Goal: Transaction & Acquisition: Purchase product/service

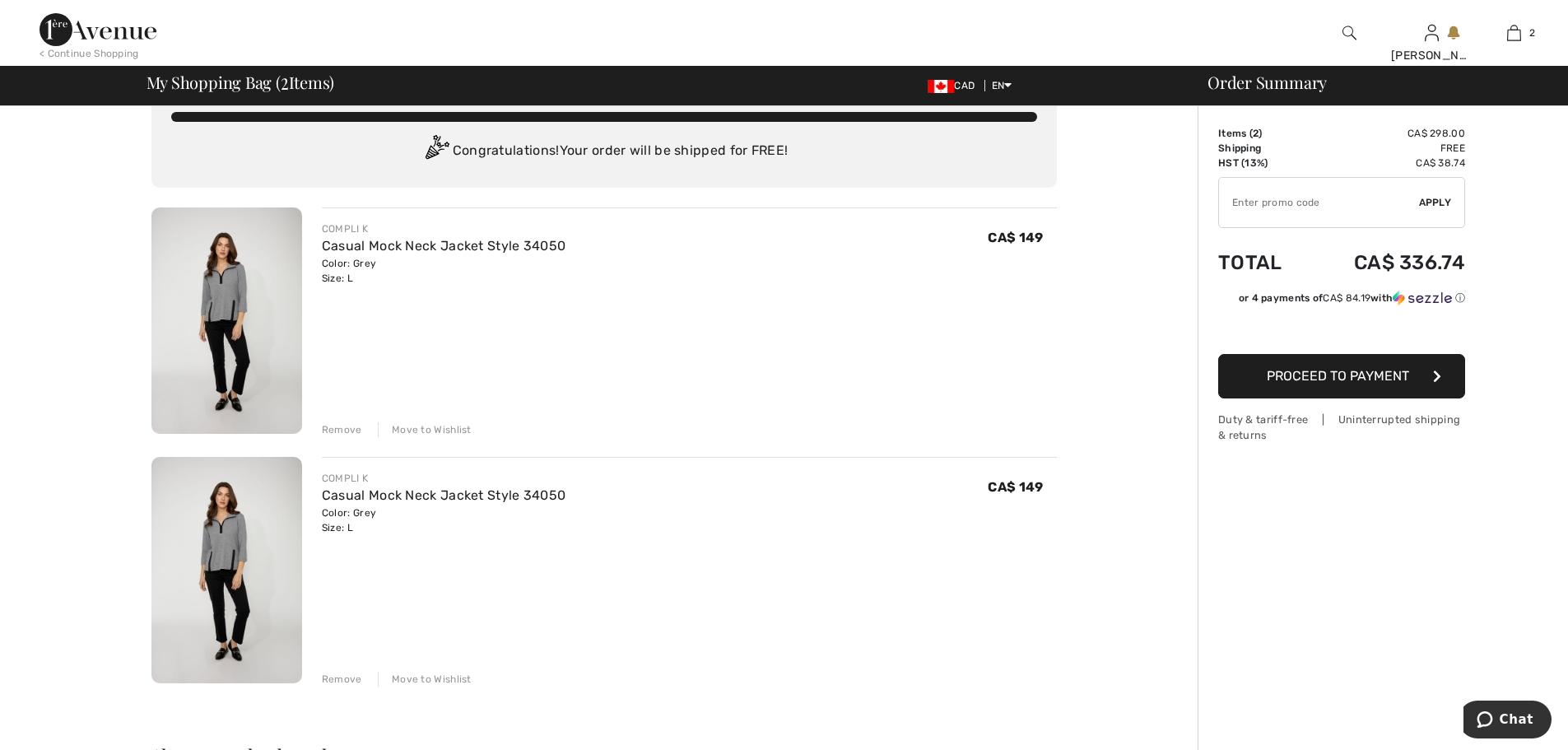
scroll to position [27, 0]
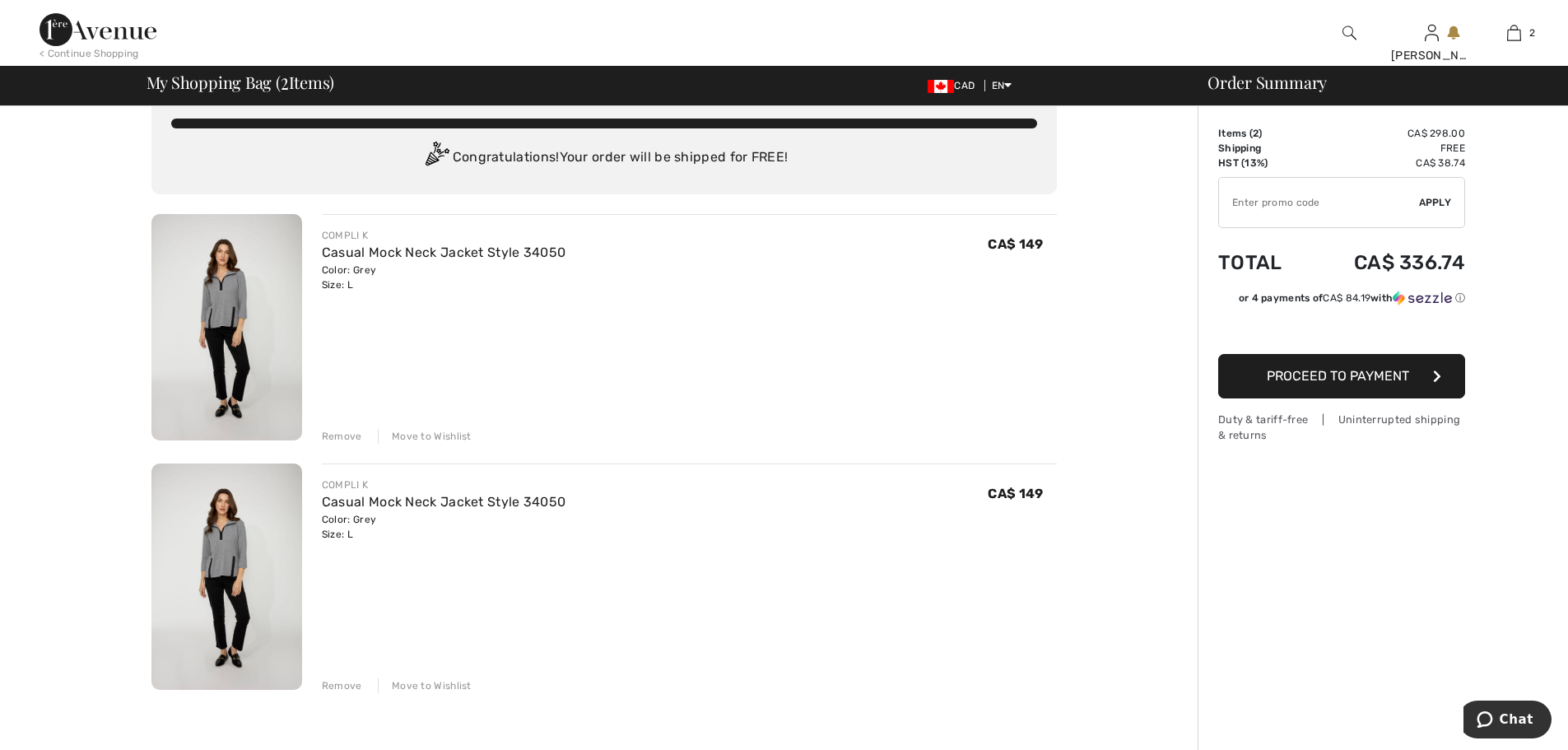
click at [343, 684] on div "Remove" at bounding box center [342, 685] width 41 height 14
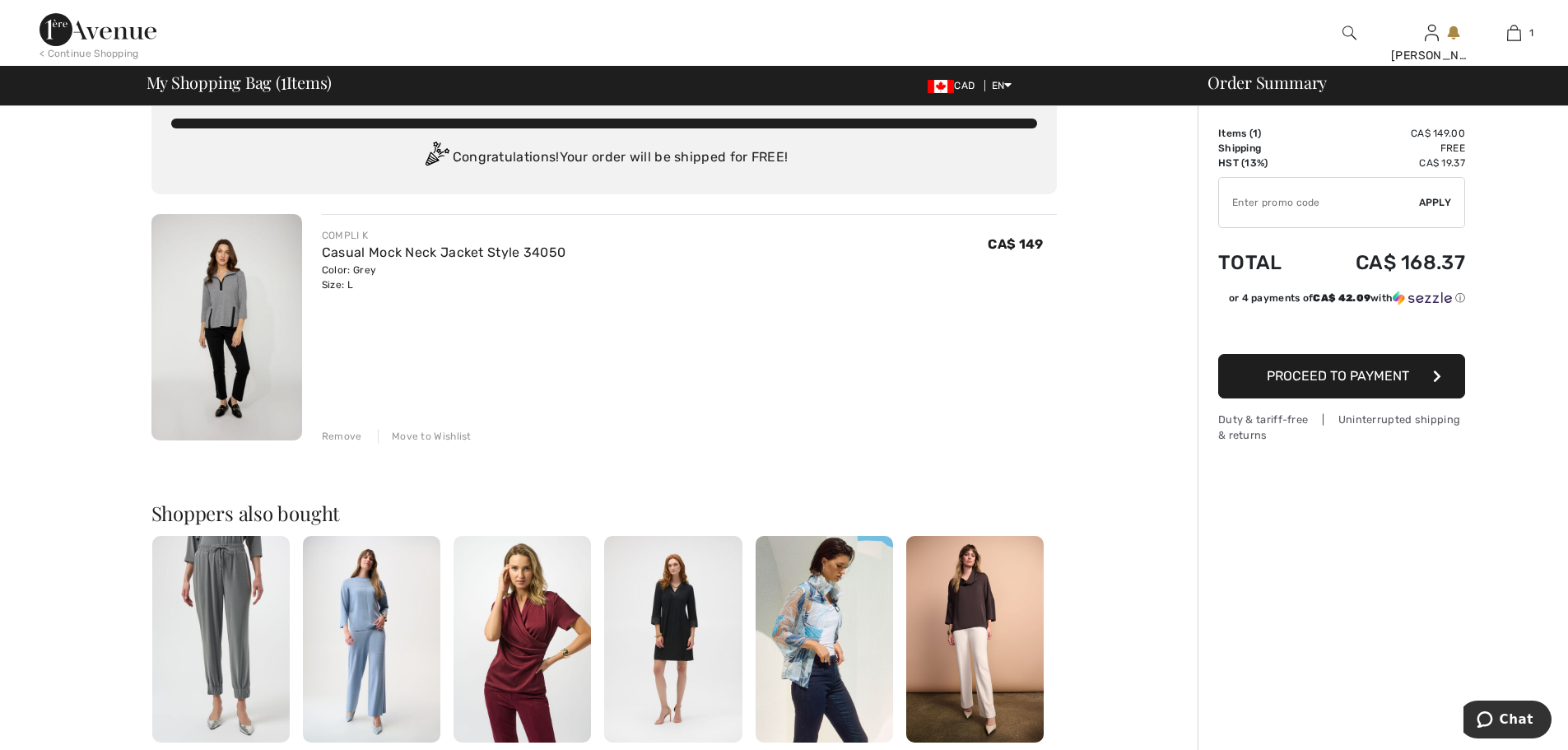
click at [1333, 371] on span "Proceed to Payment" at bounding box center [1338, 376] width 143 height 15
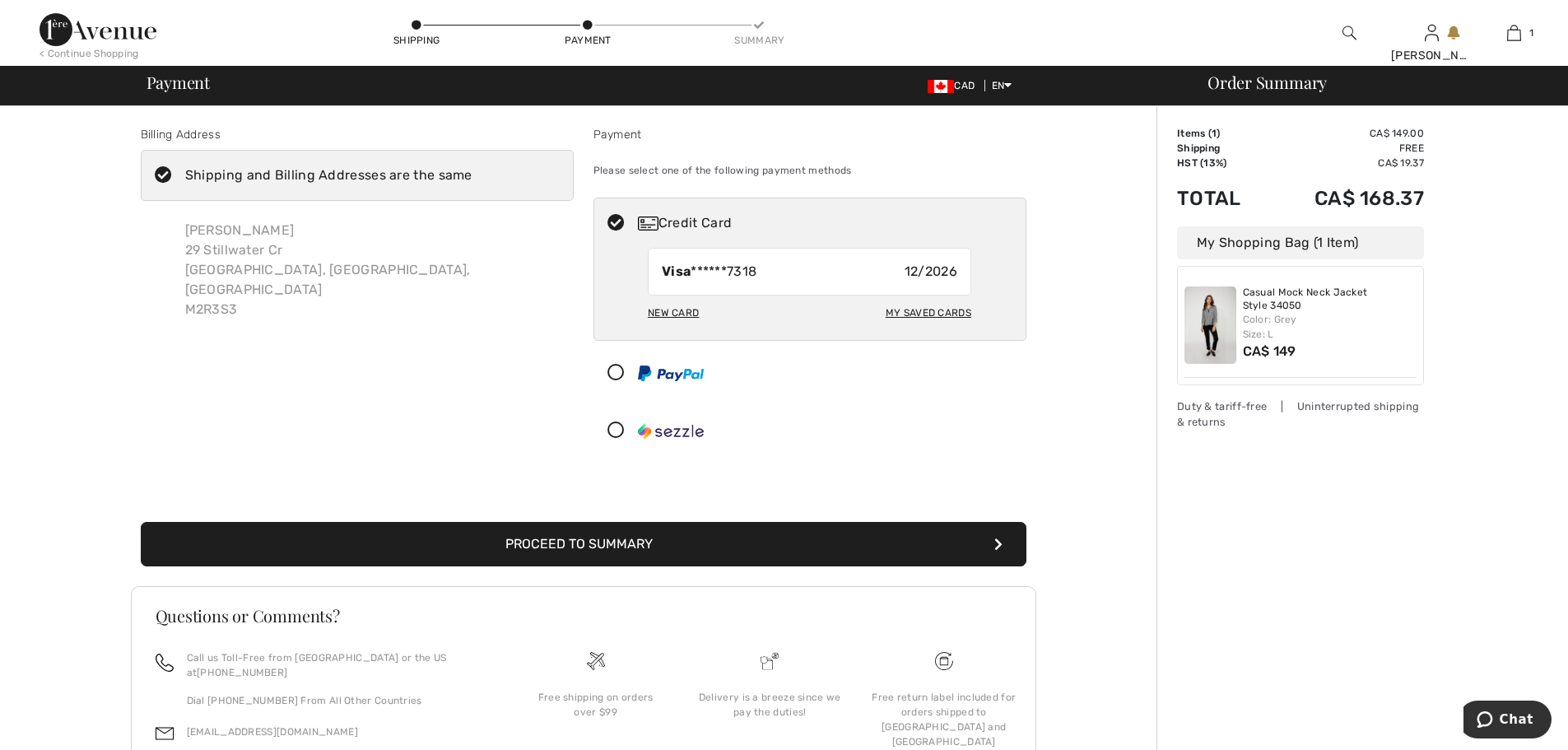
click at [635, 540] on button "Proceed to Summary" at bounding box center [584, 544] width 886 height 44
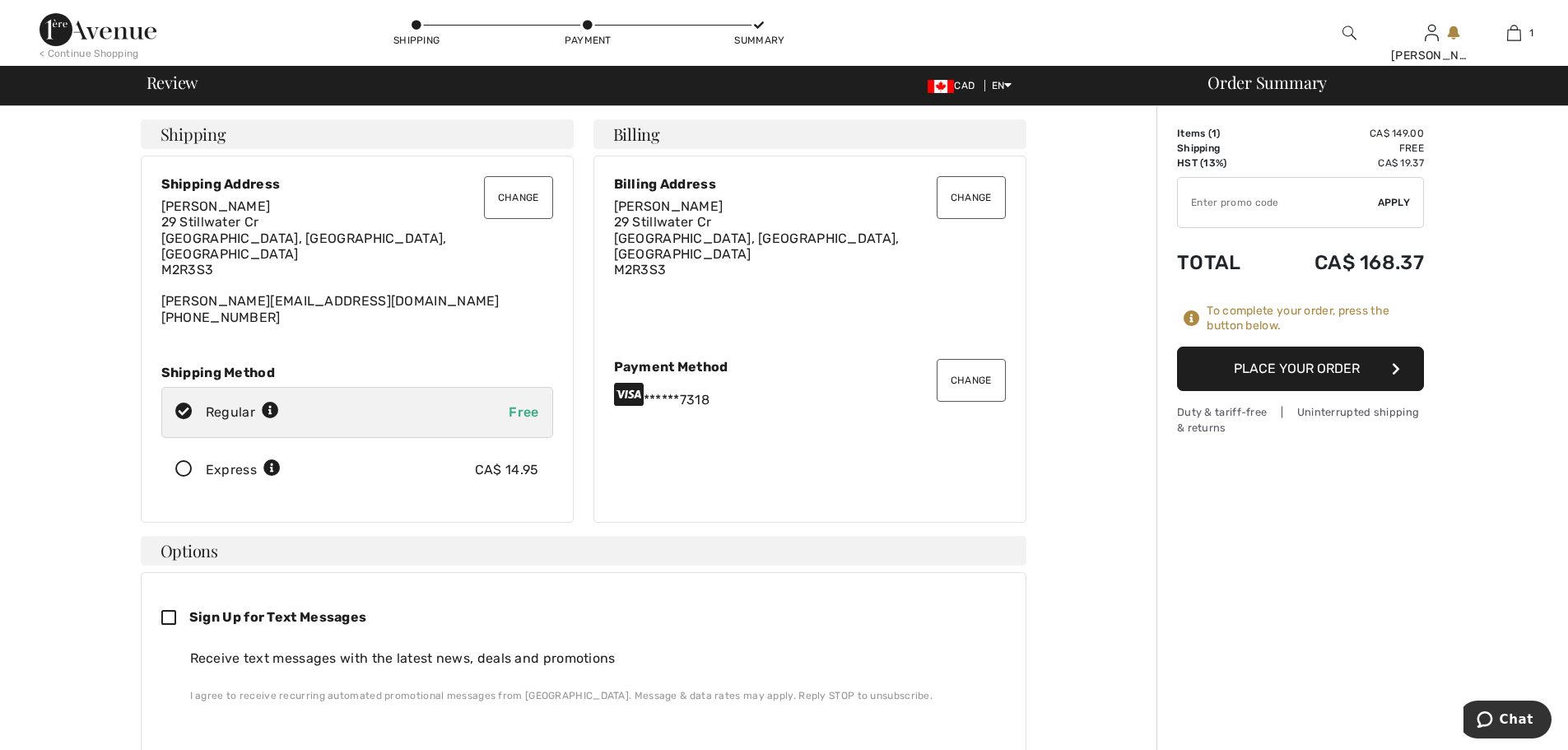
click at [1329, 361] on button "Place Your Order" at bounding box center [1300, 368] width 247 height 44
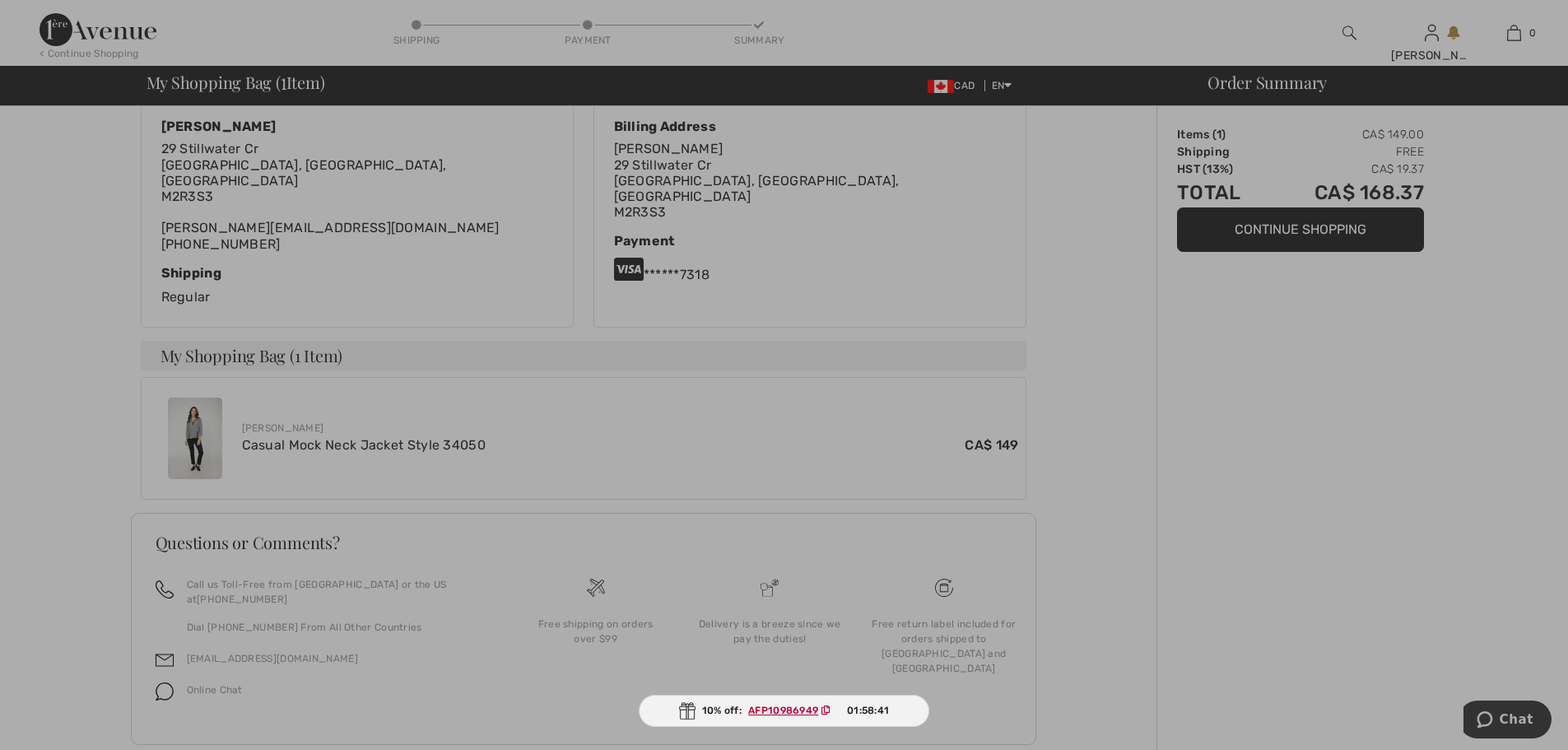
scroll to position [348, 0]
click at [406, 407] on div at bounding box center [784, 375] width 1568 height 750
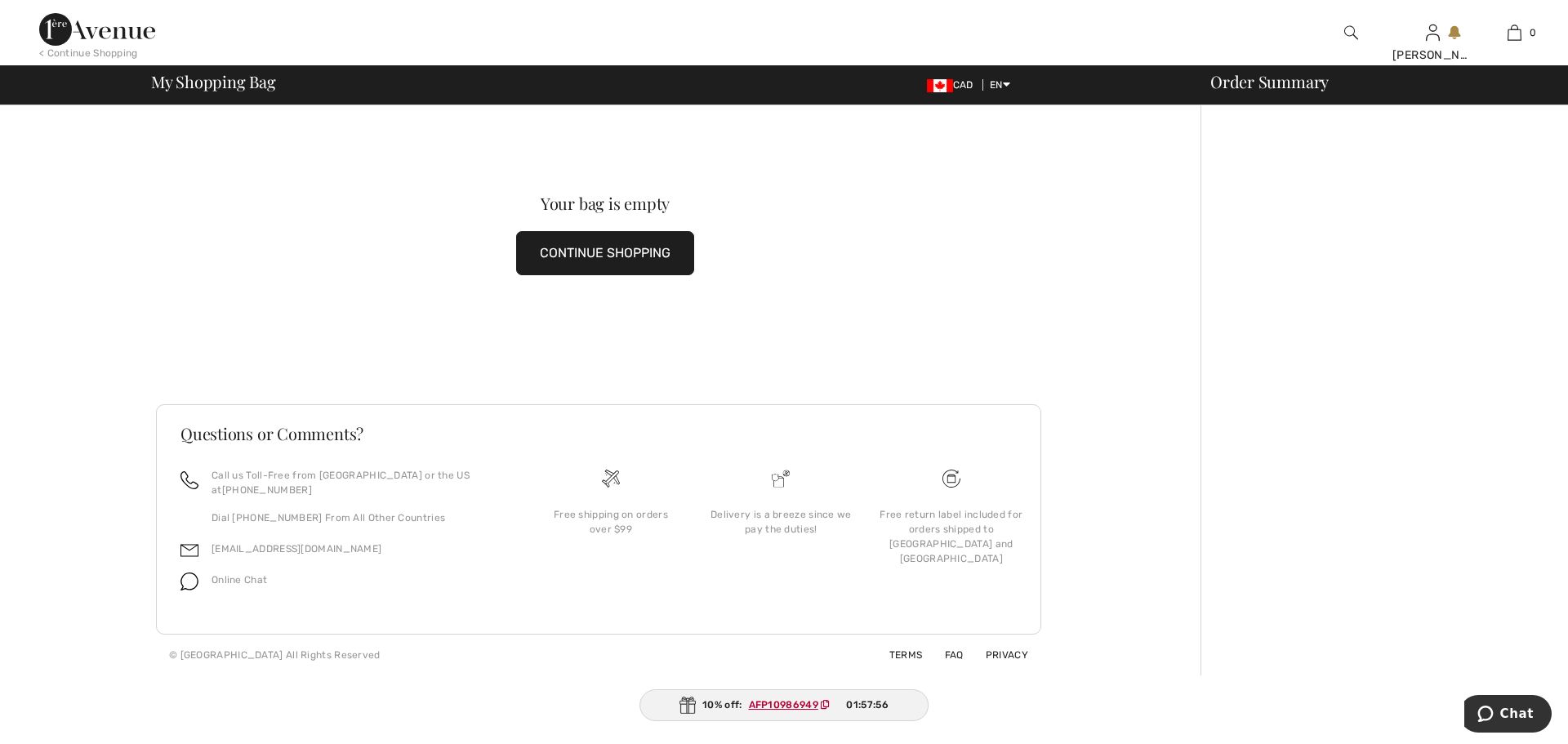
click at [601, 258] on button "CONTINUE SHOPPING" at bounding box center [605, 253] width 178 height 44
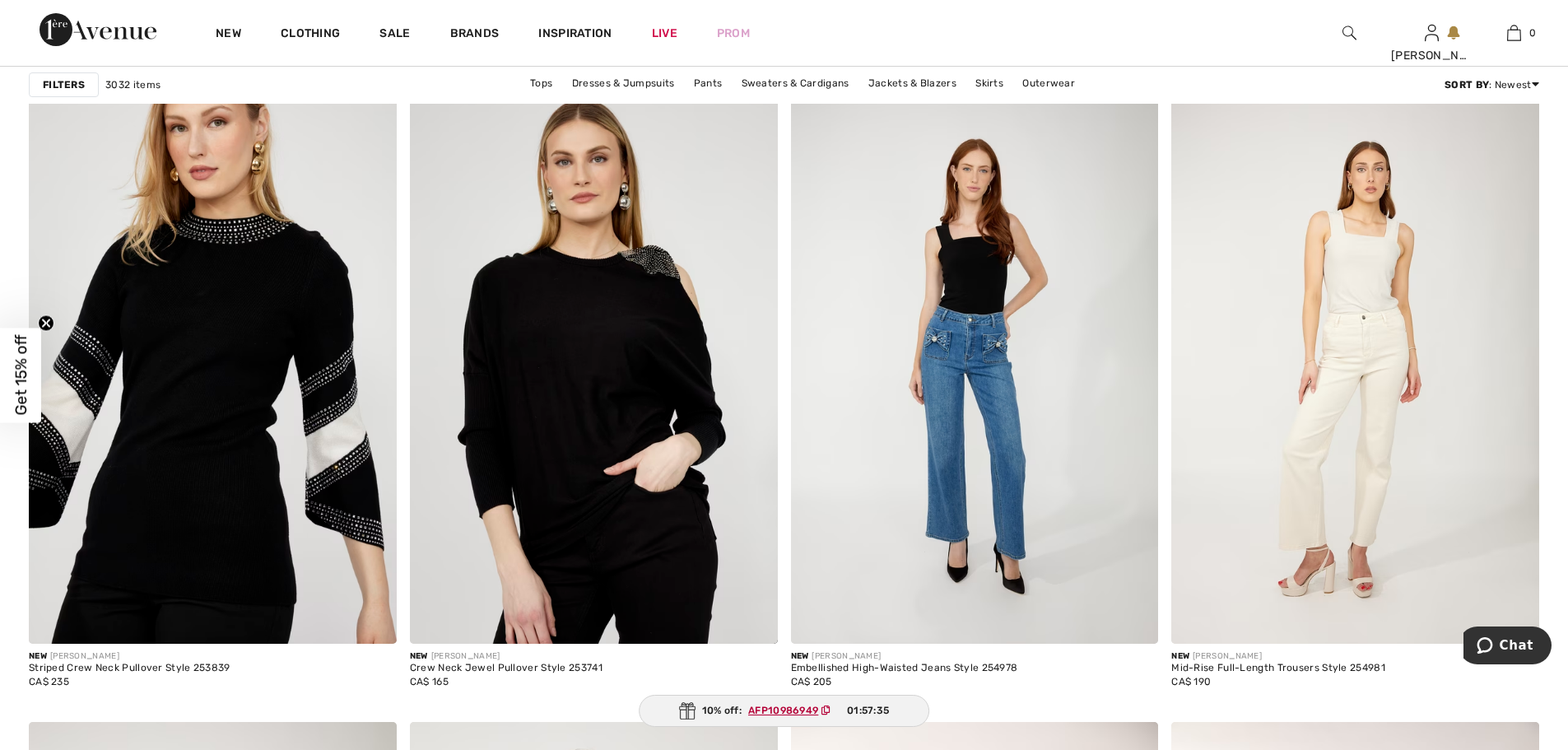
scroll to position [1404, 0]
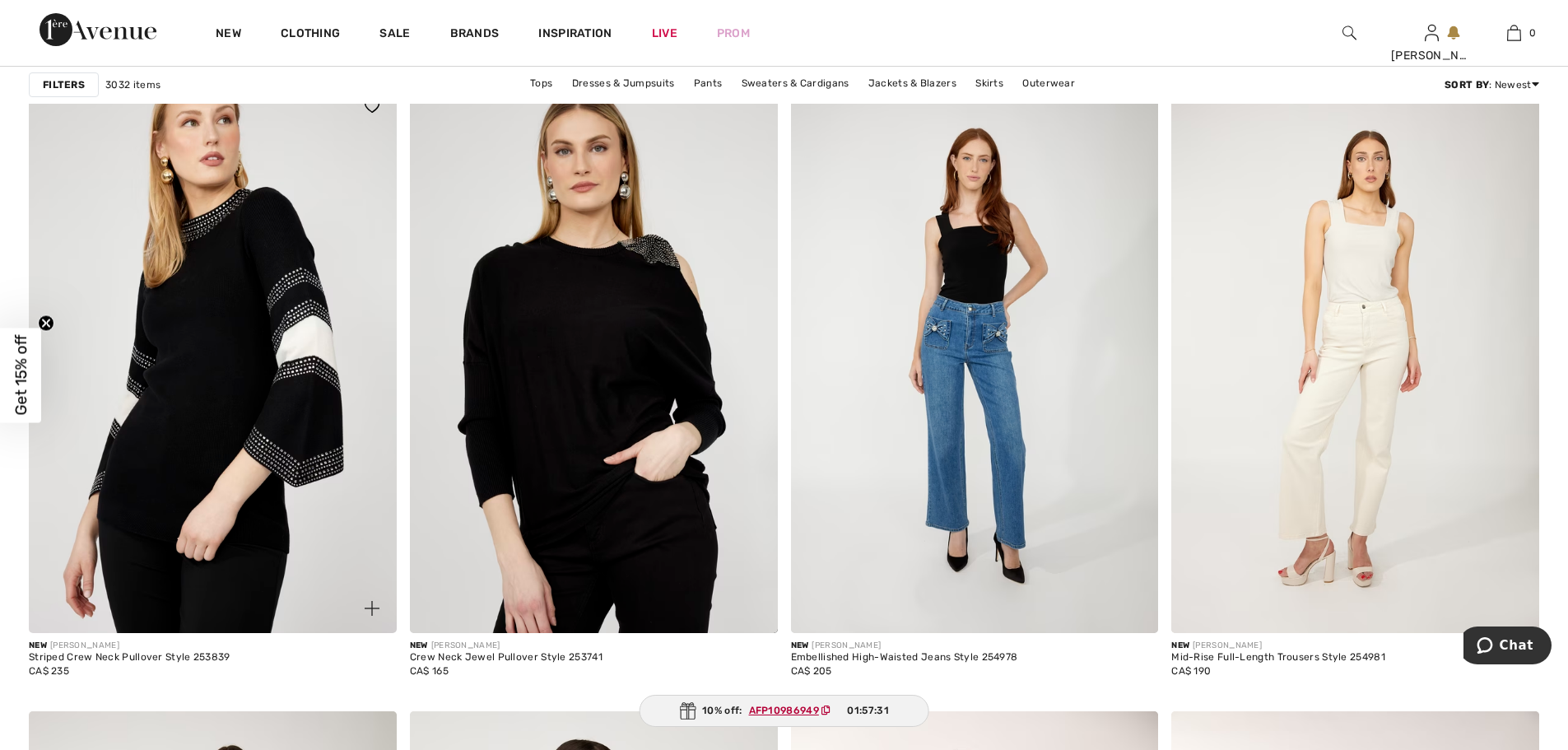
click at [282, 433] on img at bounding box center [213, 357] width 368 height 551
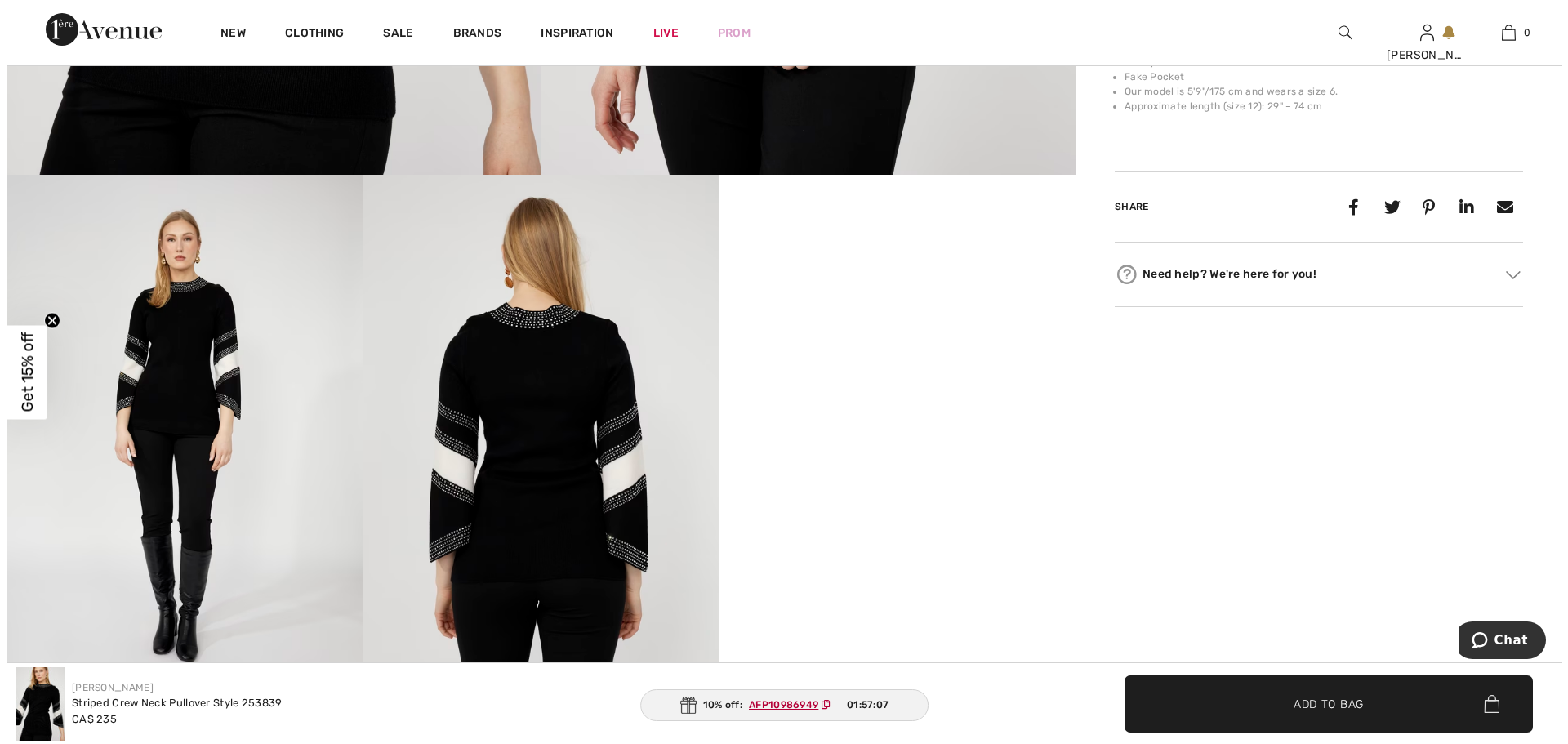
scroll to position [740, 0]
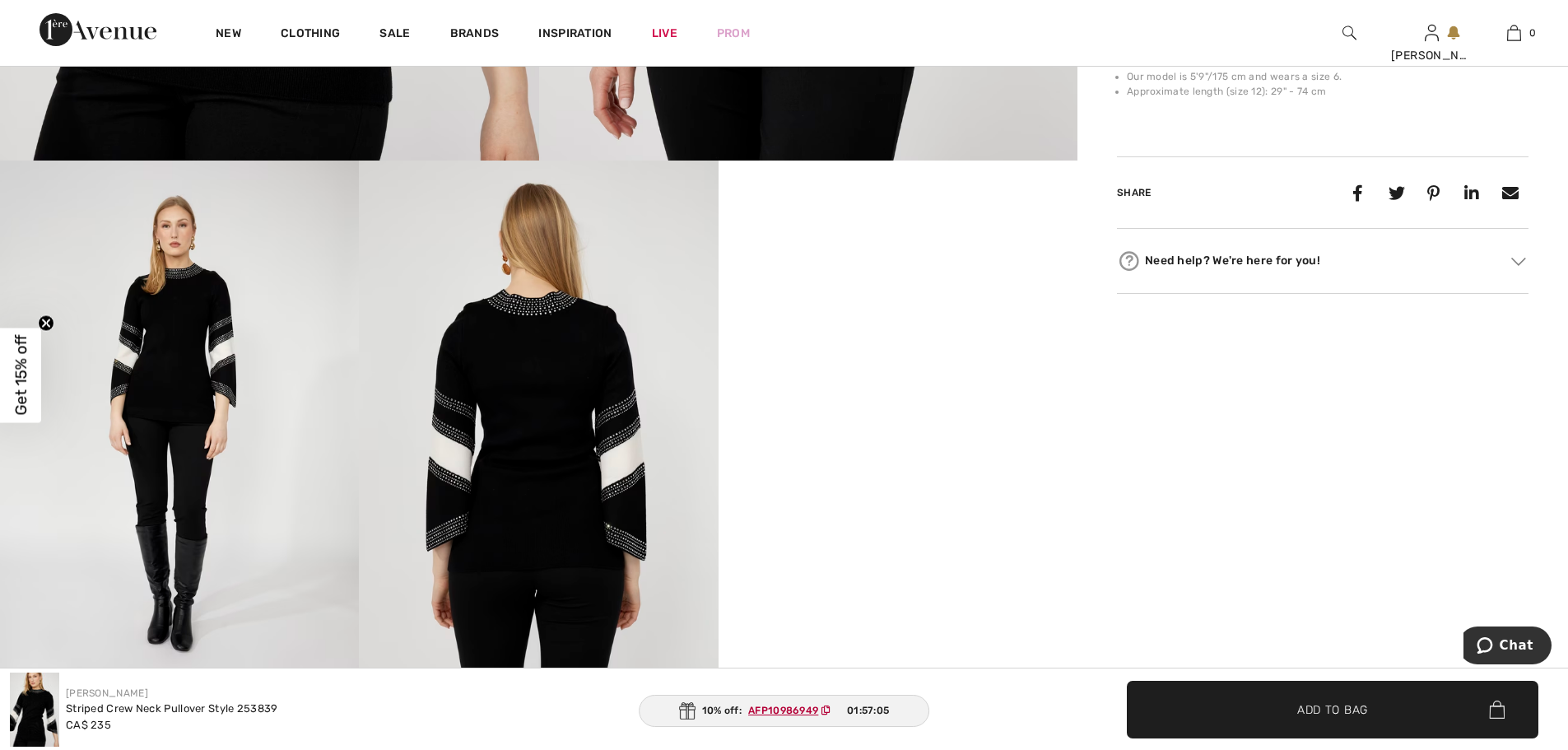
click at [610, 529] on img at bounding box center [538, 429] width 359 height 538
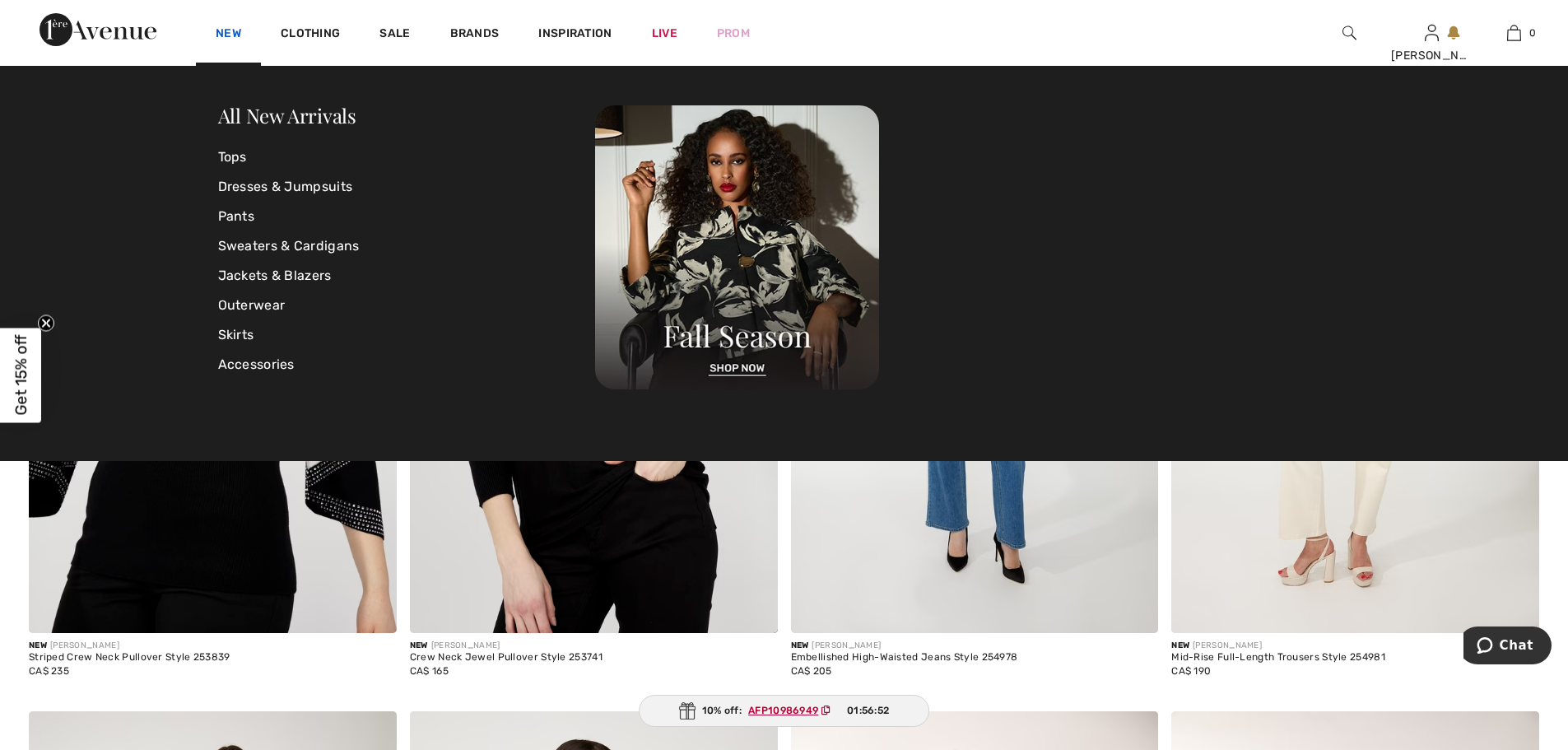
click at [229, 31] on link "New" at bounding box center [228, 35] width 25 height 17
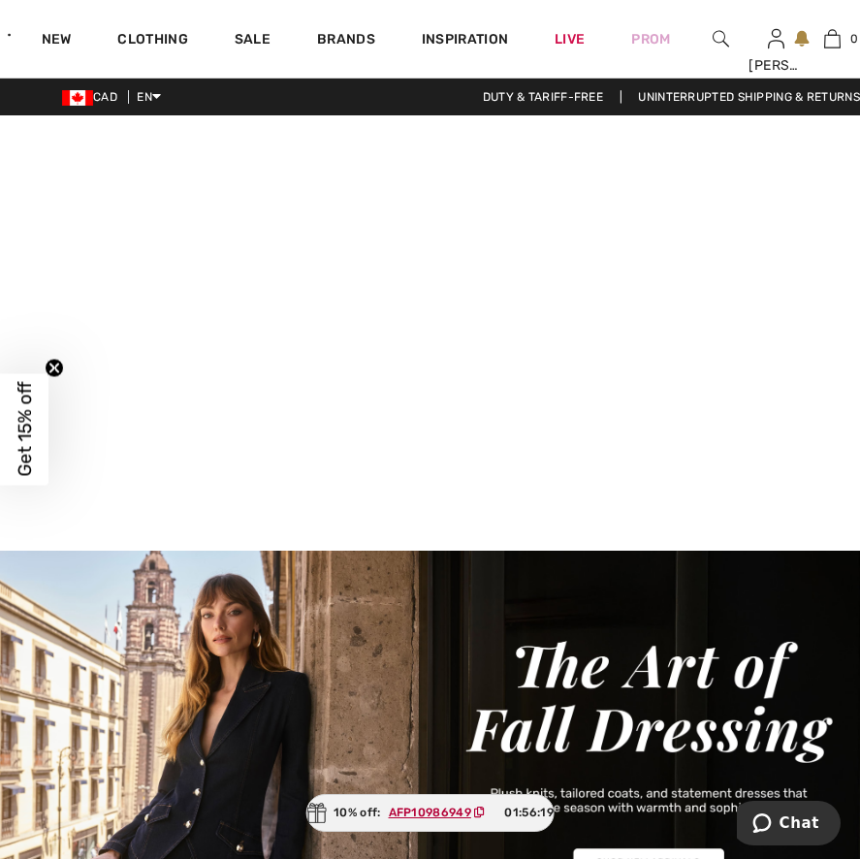
click at [169, 404] on video at bounding box center [430, 330] width 860 height 431
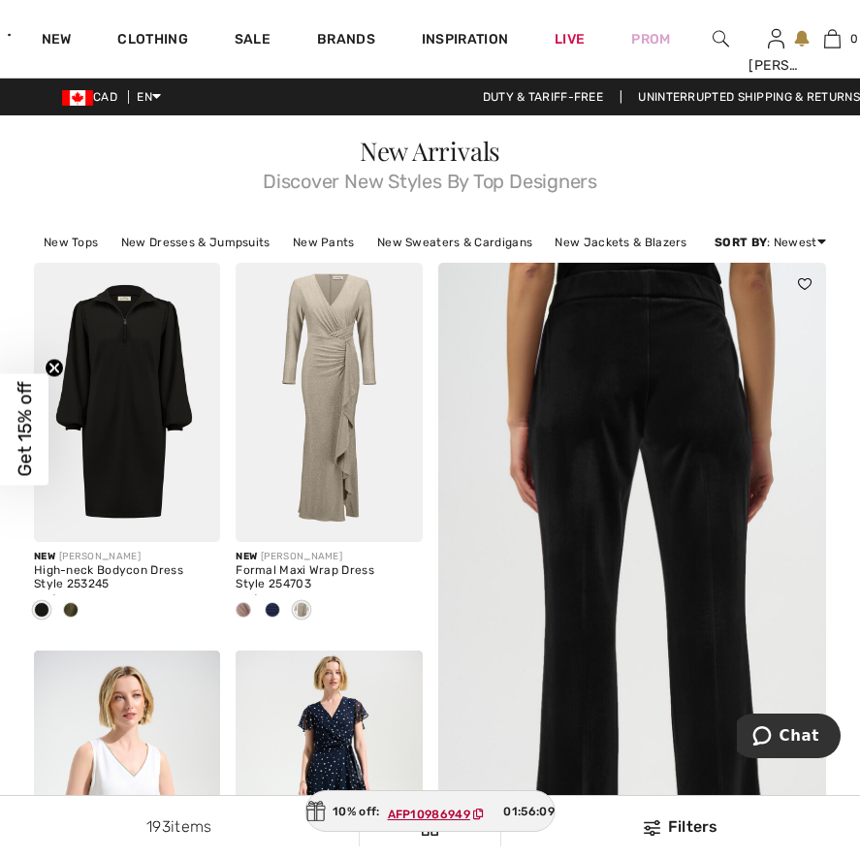
click at [455, 565] on img at bounding box center [632, 612] width 467 height 699
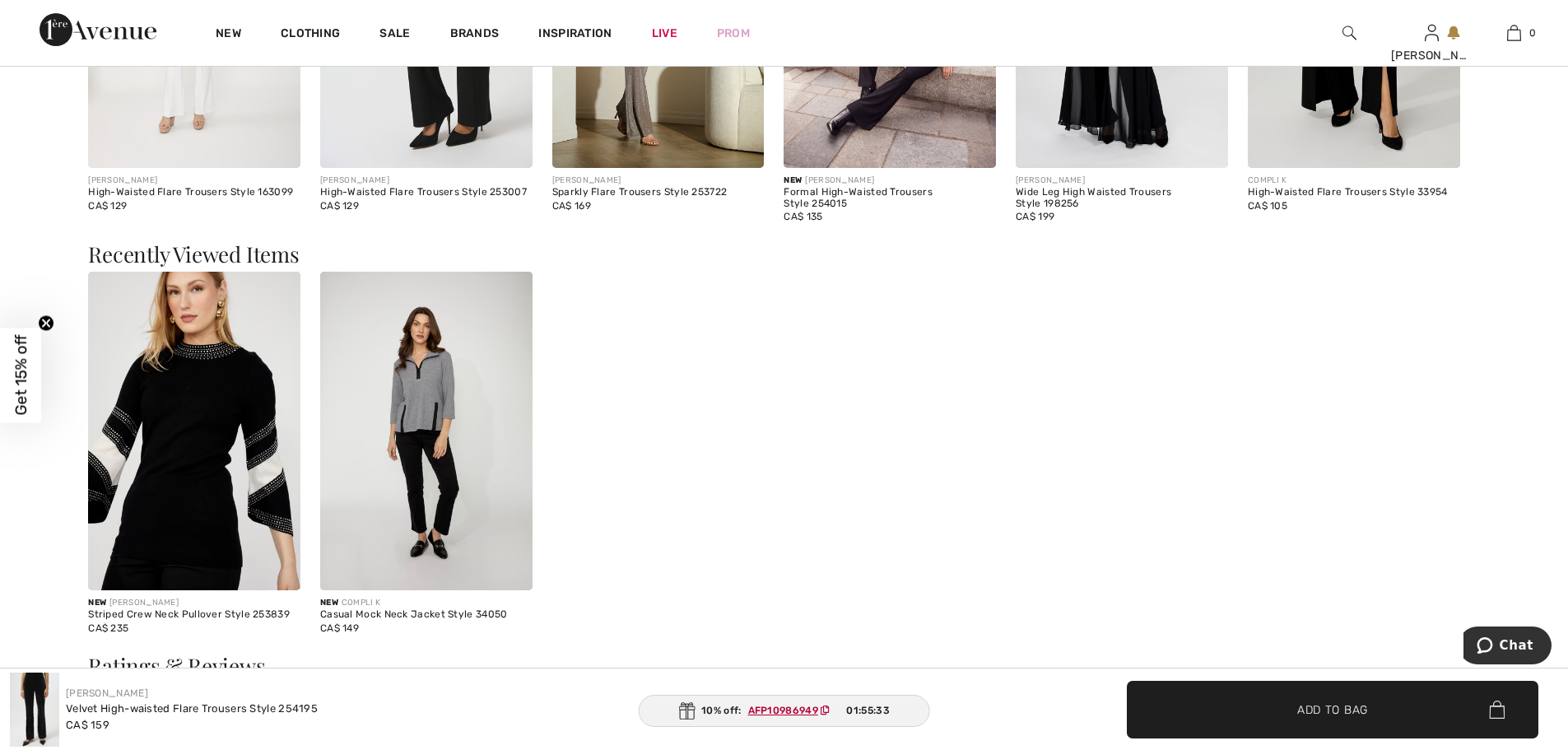
scroll to position [1629, 0]
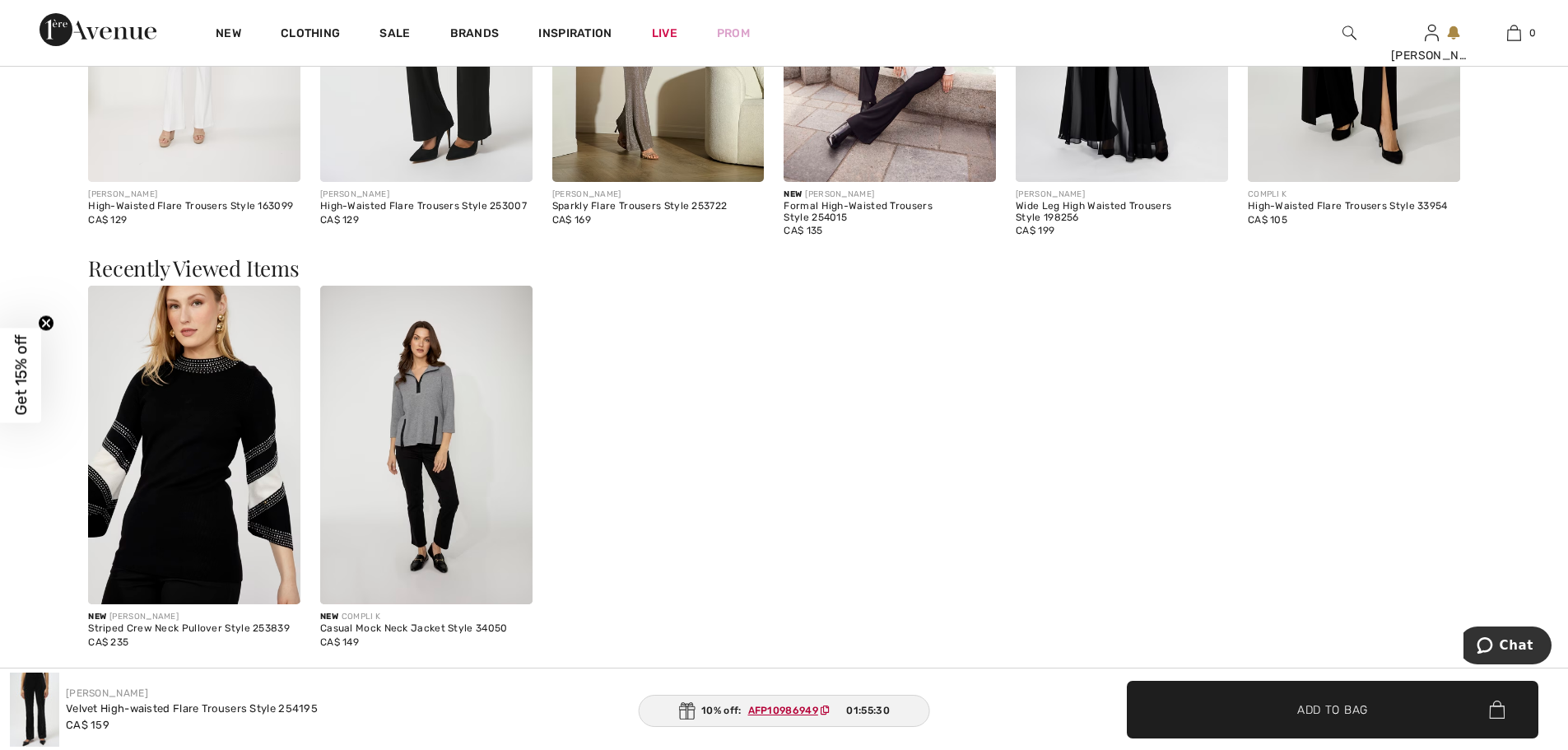
click at [428, 414] on img at bounding box center [426, 445] width 212 height 318
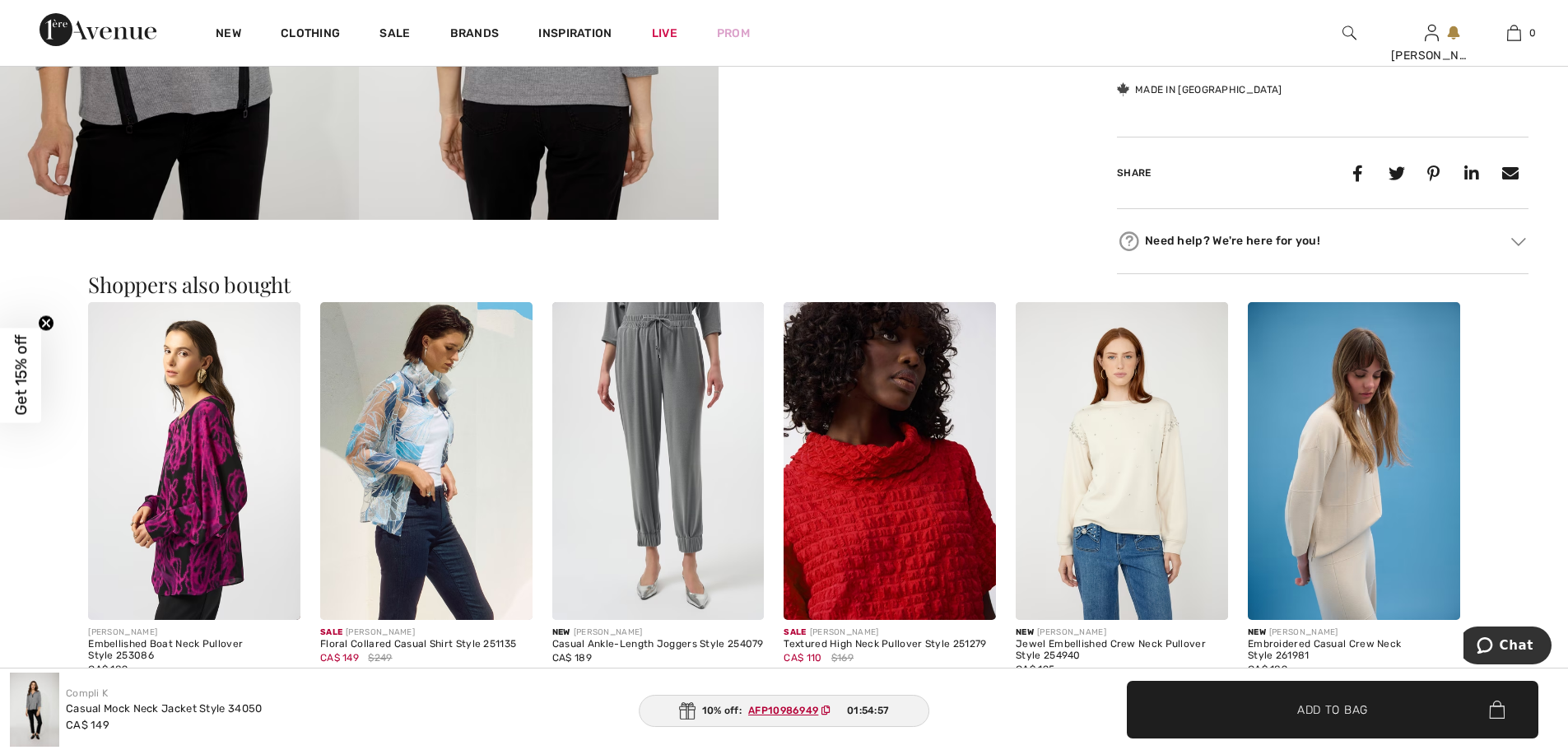
scroll to position [1240, 0]
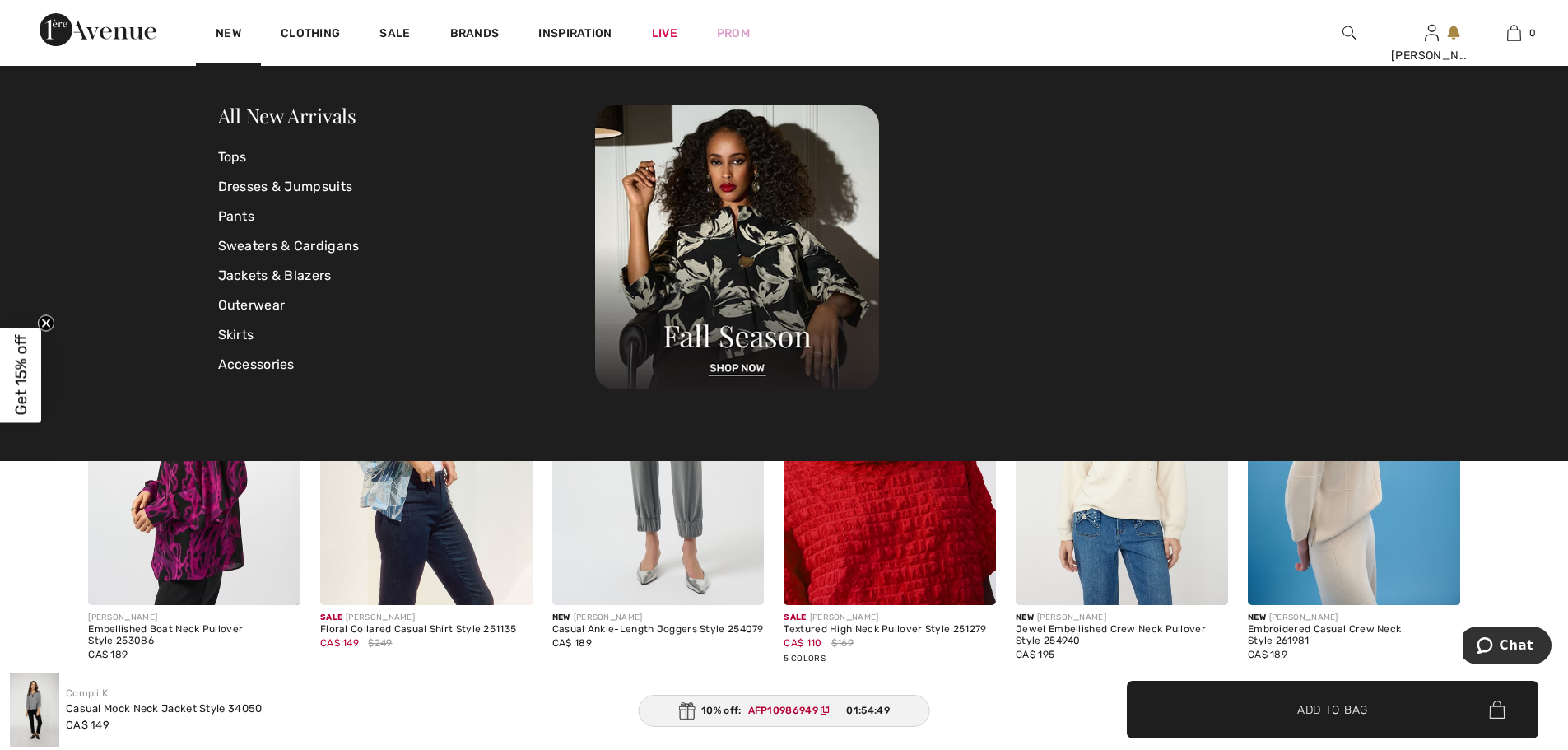
click at [243, 31] on div "New" at bounding box center [228, 33] width 65 height 66
click at [280, 244] on link "Sweaters & Cardigans" at bounding box center [406, 246] width 378 height 30
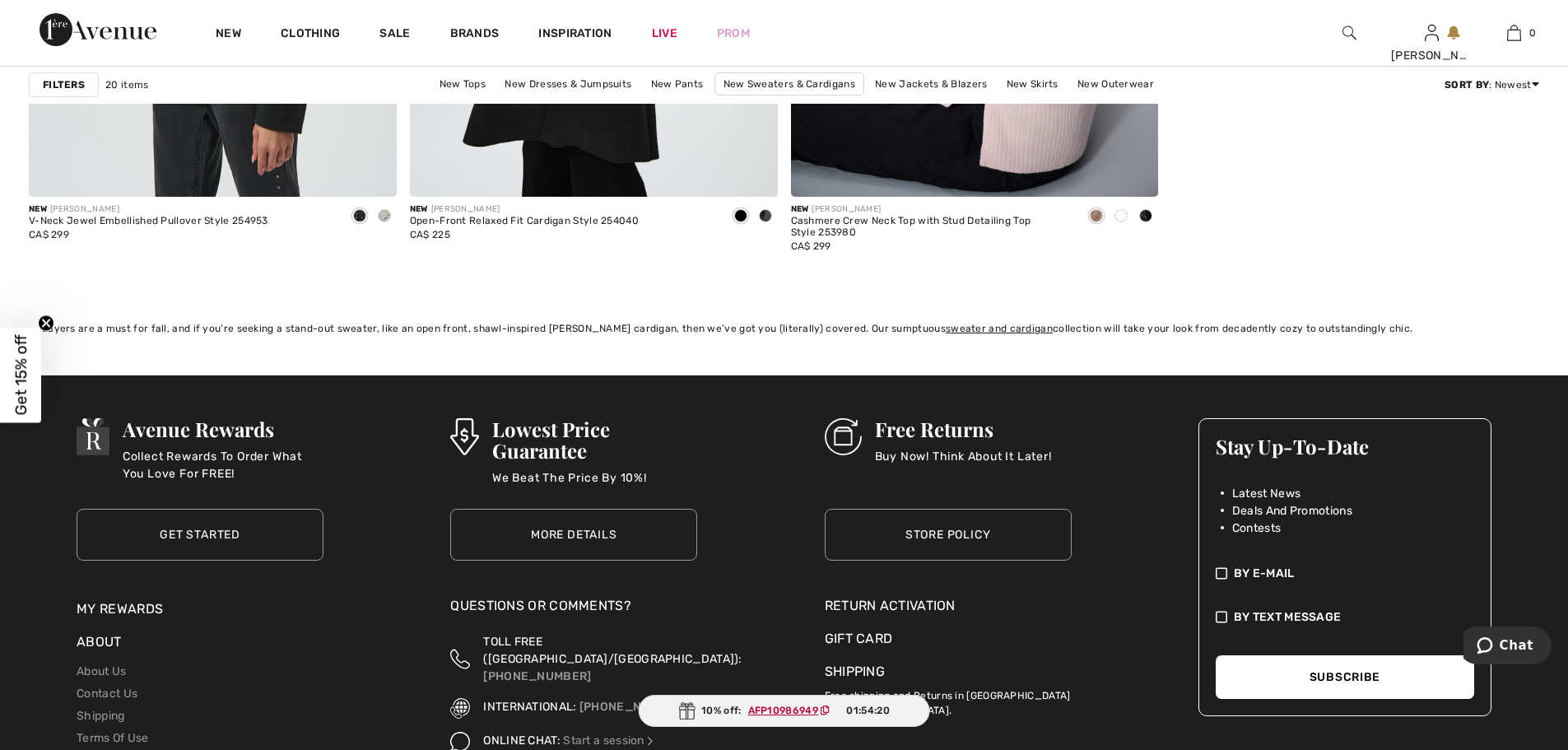
scroll to position [4005, 0]
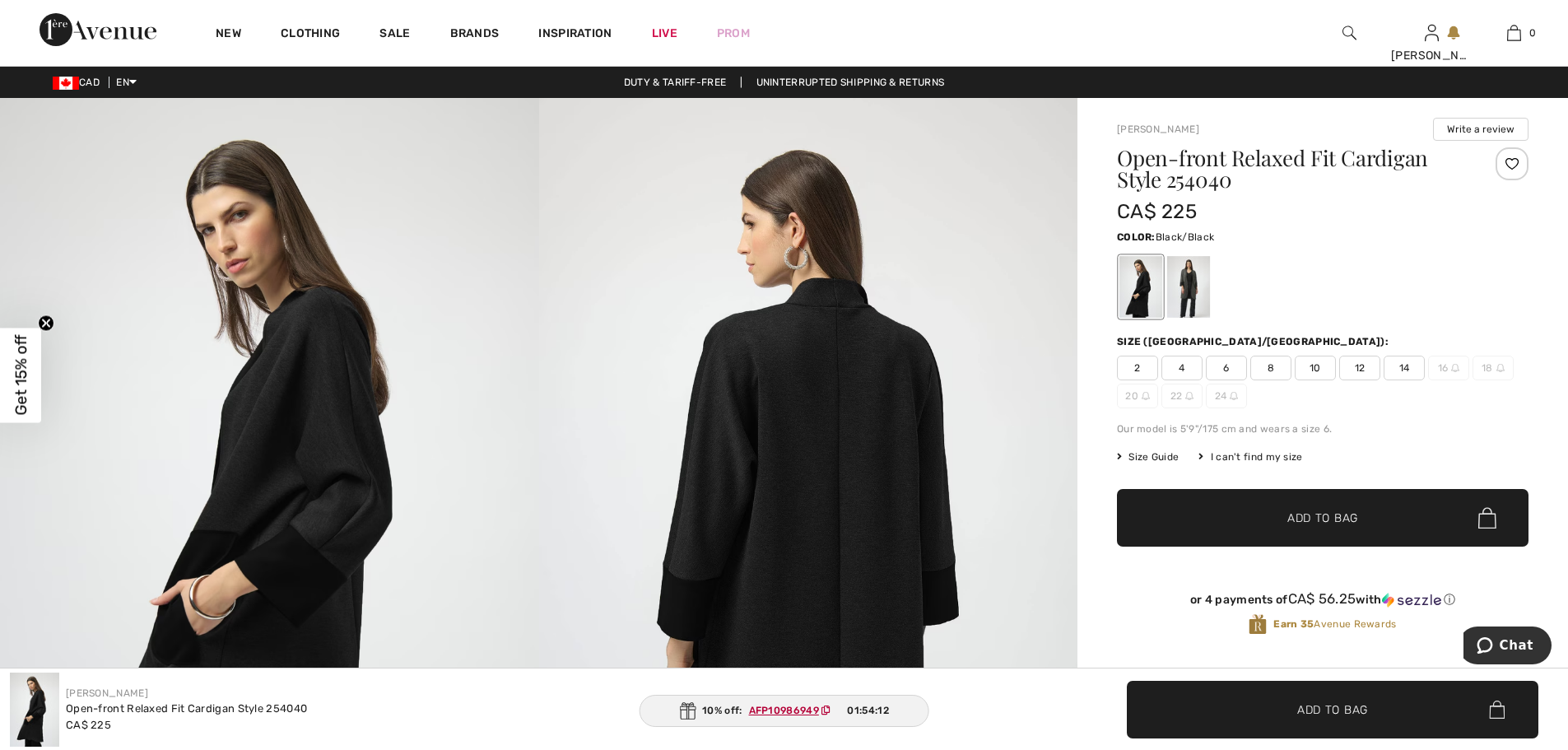
click at [832, 403] on img at bounding box center [808, 501] width 539 height 808
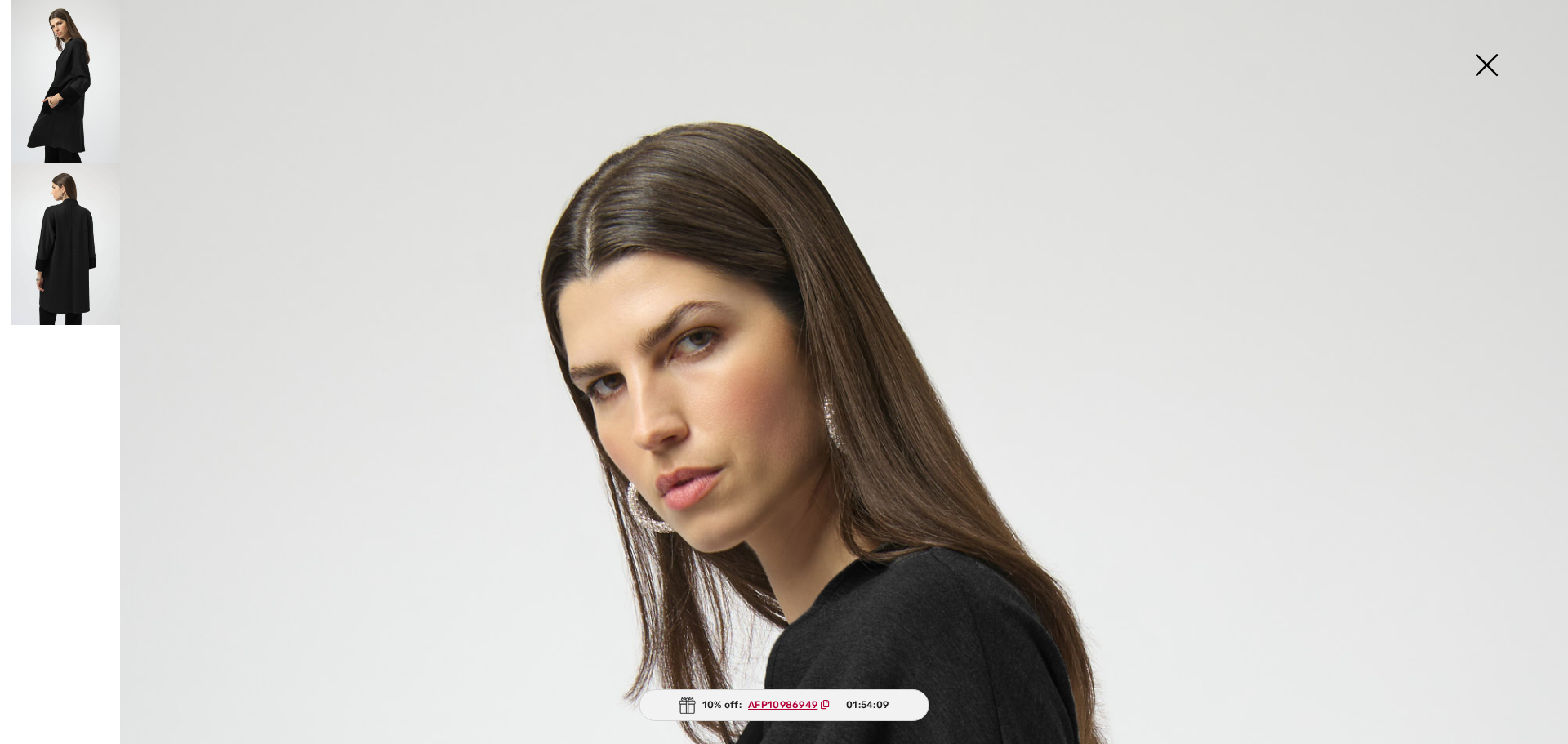
click at [77, 103] on img at bounding box center [66, 81] width 109 height 162
click at [72, 259] on img at bounding box center [66, 243] width 109 height 162
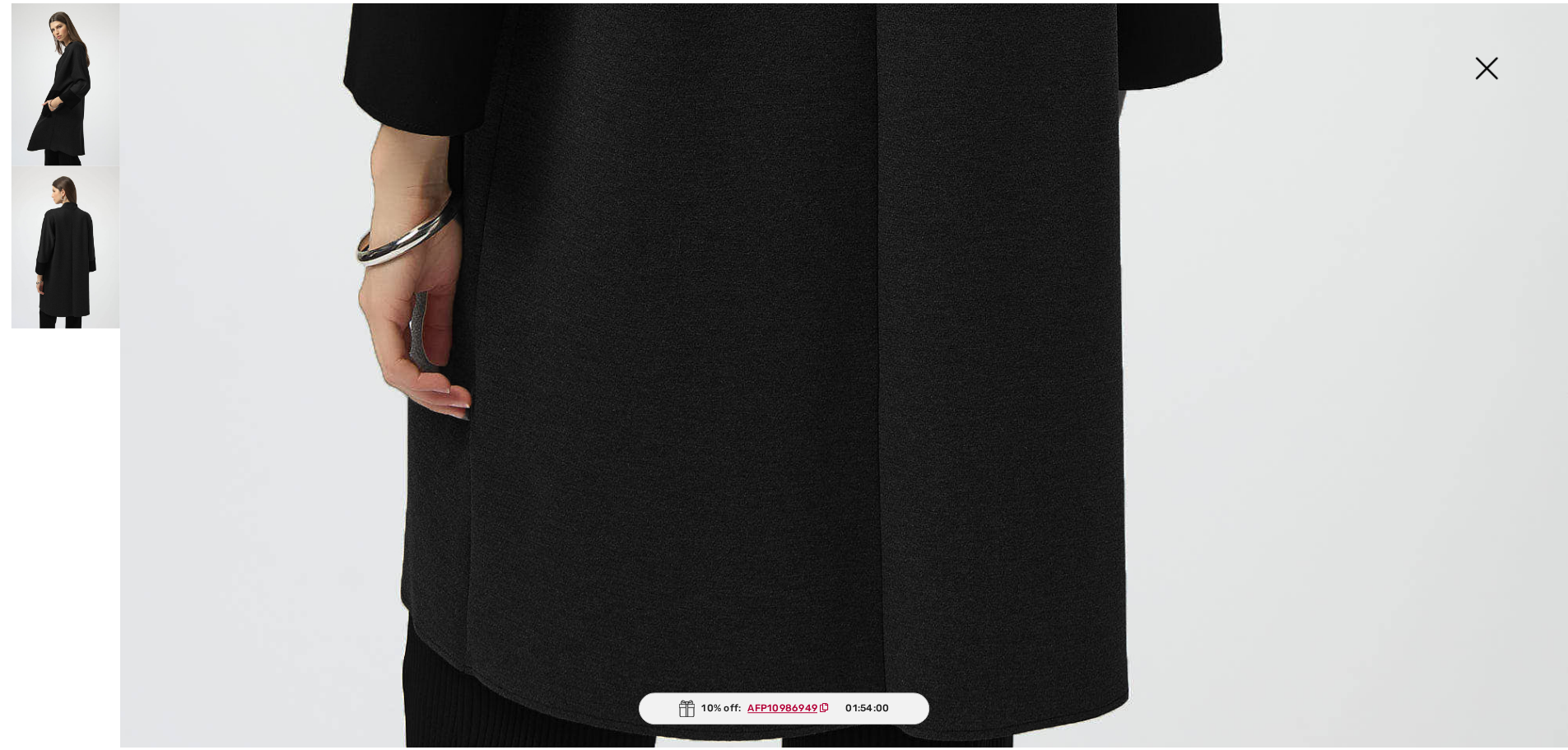
scroll to position [1600, 0]
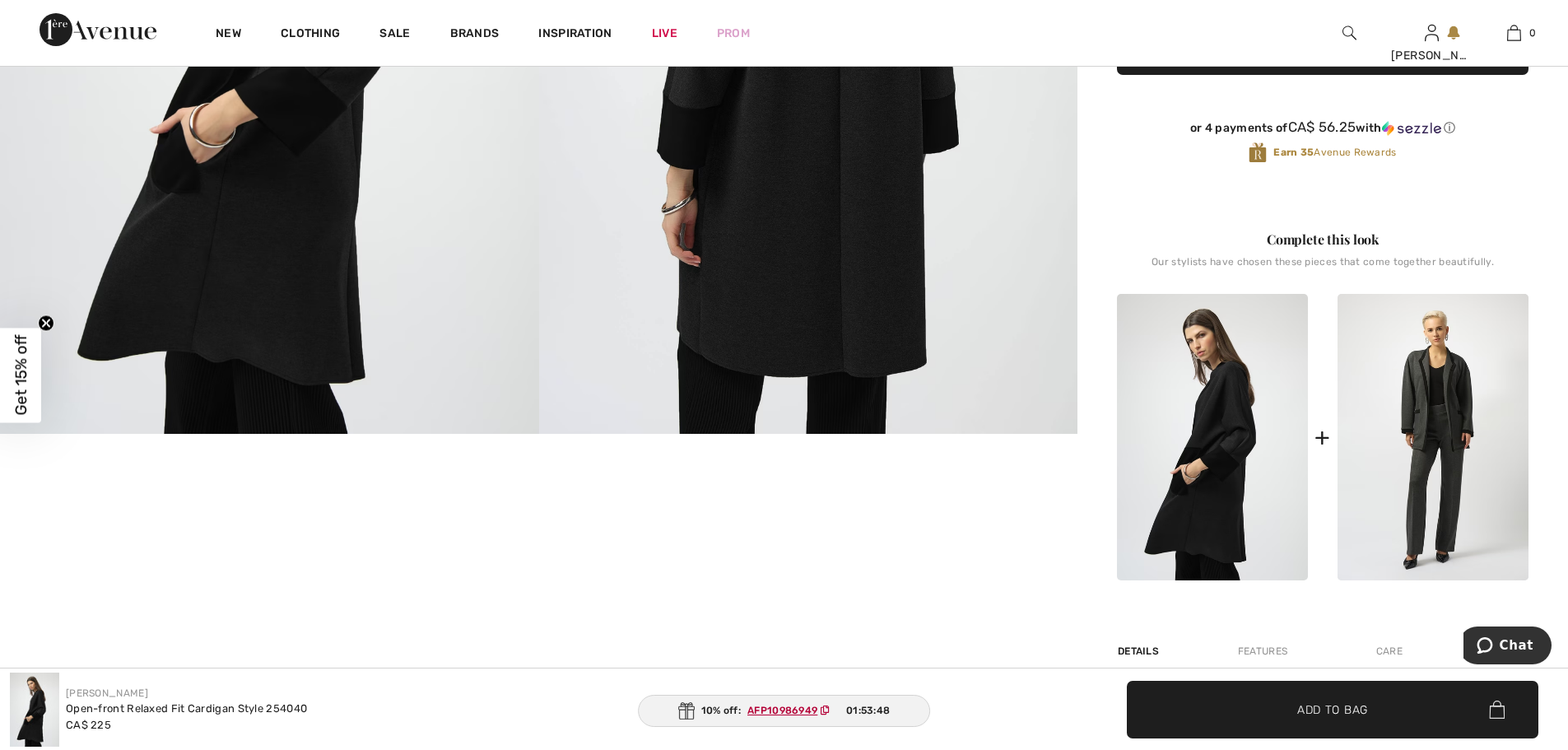
scroll to position [483, 0]
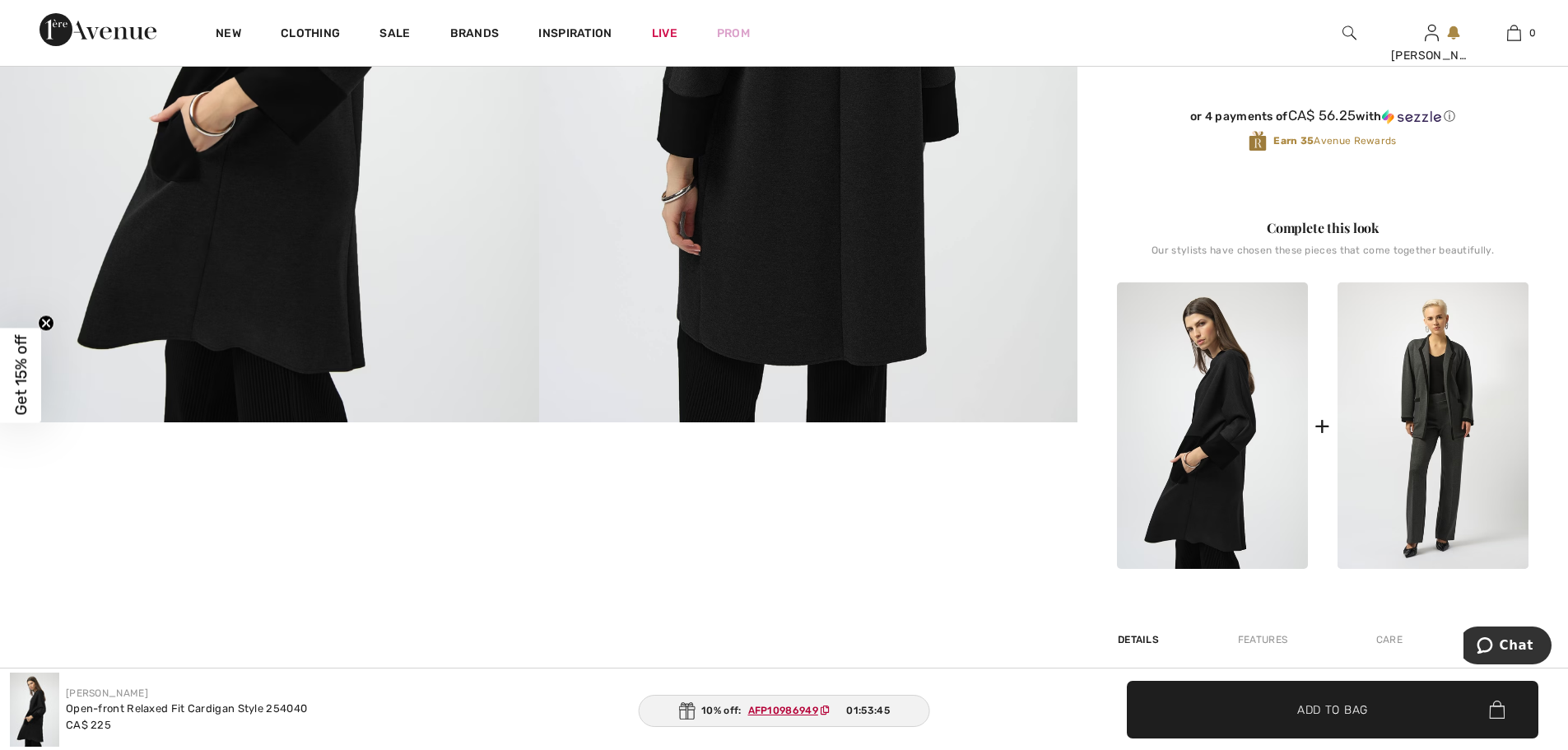
click at [207, 32] on div "New" at bounding box center [228, 33] width 65 height 66
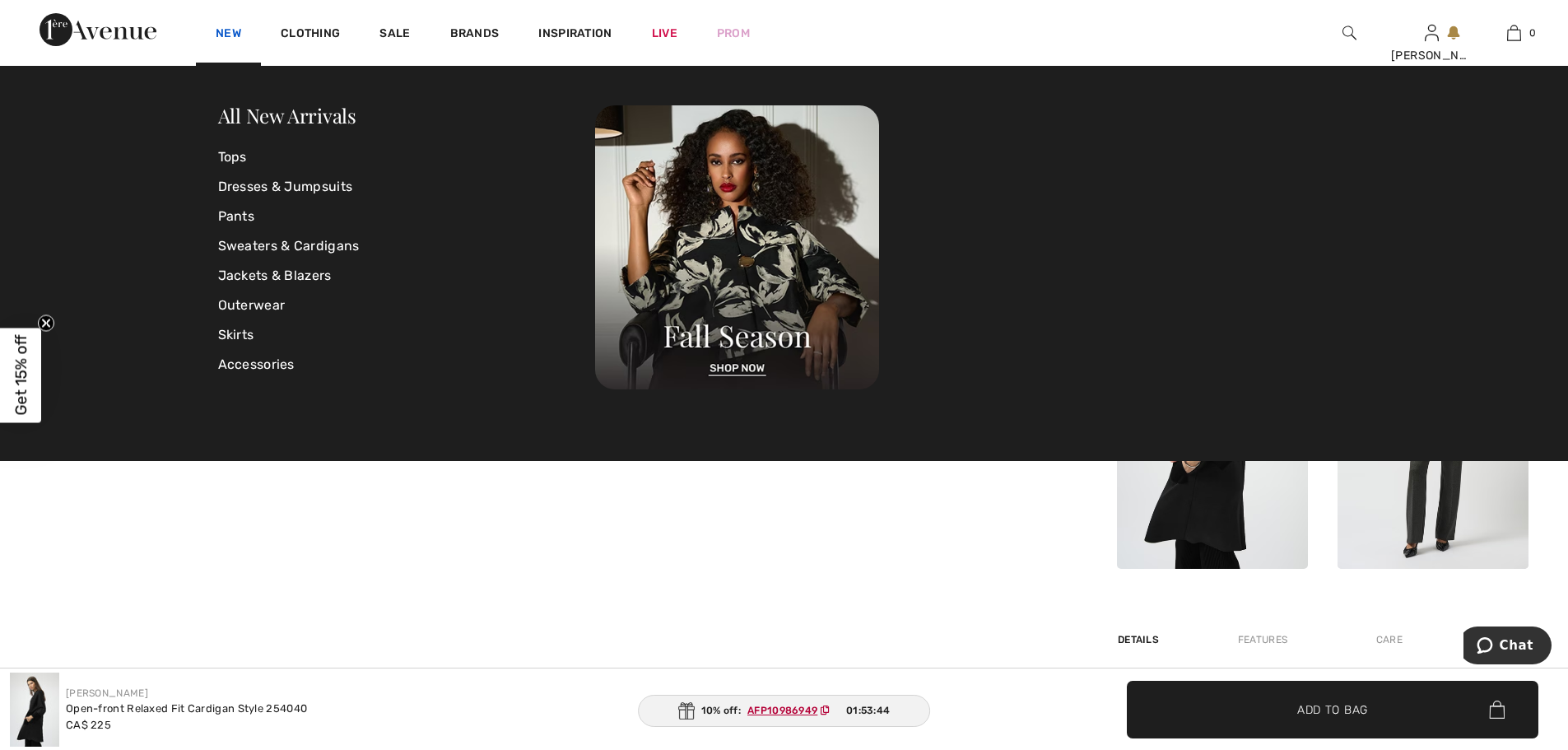
click at [222, 31] on link "New" at bounding box center [228, 35] width 25 height 17
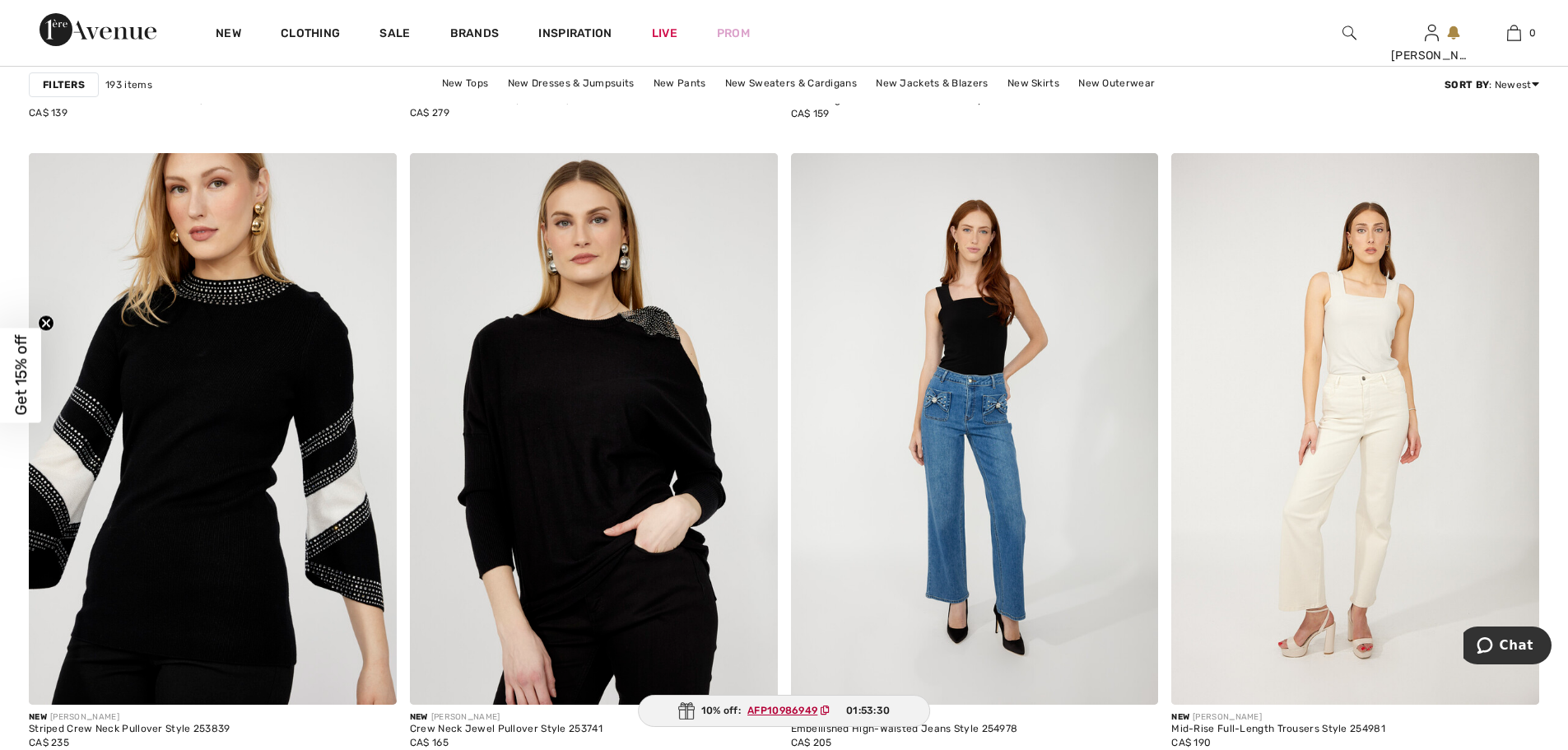
scroll to position [1415, 0]
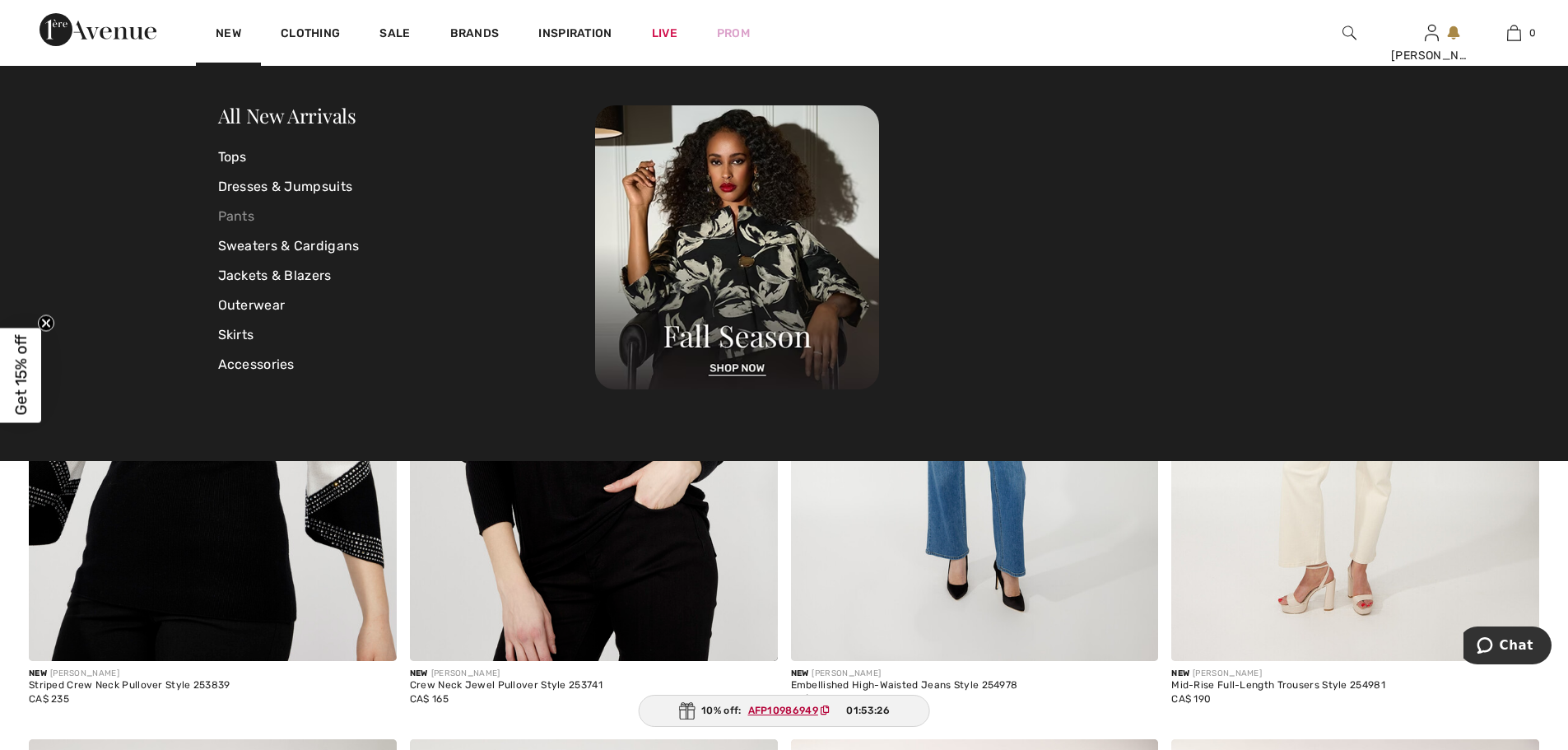
click at [241, 221] on link "Pants" at bounding box center [406, 216] width 378 height 30
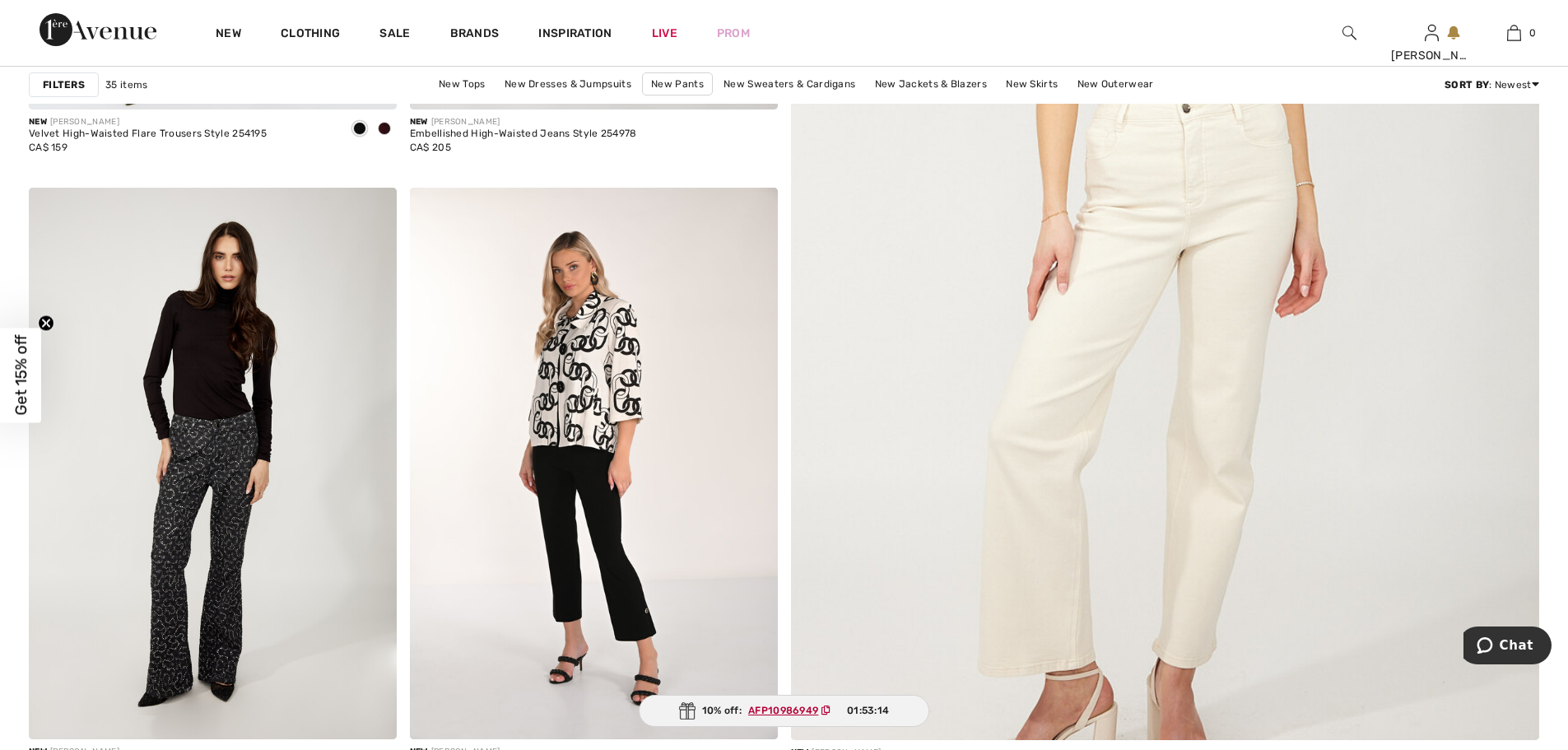
scroll to position [691, 0]
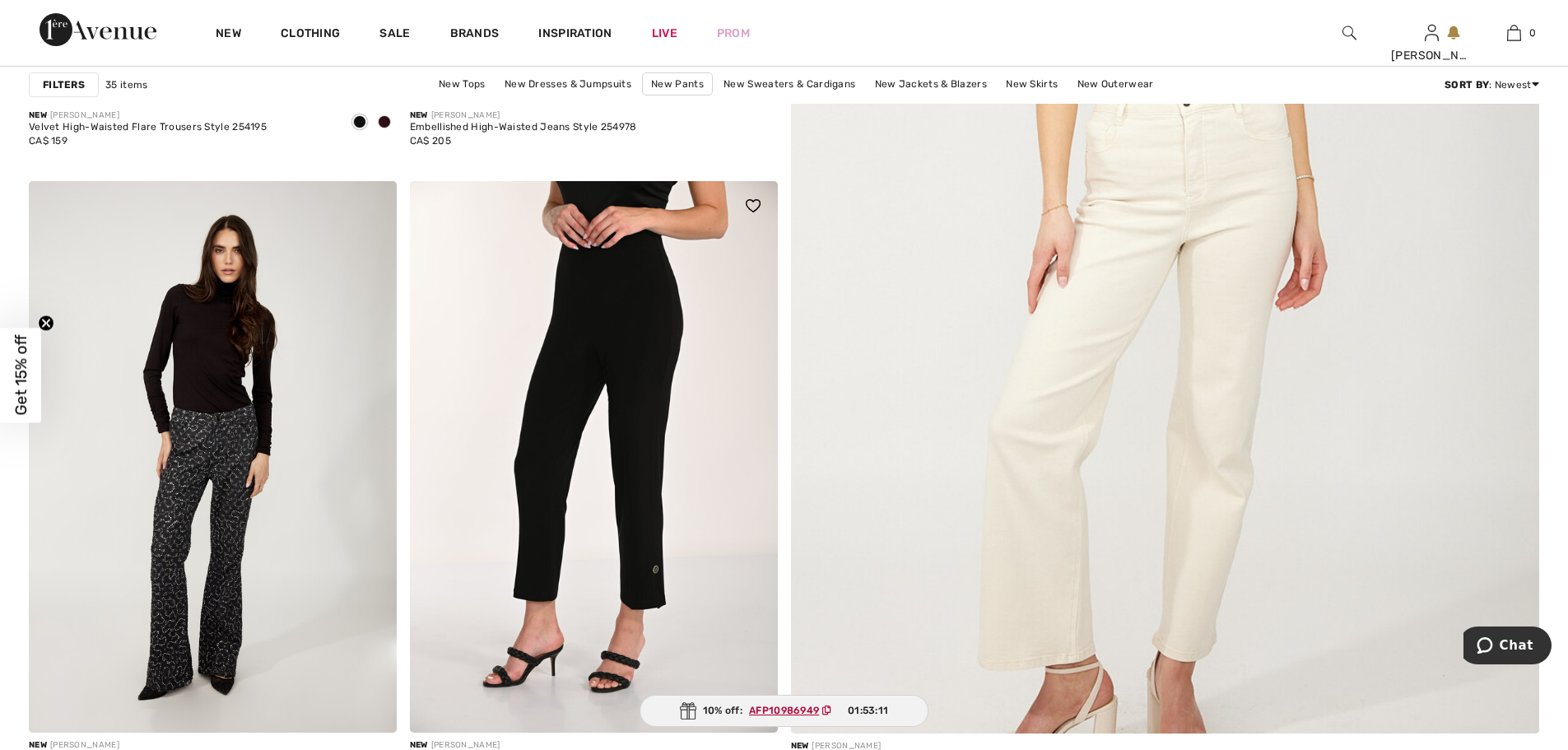
click at [628, 515] on img at bounding box center [594, 456] width 368 height 551
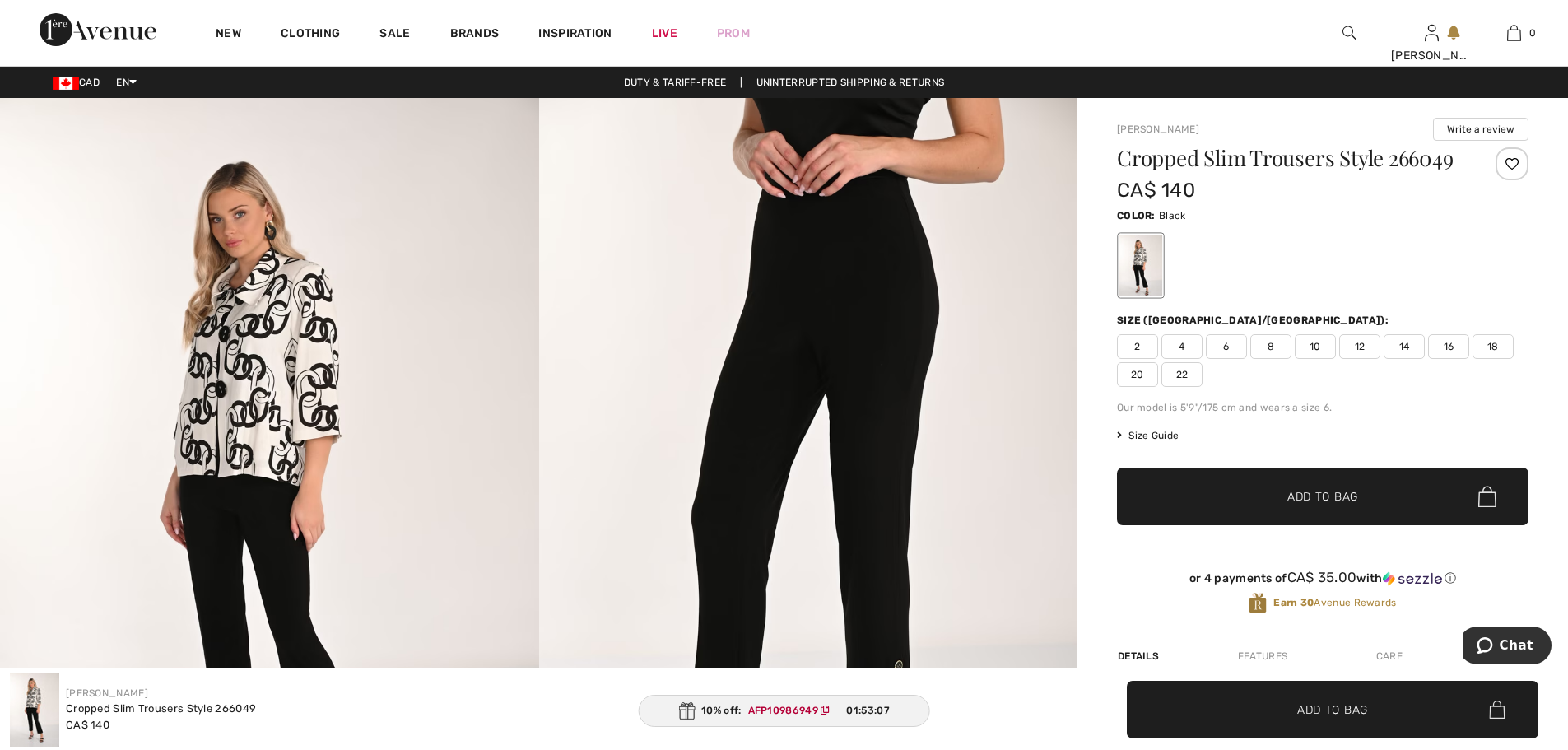
click at [299, 562] on img at bounding box center [269, 501] width 539 height 807
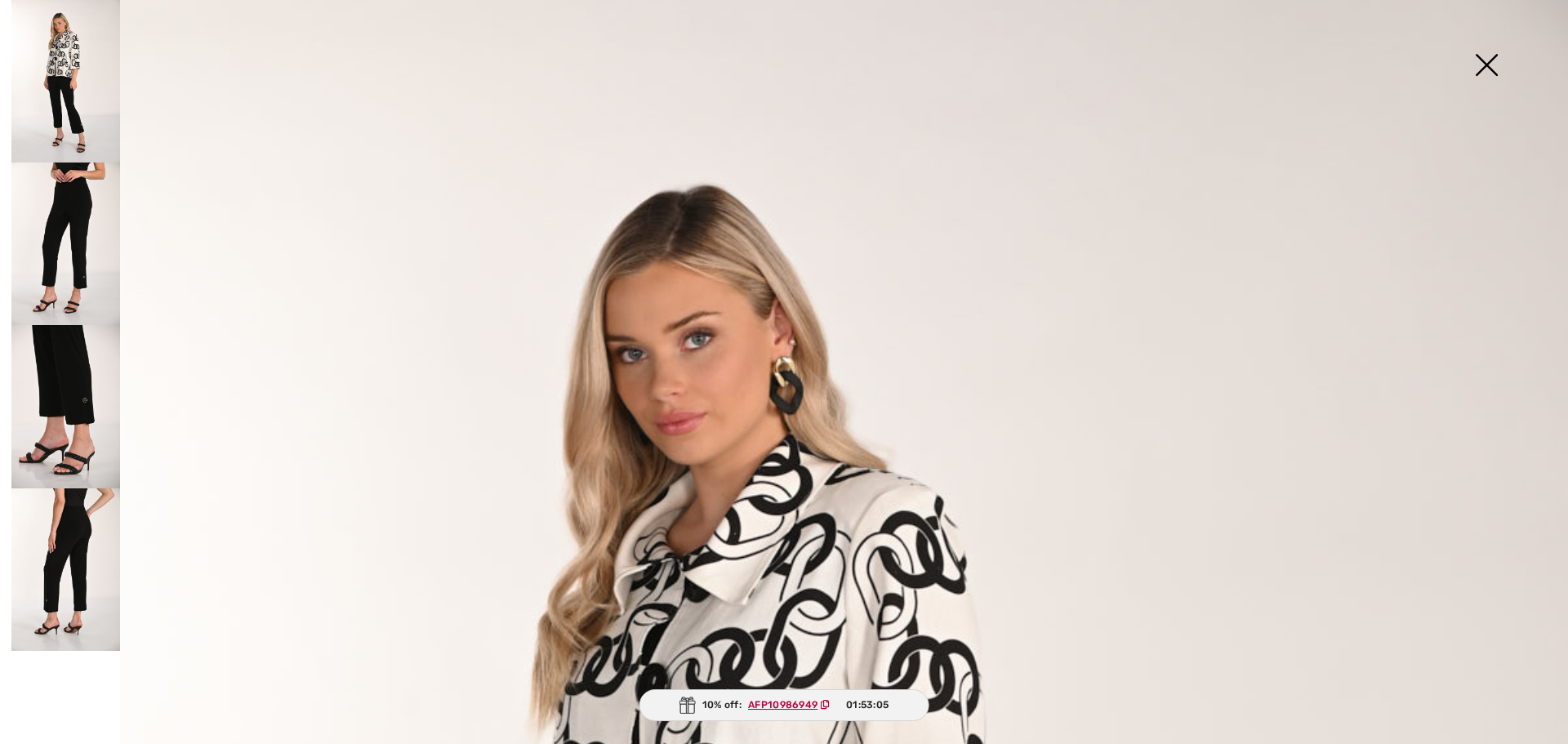
click at [85, 267] on img at bounding box center [66, 243] width 109 height 162
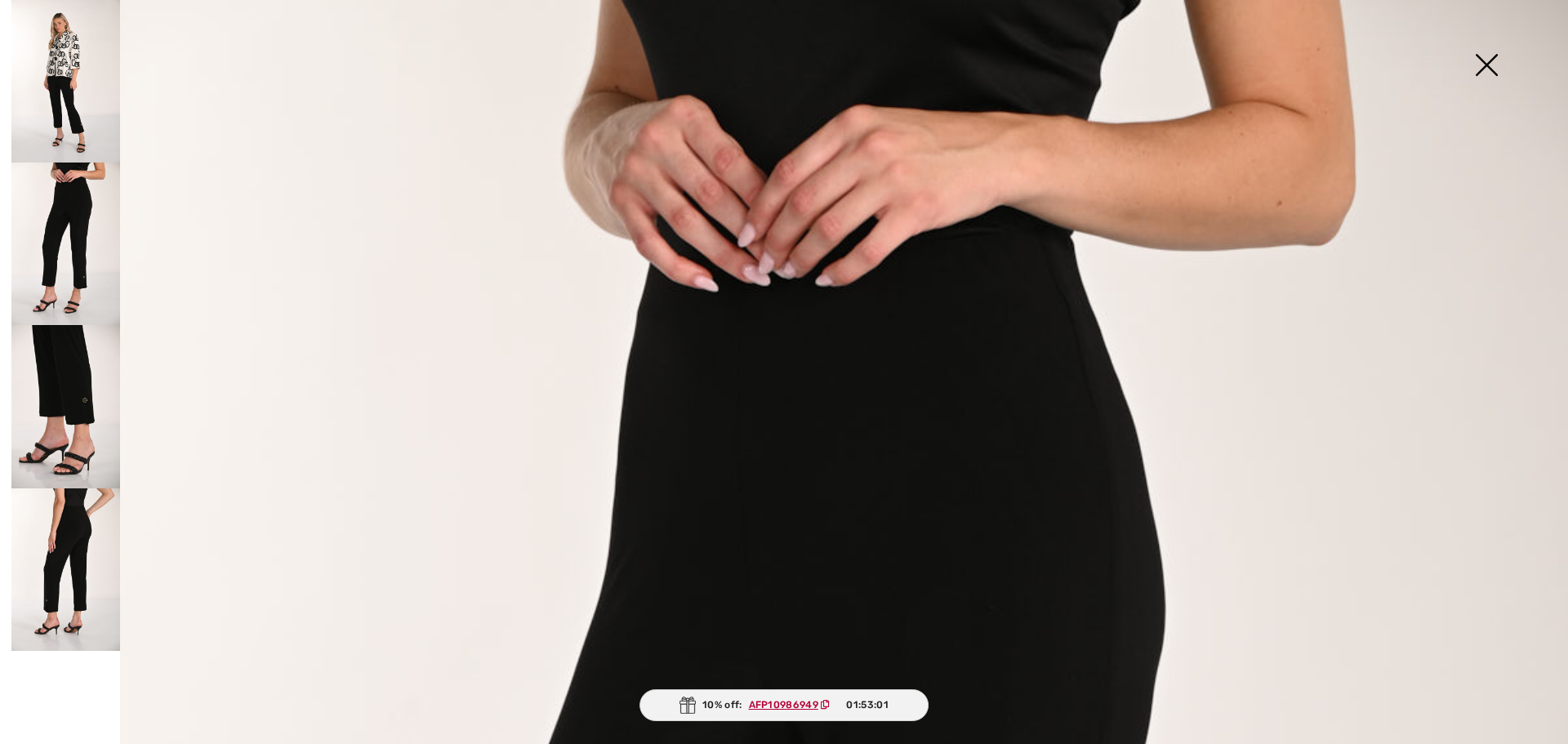
click at [74, 394] on img at bounding box center [66, 406] width 109 height 162
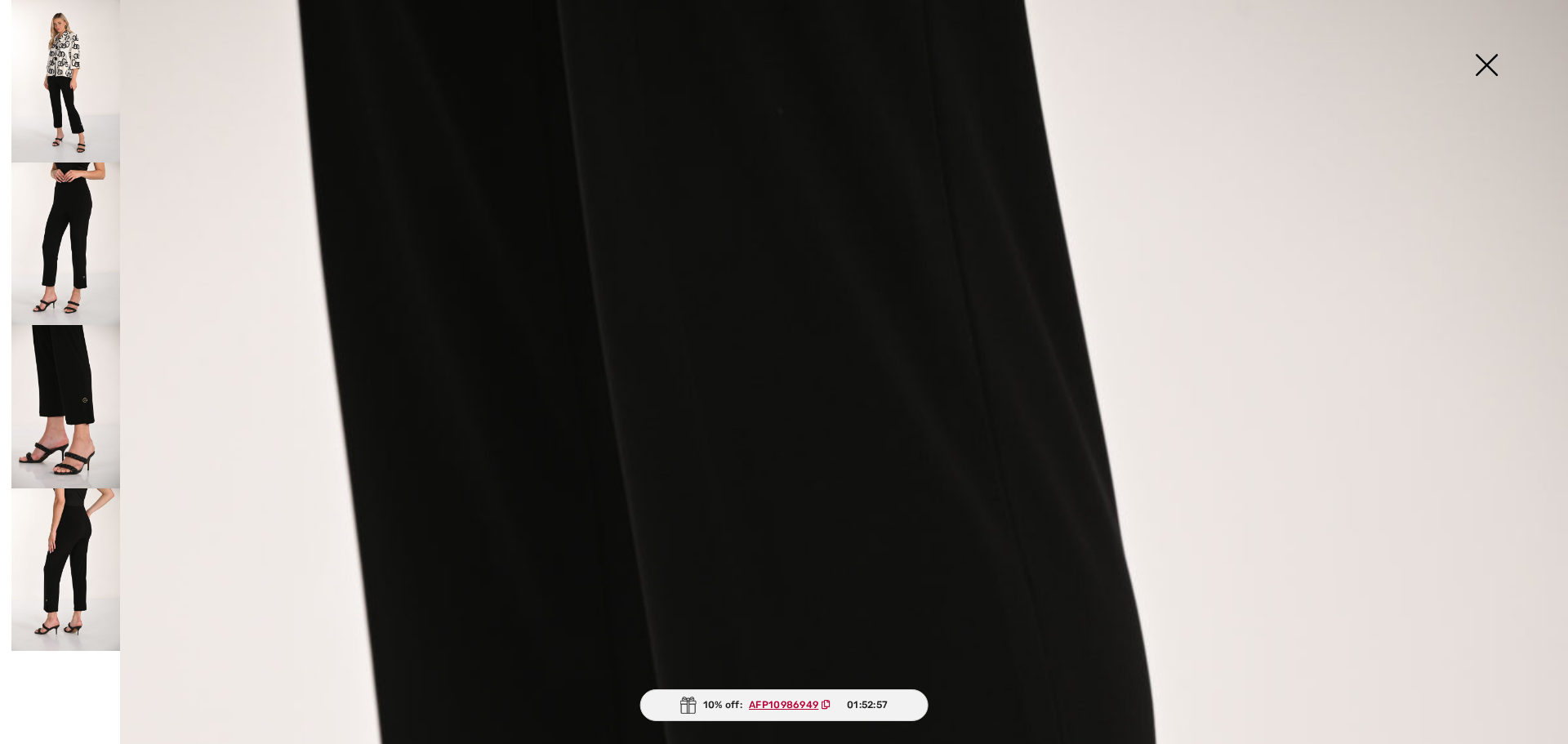
click at [80, 512] on img at bounding box center [66, 569] width 109 height 162
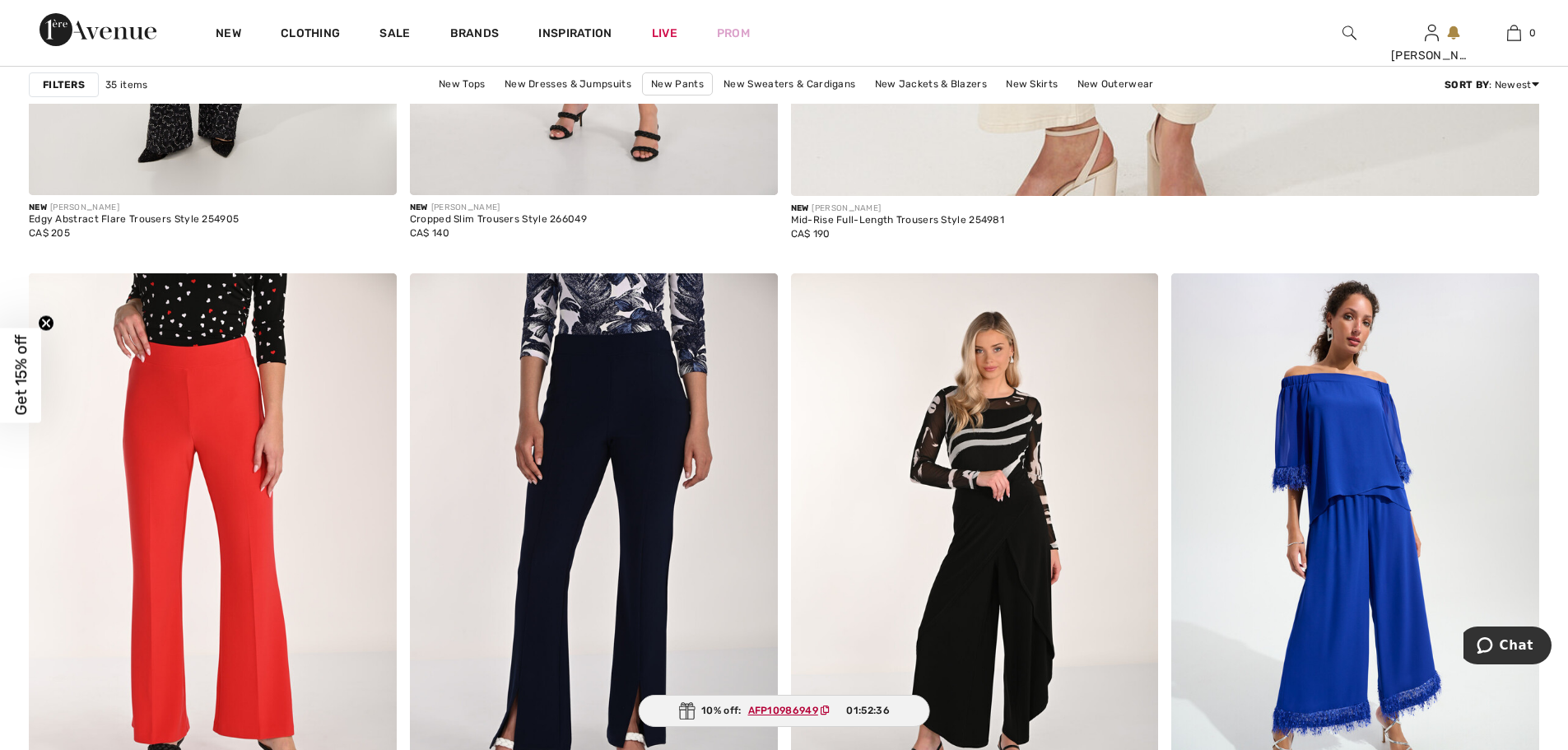
scroll to position [1262, 0]
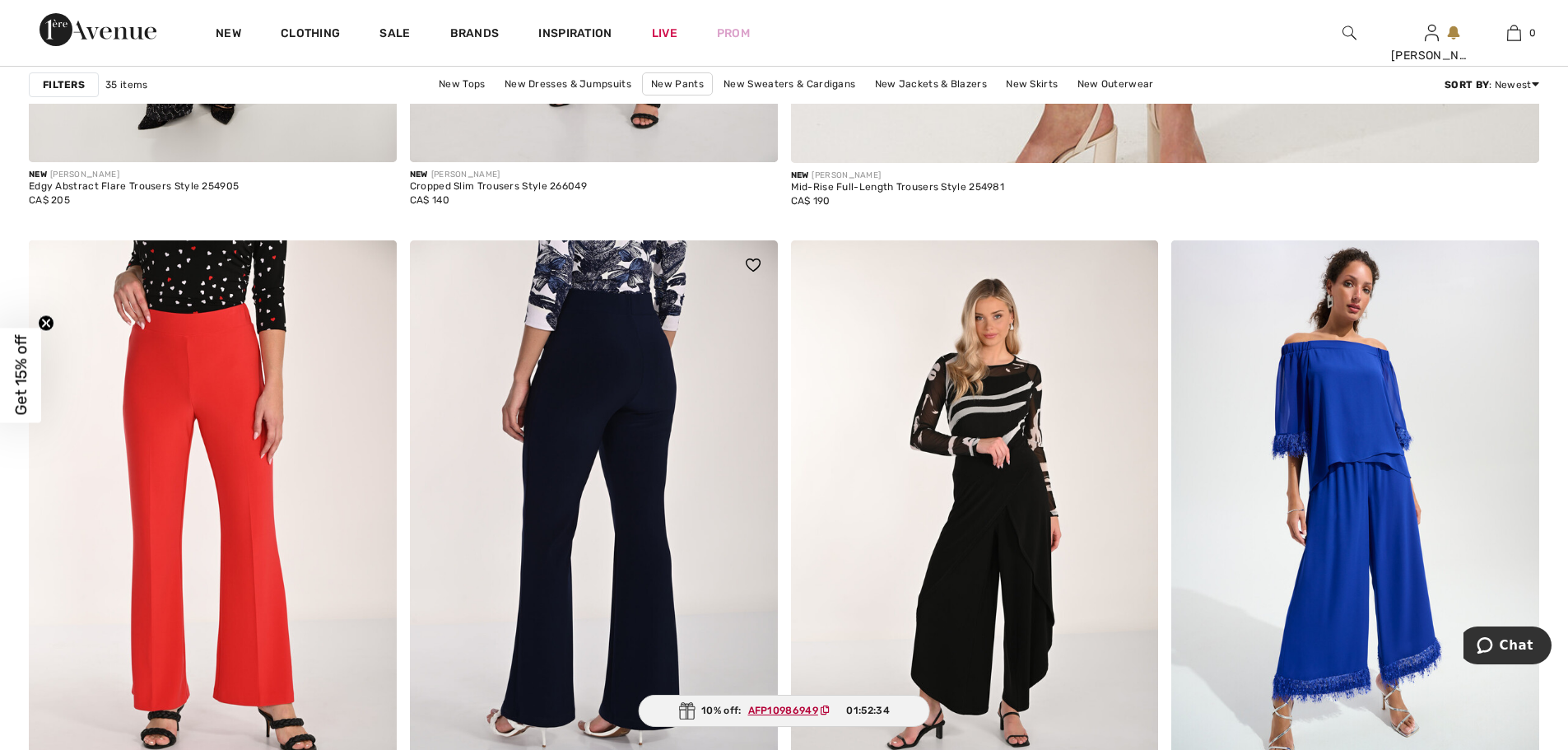
click at [544, 440] on img at bounding box center [594, 516] width 368 height 551
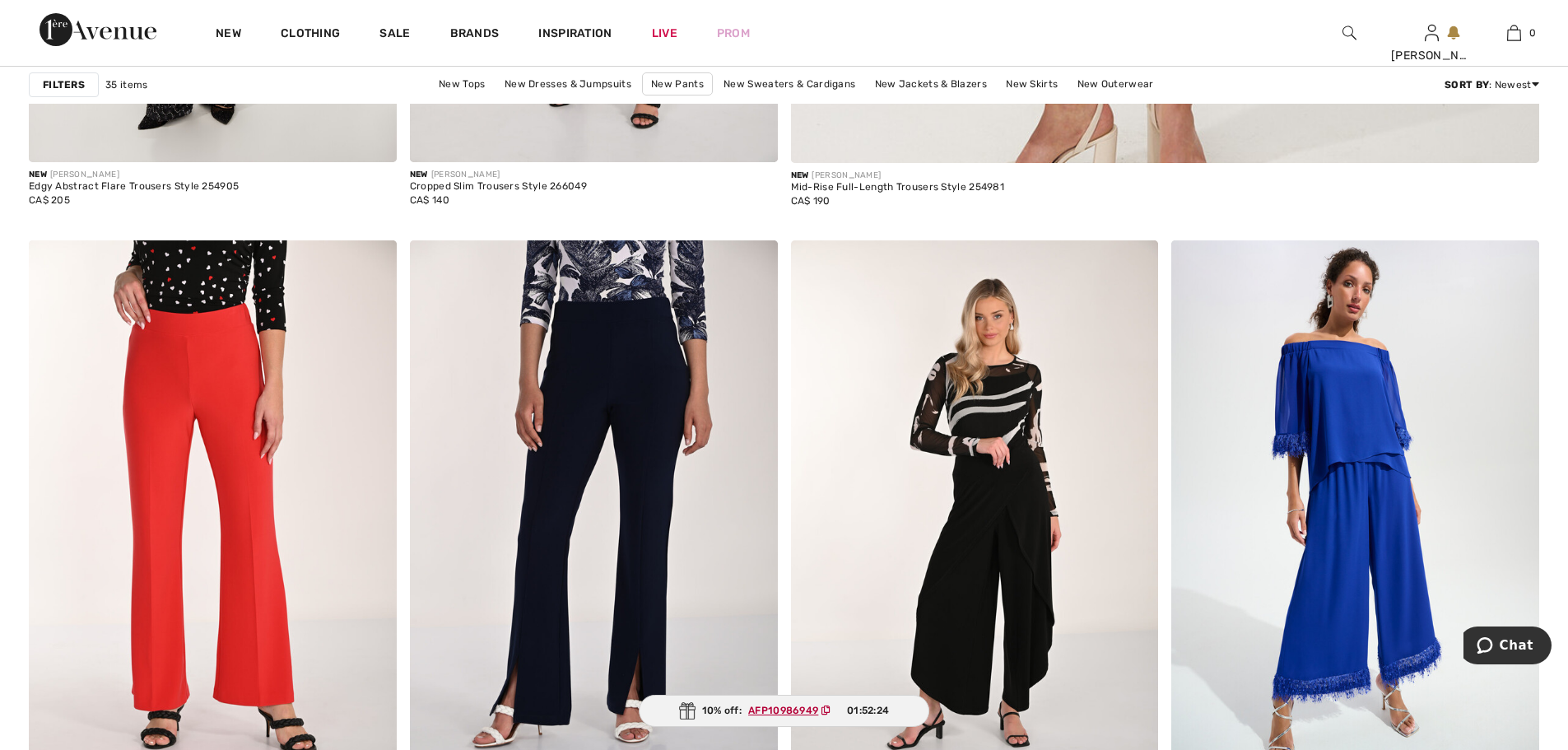
click at [1354, 29] on img at bounding box center [1349, 32] width 14 height 20
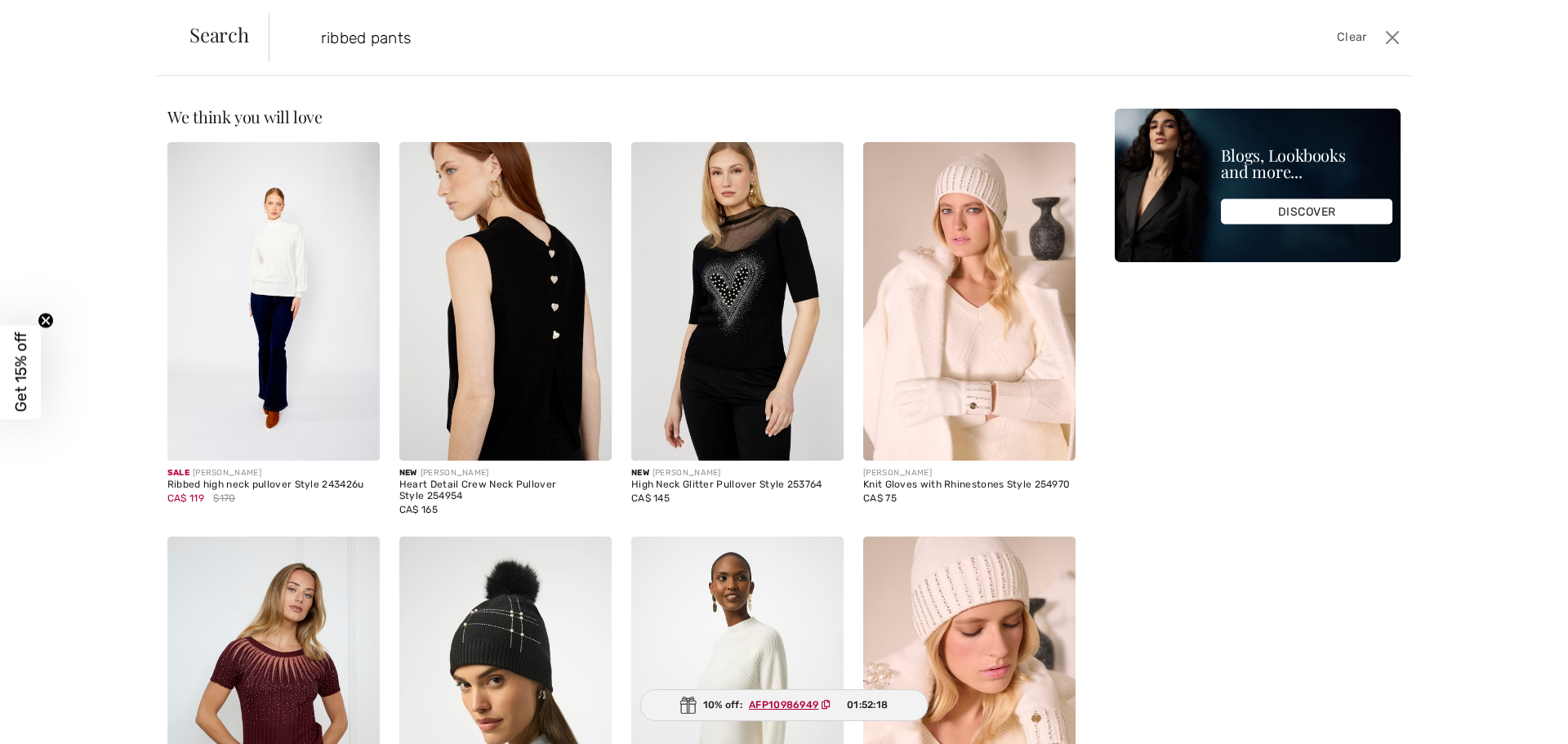
type input "ribbed pants"
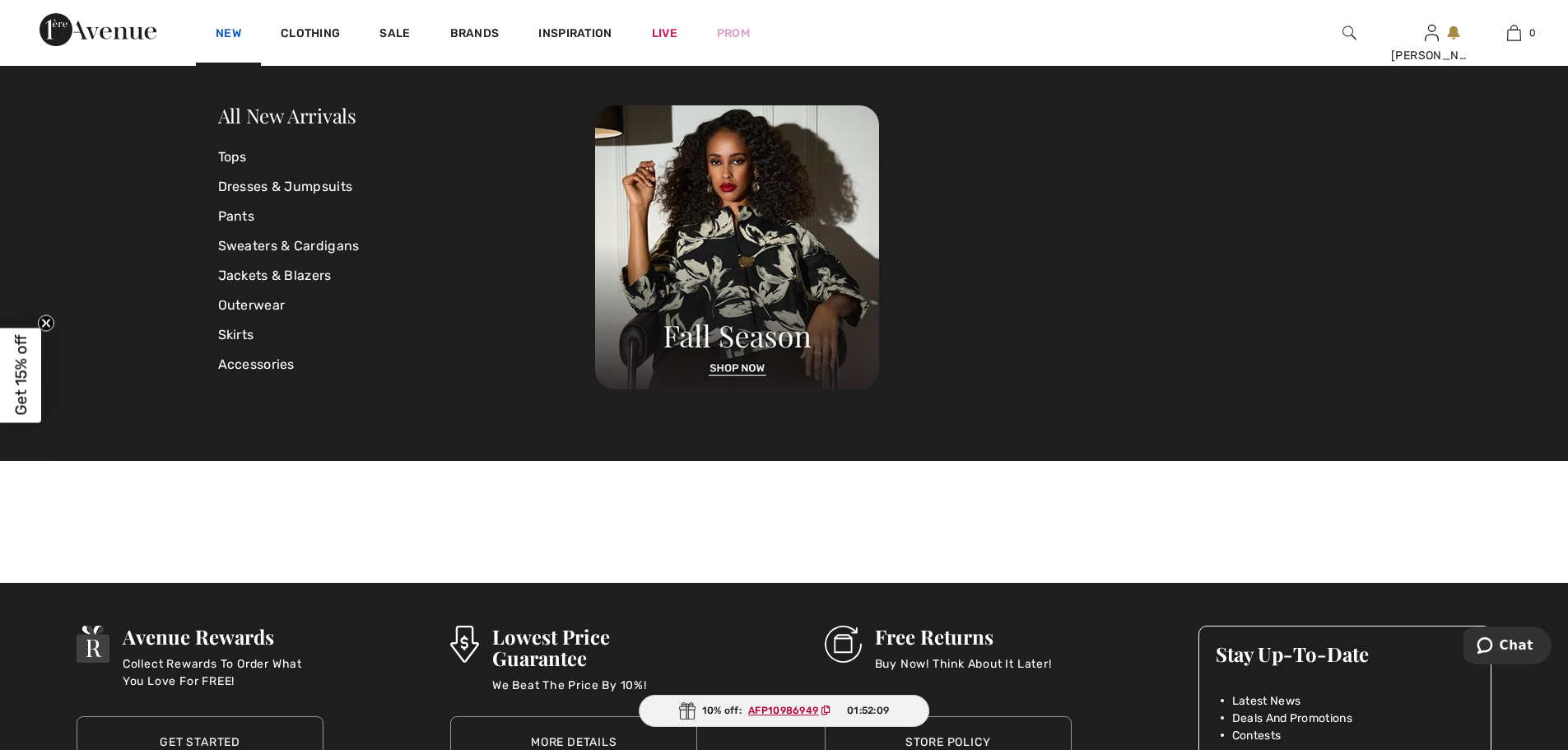
click at [226, 36] on link "New" at bounding box center [228, 35] width 25 height 17
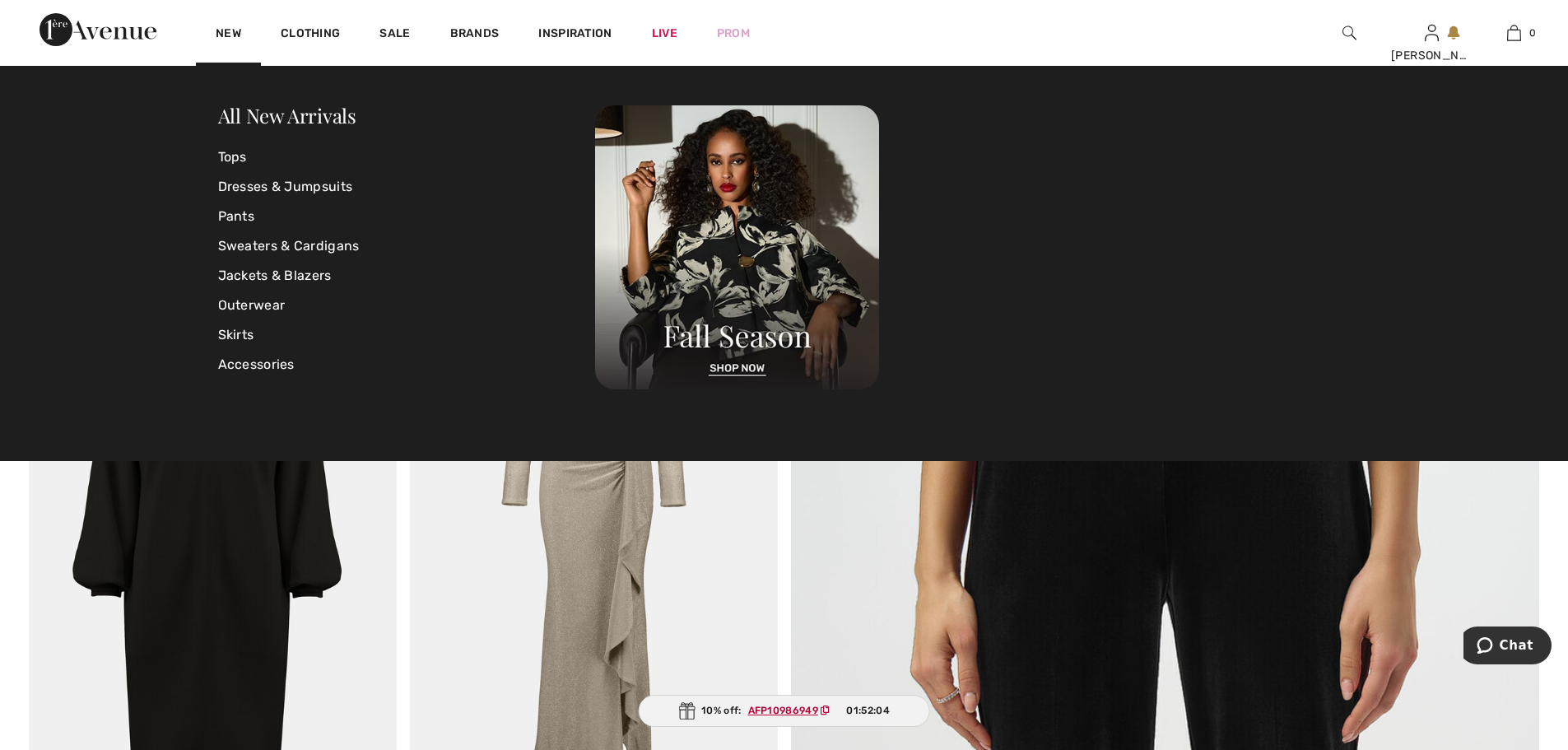
click at [231, 219] on link "Pants" at bounding box center [406, 216] width 378 height 30
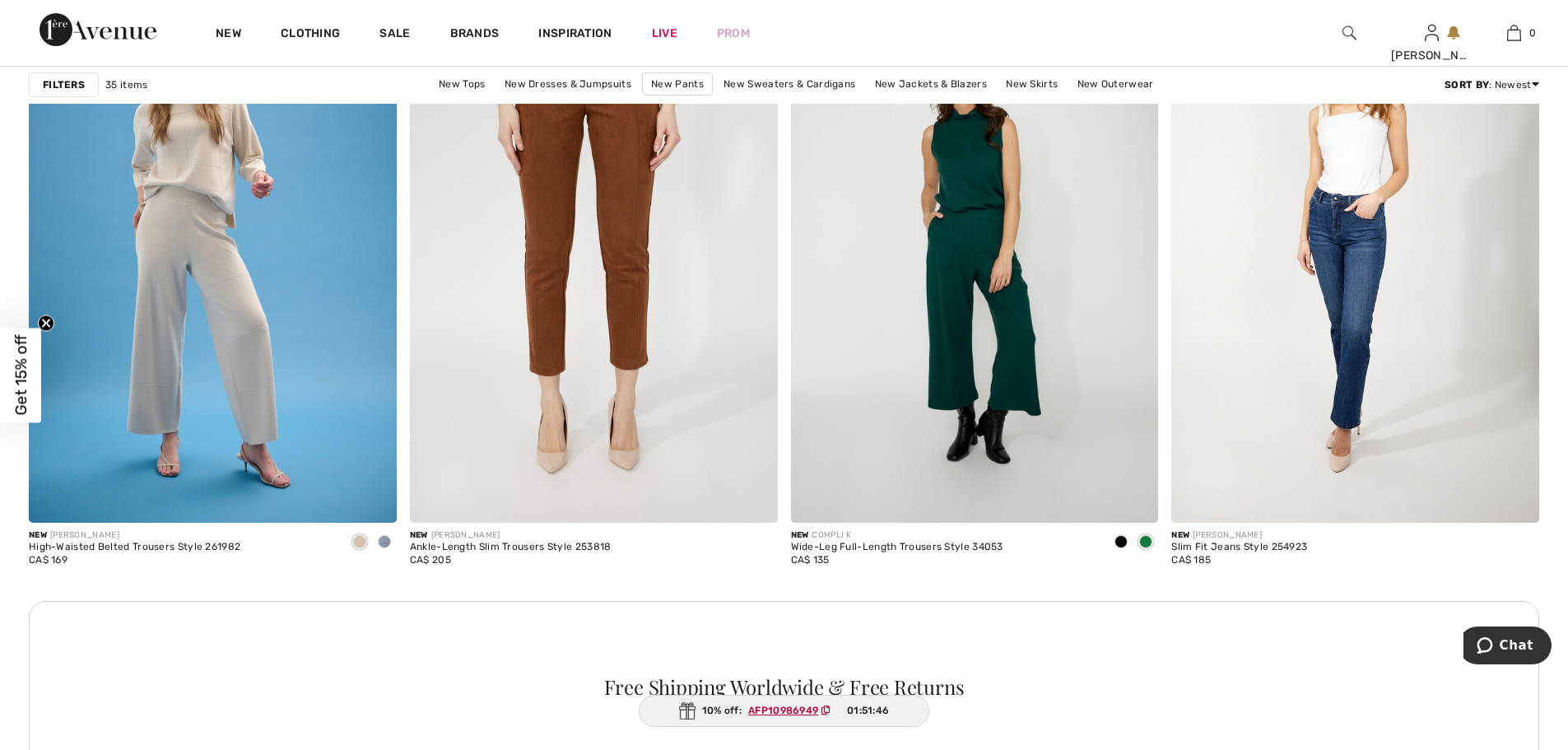
scroll to position [2194, 0]
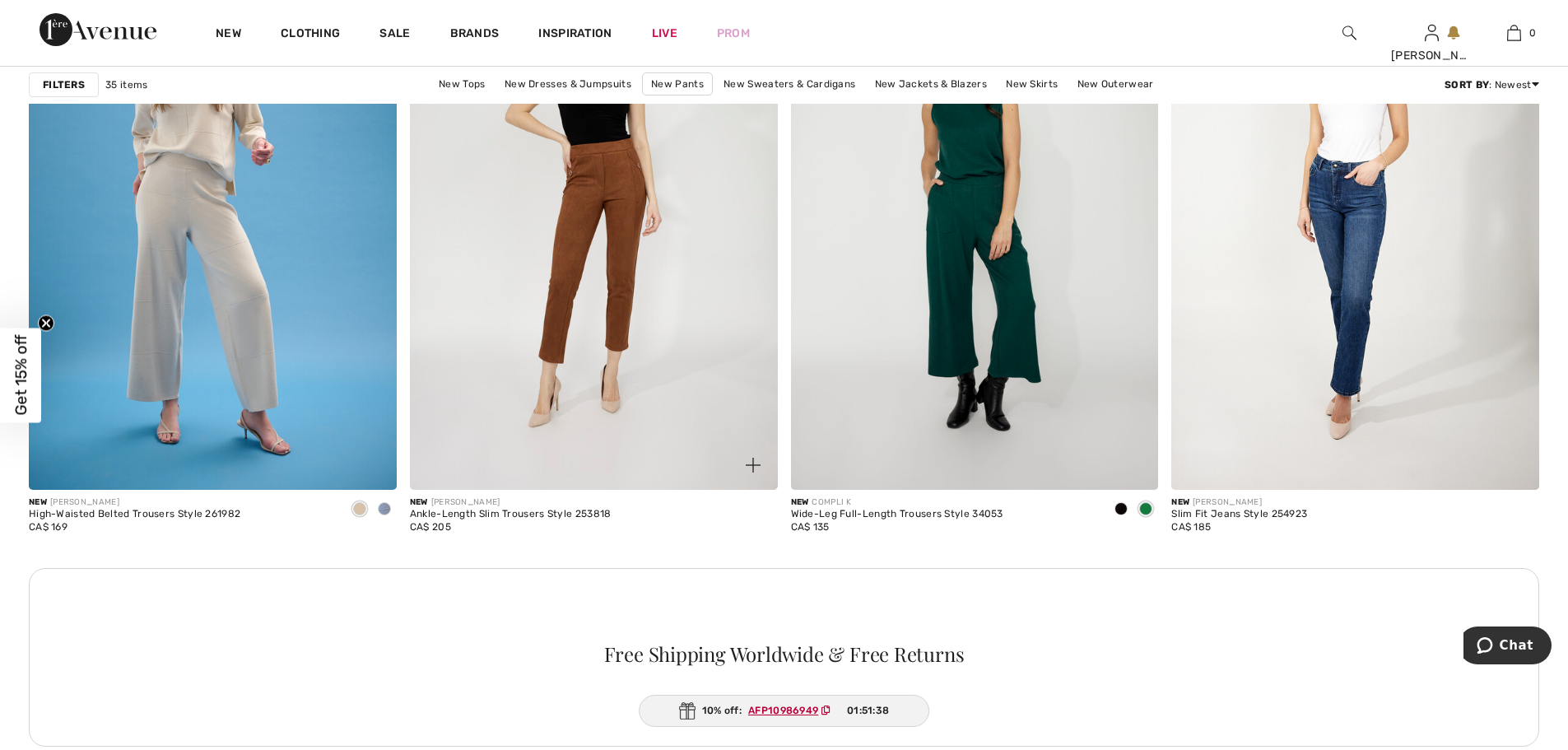
click at [621, 211] on img at bounding box center [594, 213] width 368 height 551
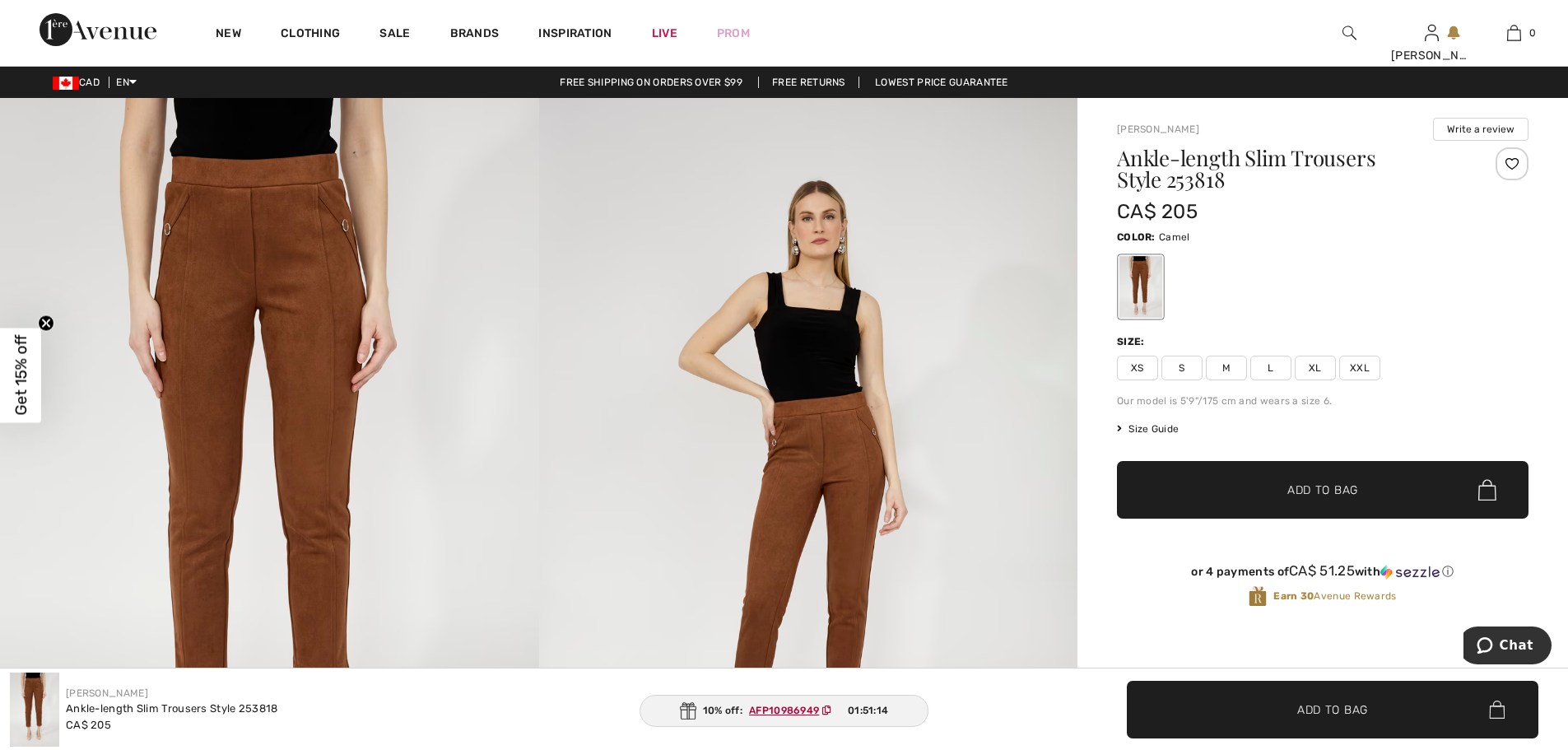
click at [1275, 367] on span "L" at bounding box center [1270, 367] width 41 height 25
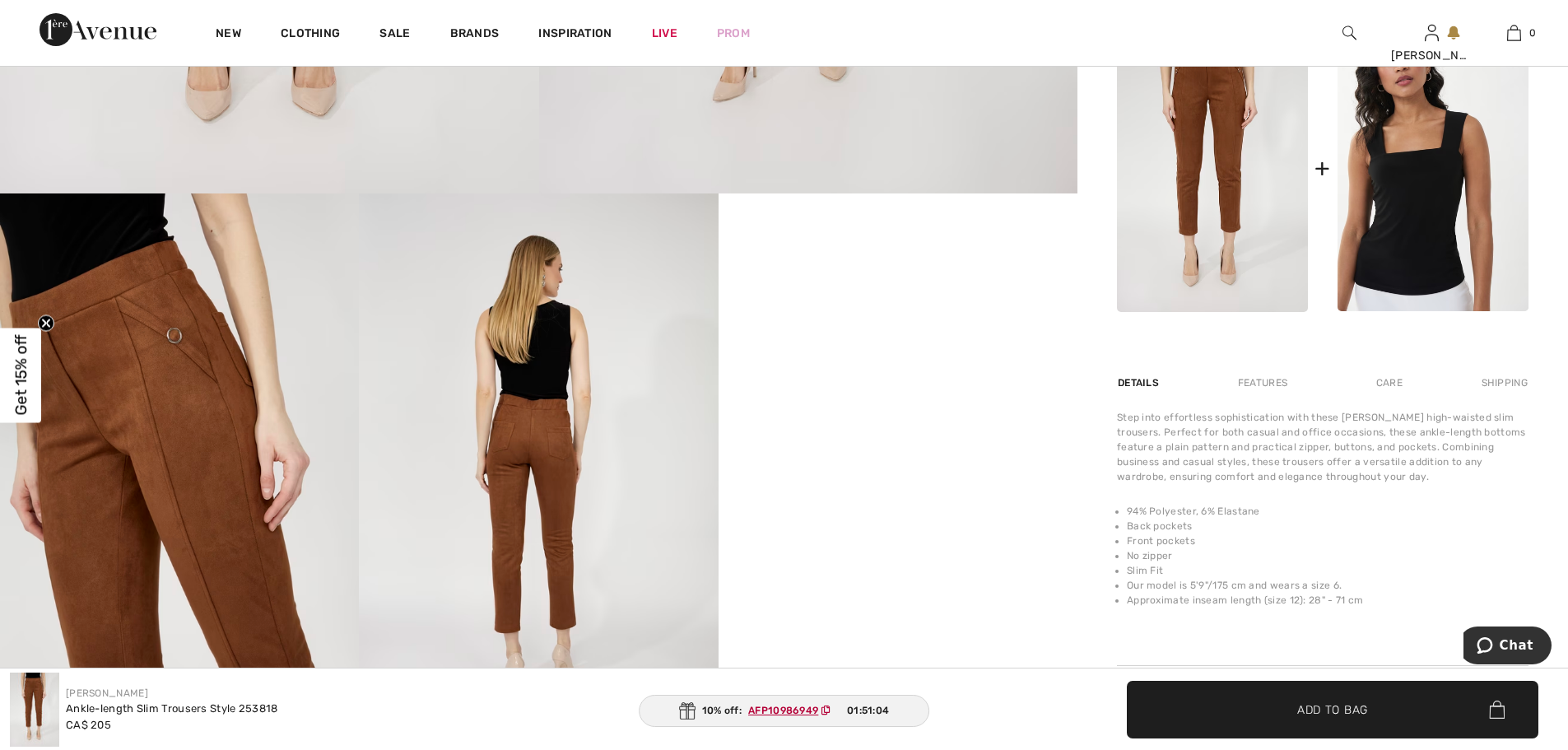
scroll to position [746, 0]
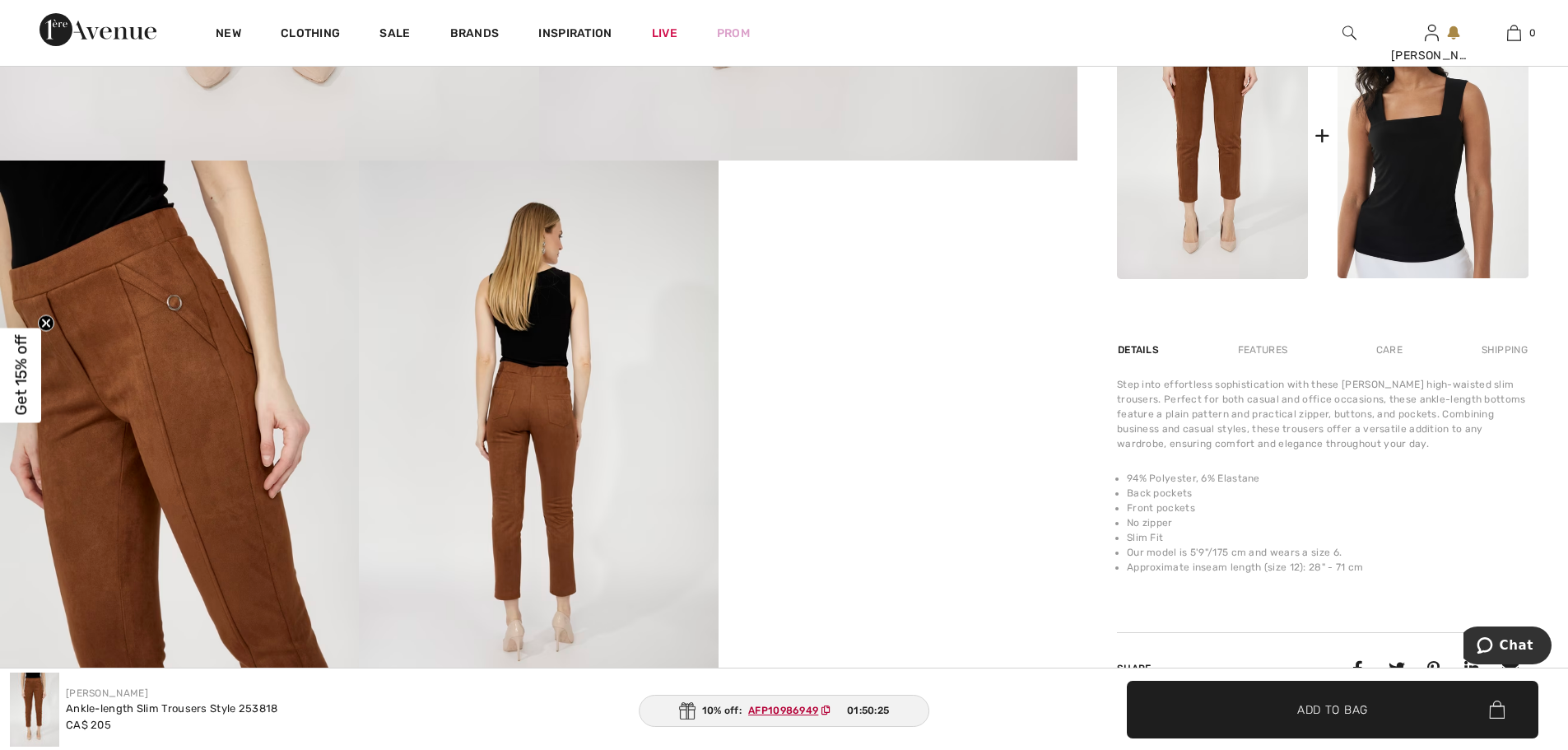
click at [1262, 348] on div "Features" at bounding box center [1262, 350] width 77 height 30
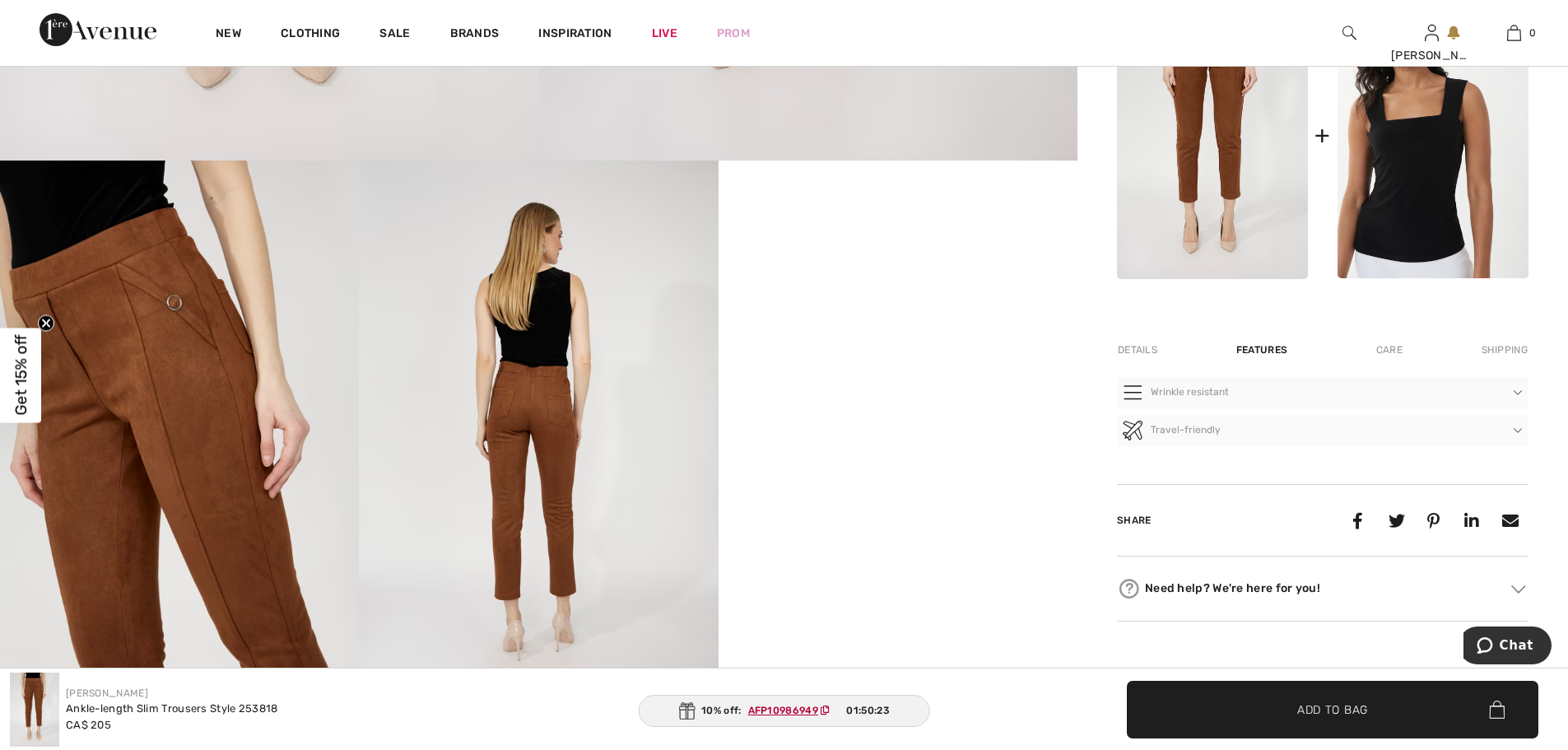
click at [1392, 354] on div "Care" at bounding box center [1389, 350] width 54 height 30
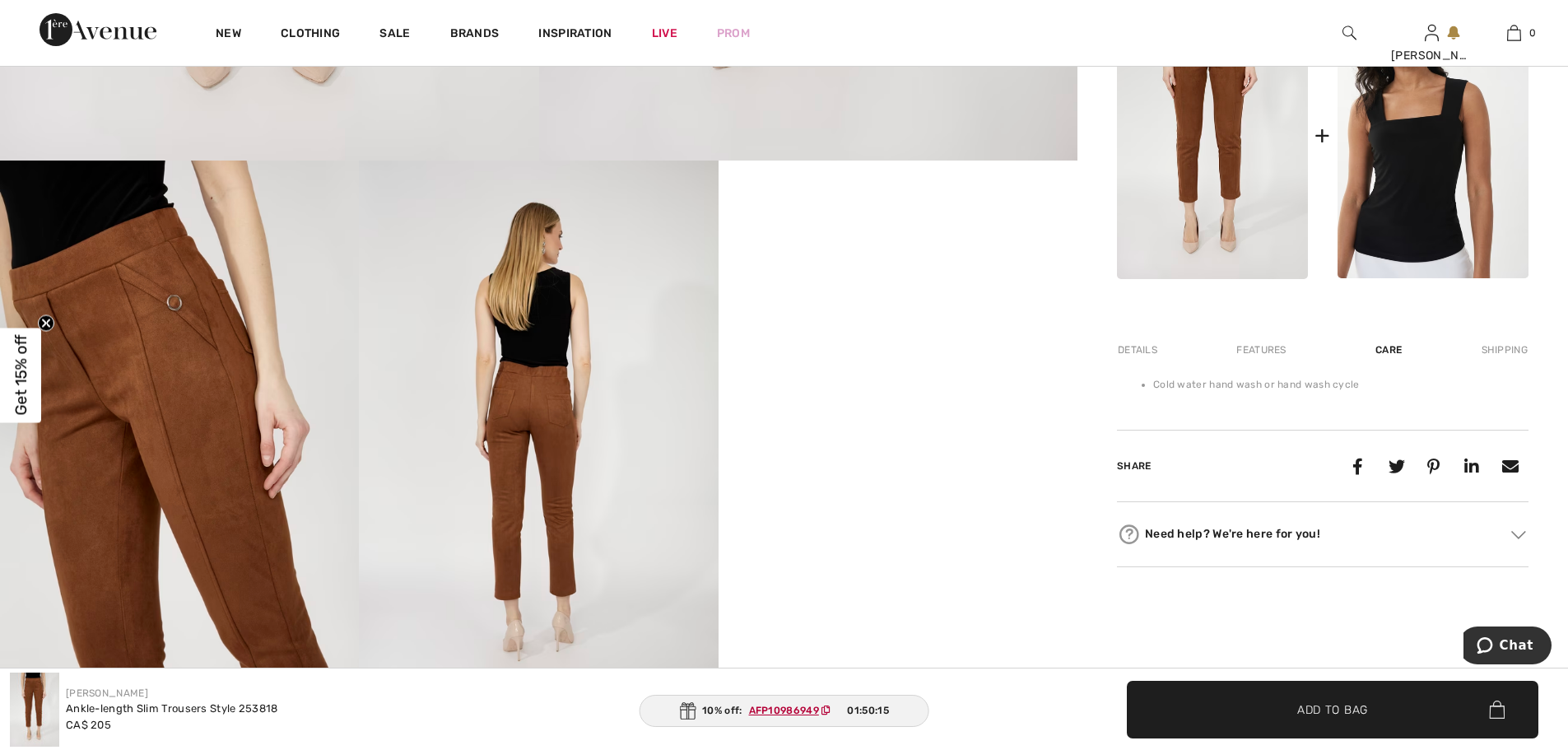
click at [1232, 181] on img at bounding box center [1212, 135] width 191 height 288
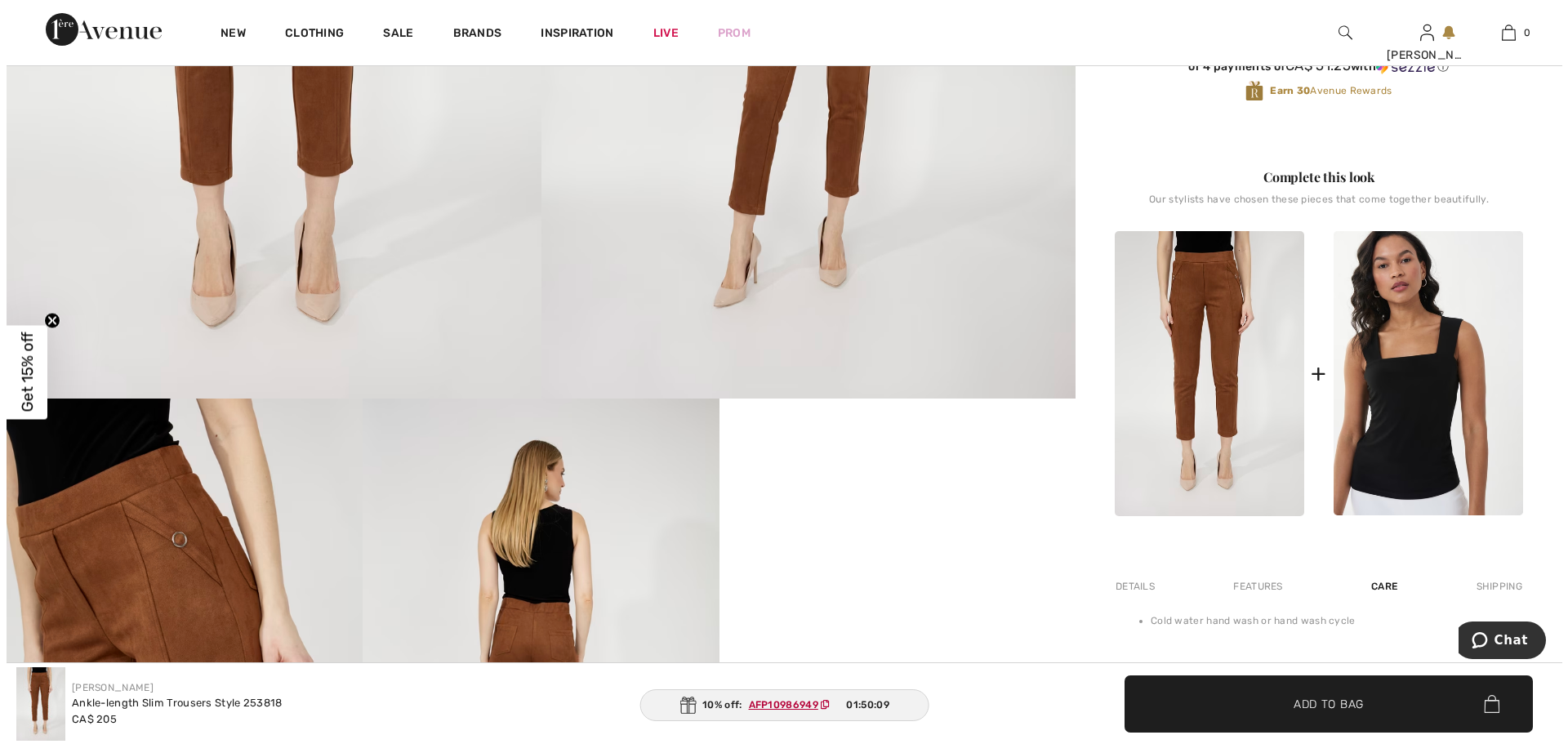
scroll to position [424, 0]
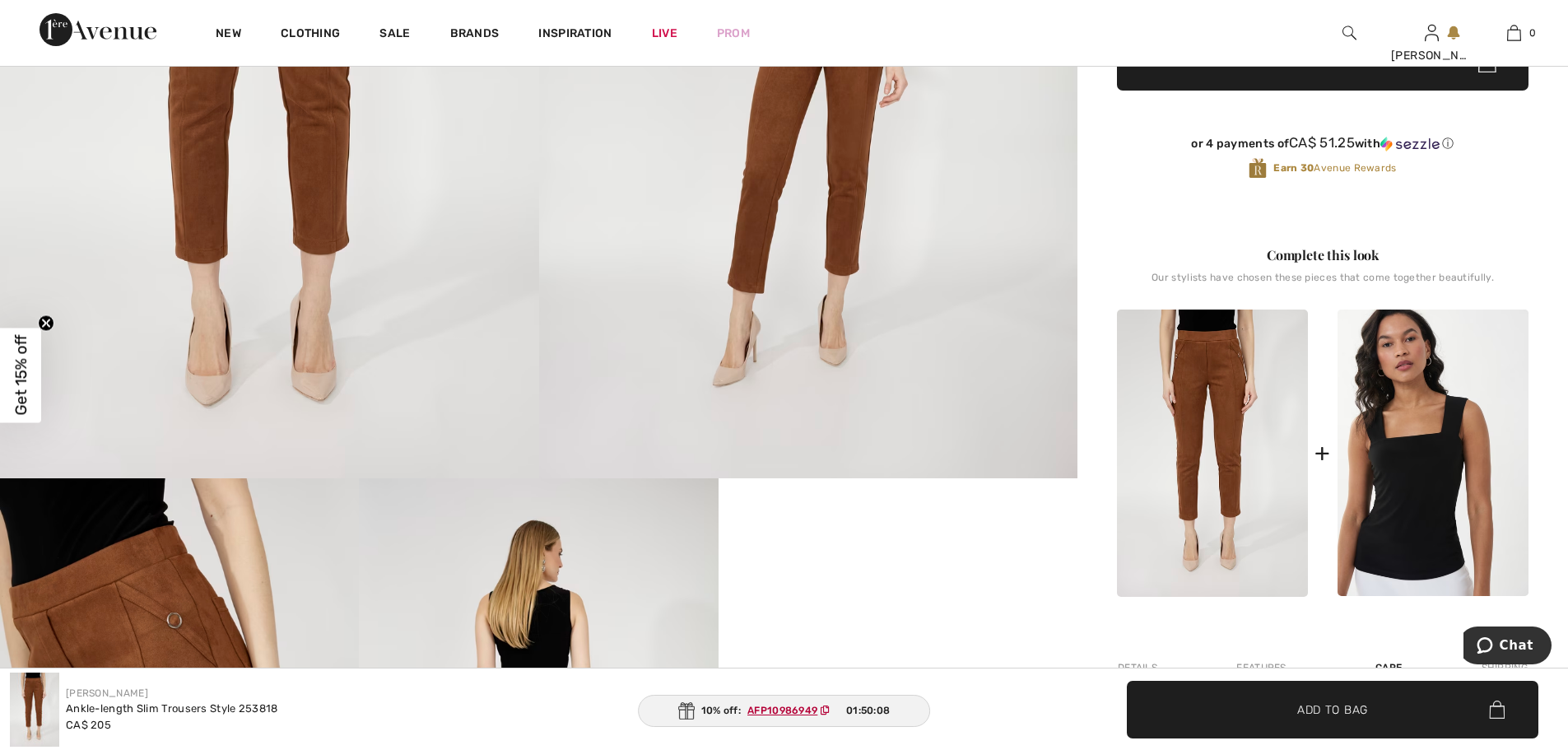
click at [1226, 357] on img at bounding box center [1212, 453] width 191 height 288
click at [781, 121] on img at bounding box center [808, 74] width 539 height 809
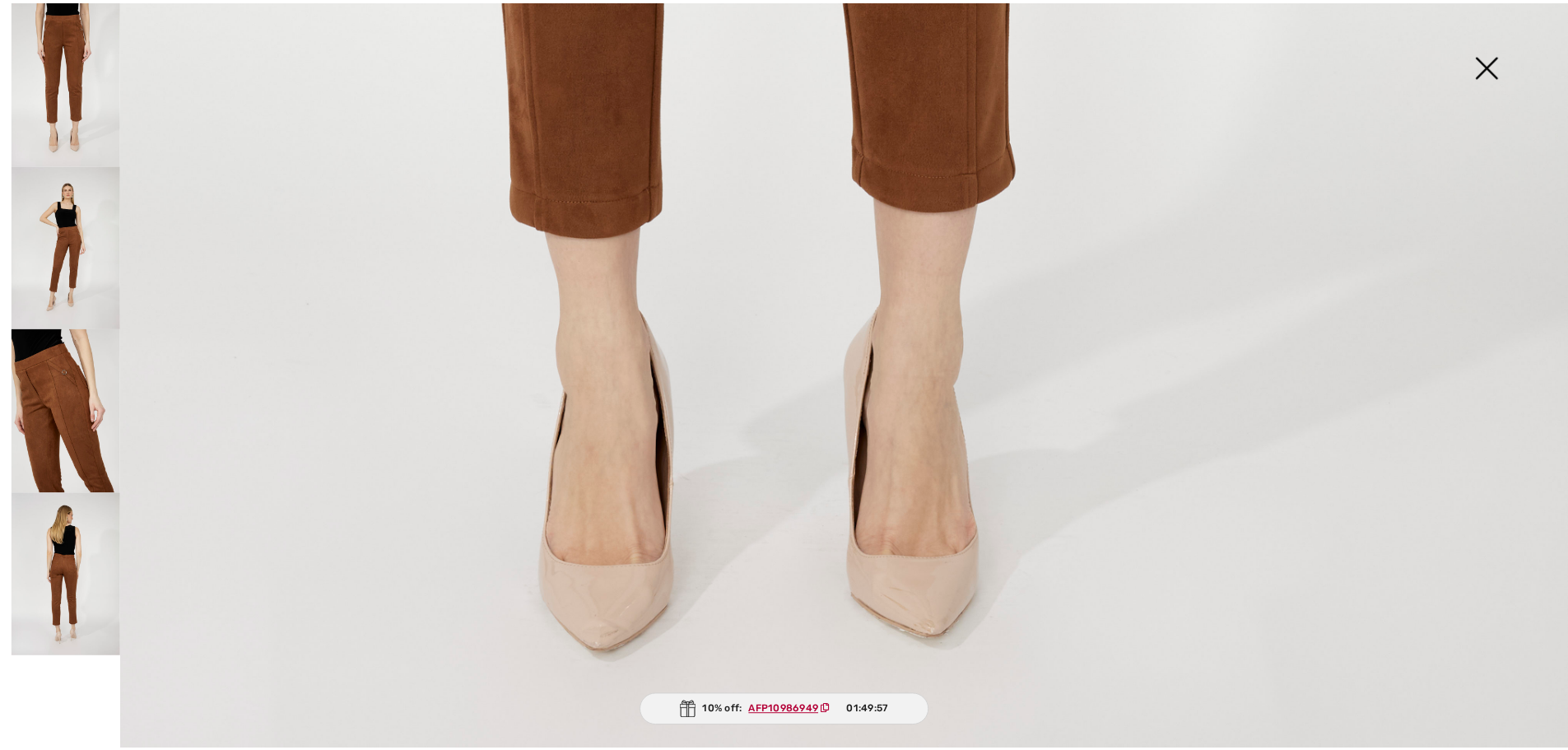
scroll to position [1602, 0]
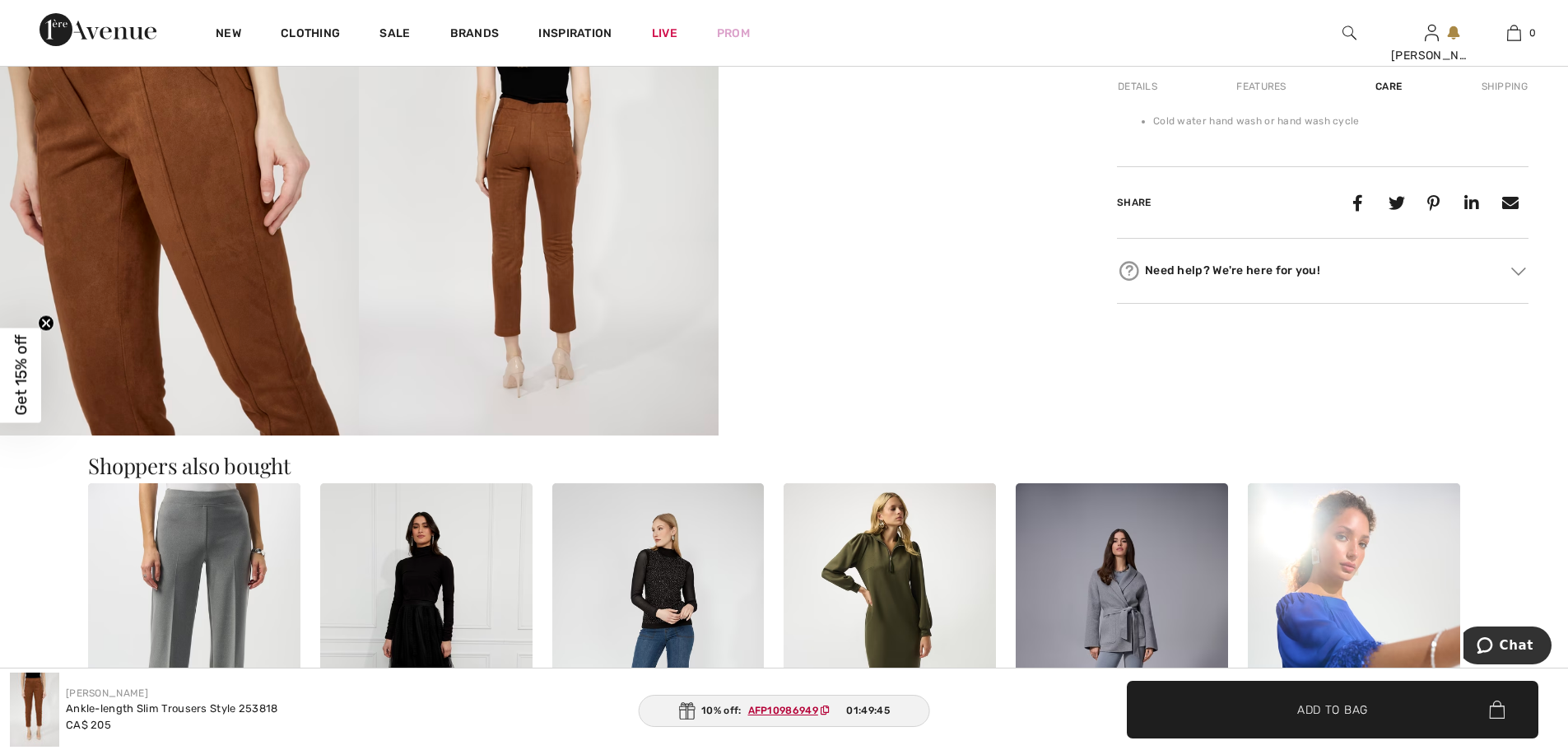
scroll to position [1064, 0]
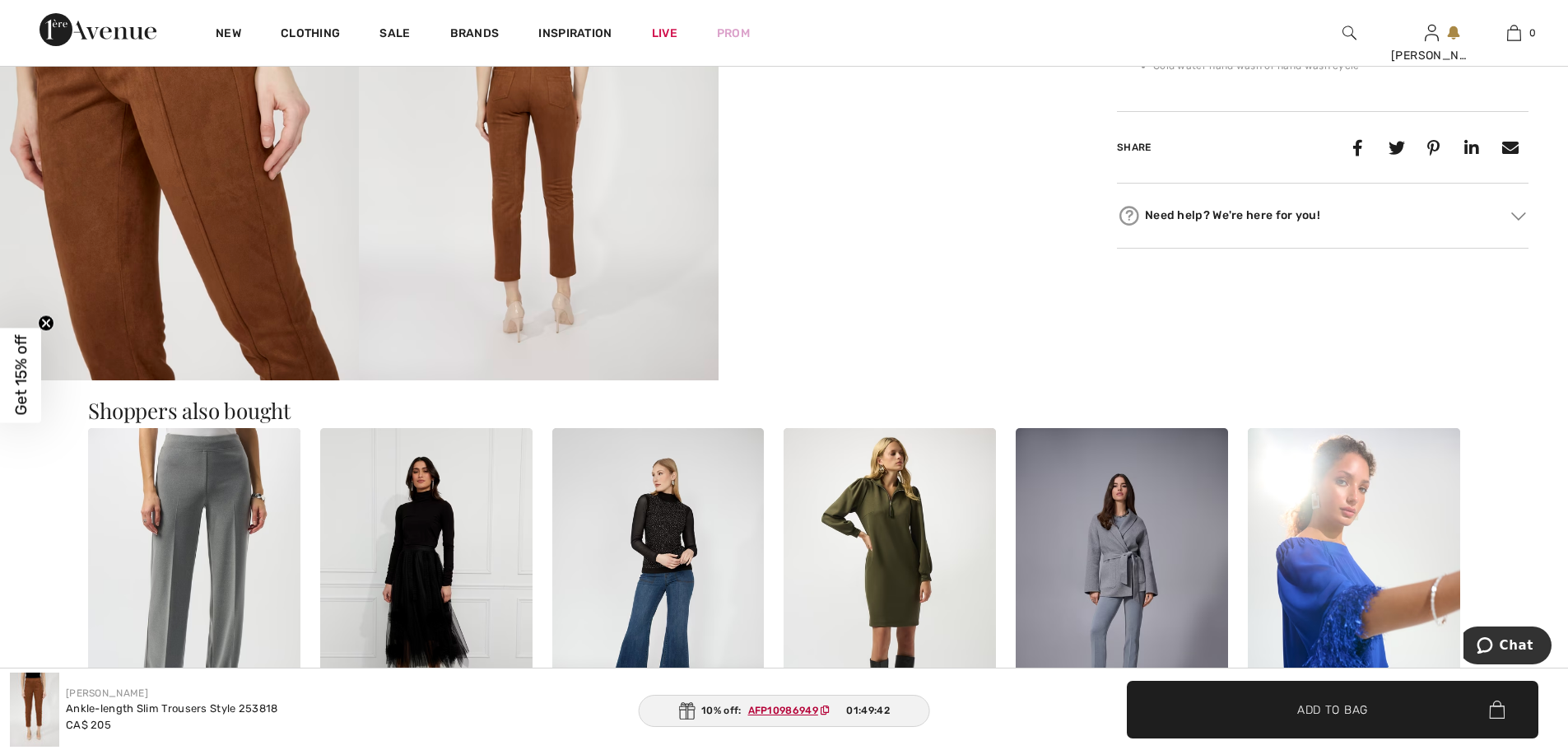
click at [228, 164] on img at bounding box center [179, 111] width 359 height 538
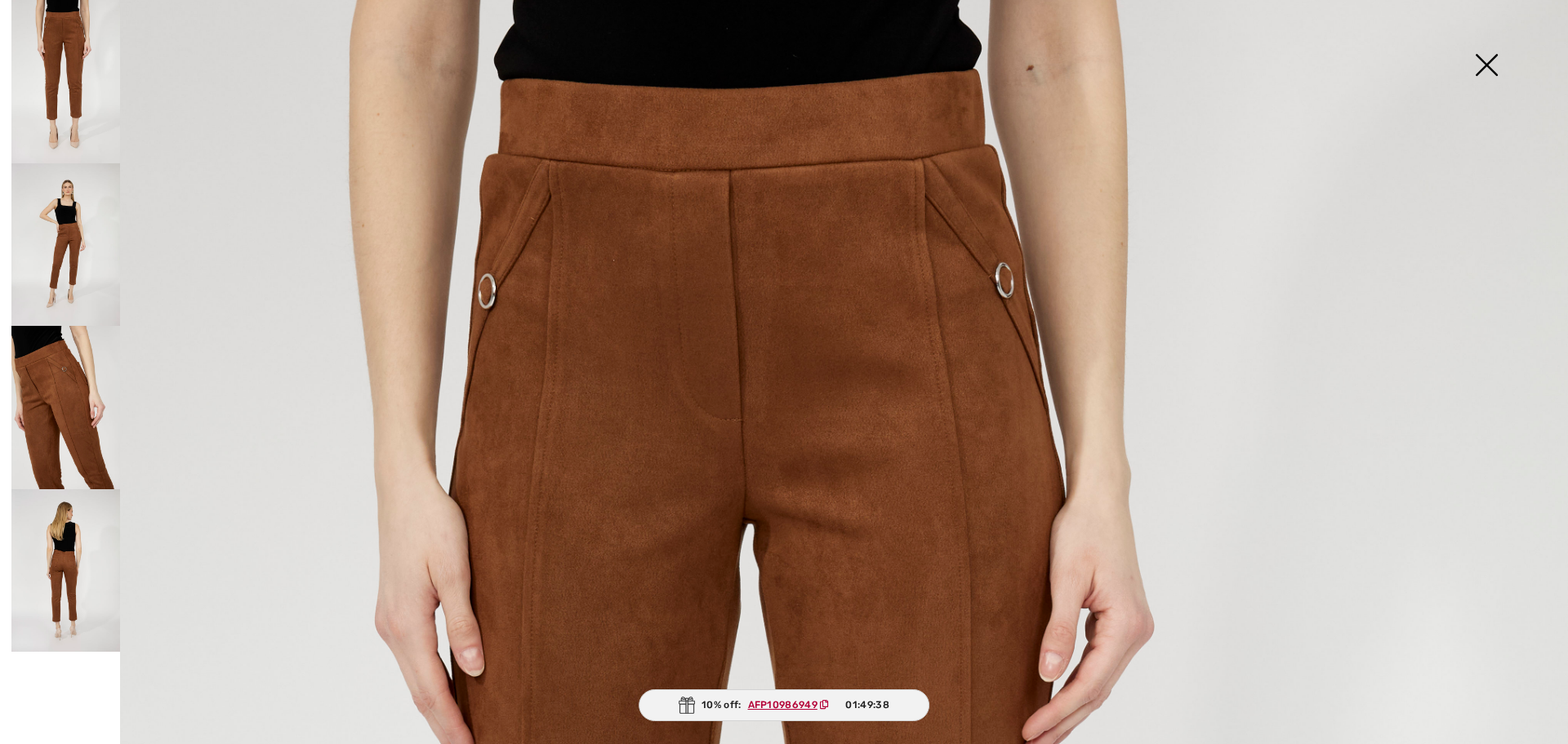
scroll to position [0, 0]
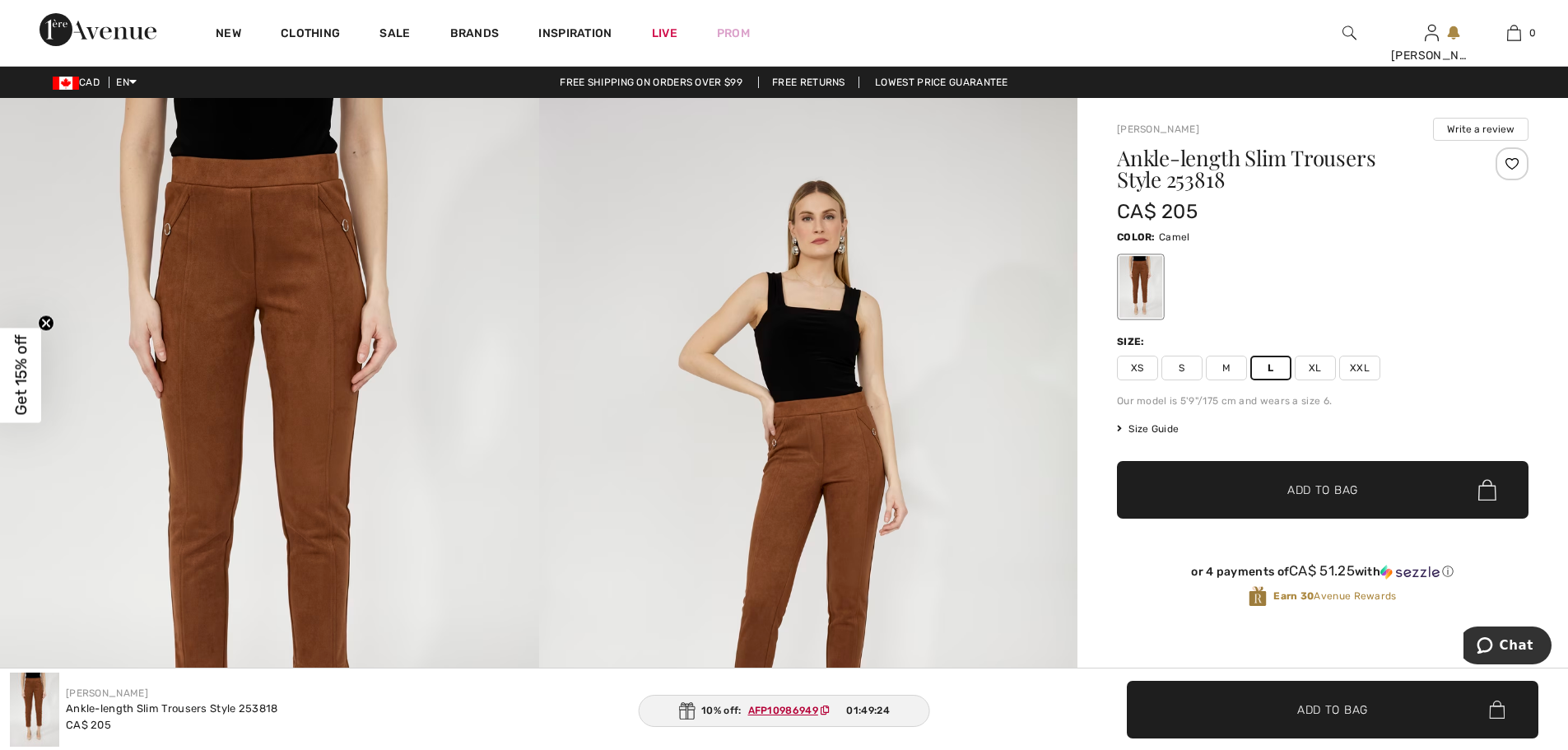
click at [1136, 425] on span "Size Guide" at bounding box center [1147, 428] width 62 height 14
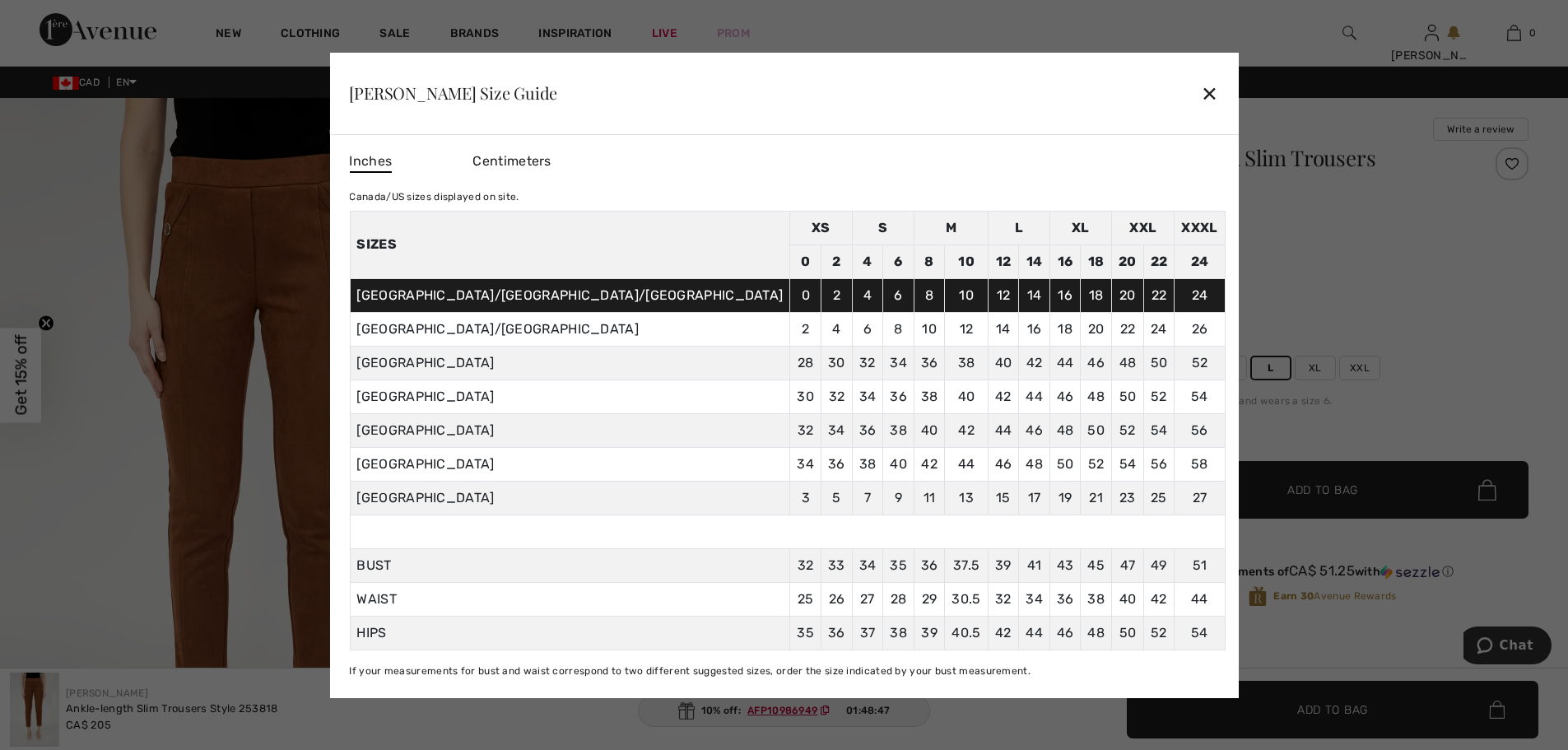
click at [1201, 91] on div "✕" at bounding box center [1209, 92] width 17 height 35
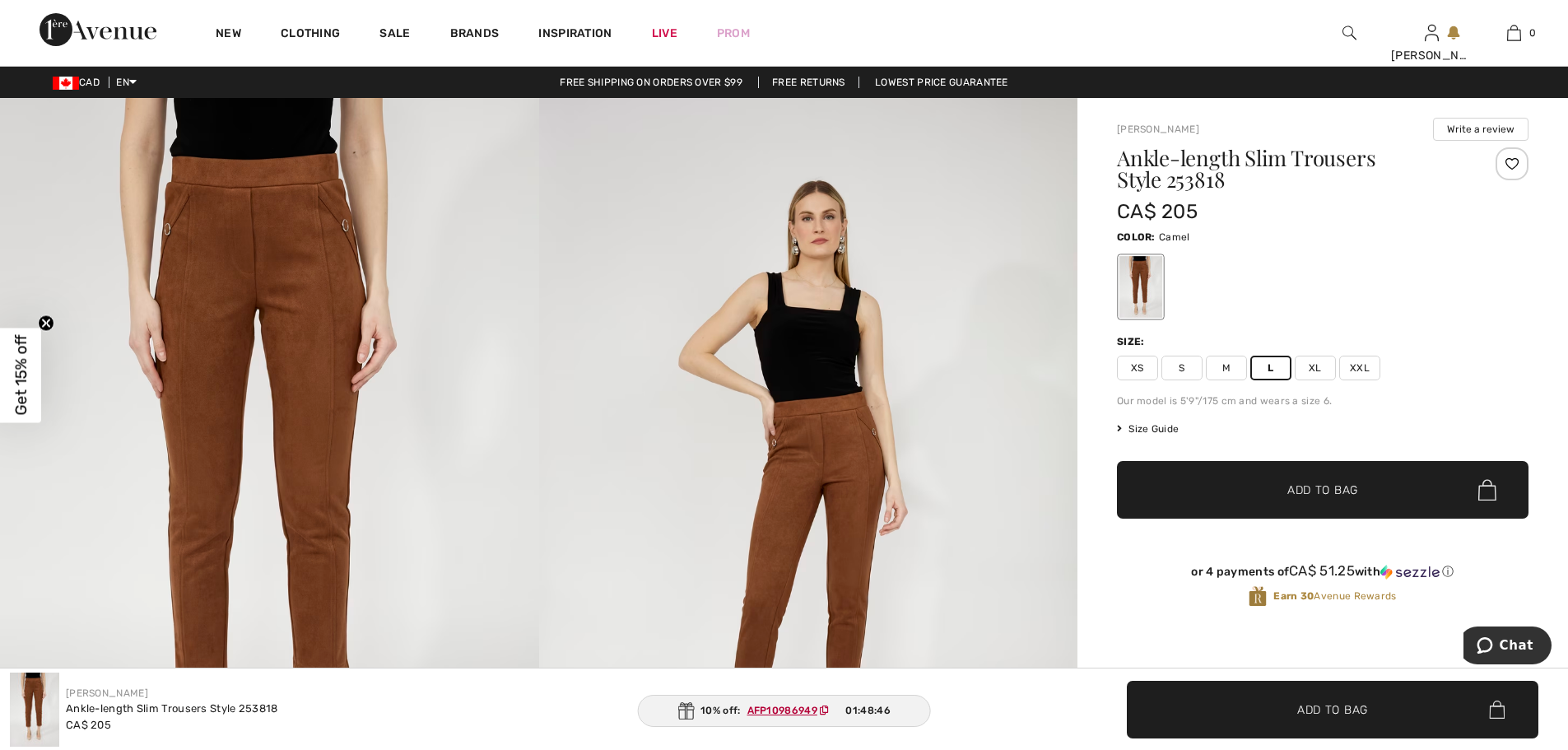
click at [1327, 487] on span "Add to Bag" at bounding box center [1322, 490] width 70 height 17
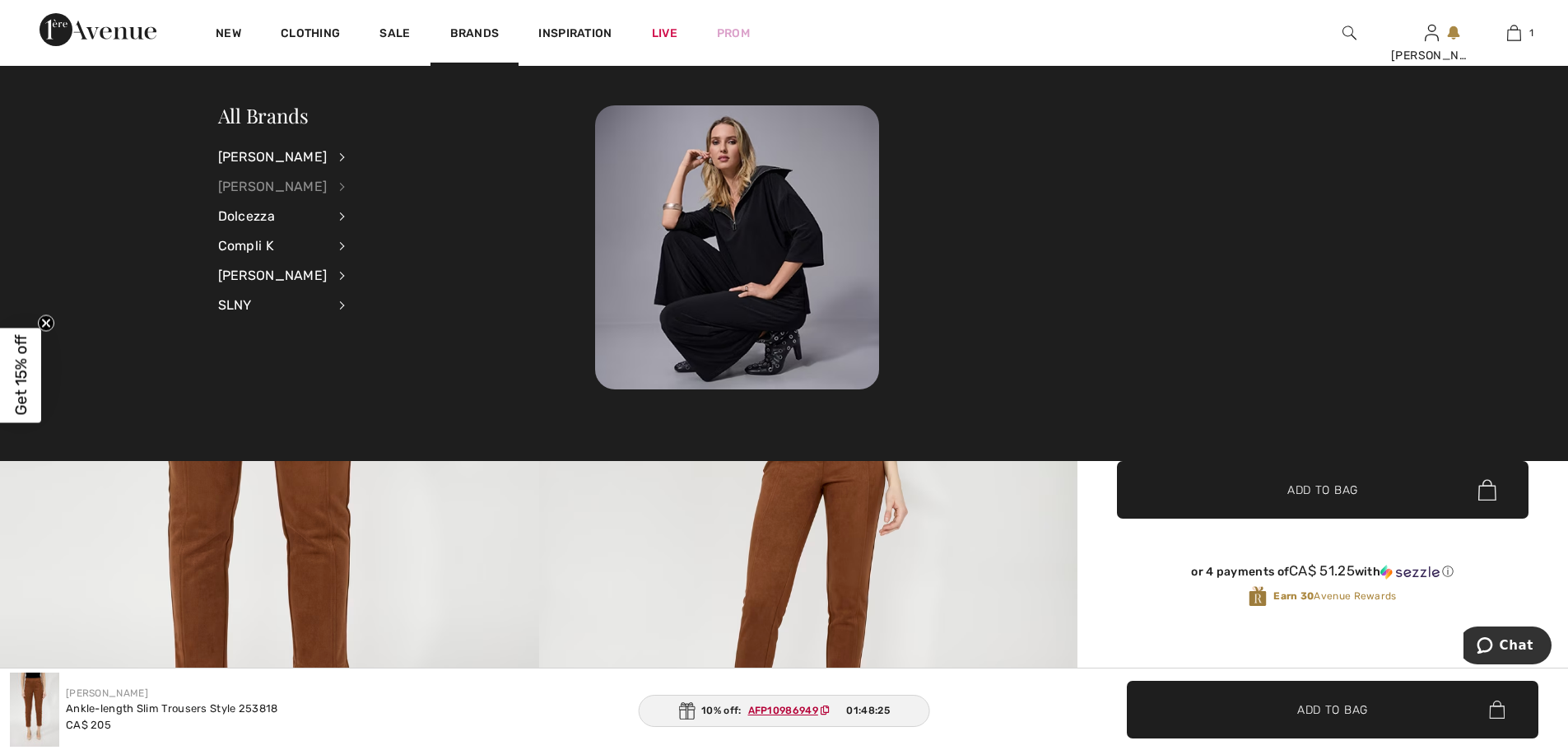
click at [260, 186] on div "[PERSON_NAME]" at bounding box center [272, 187] width 109 height 30
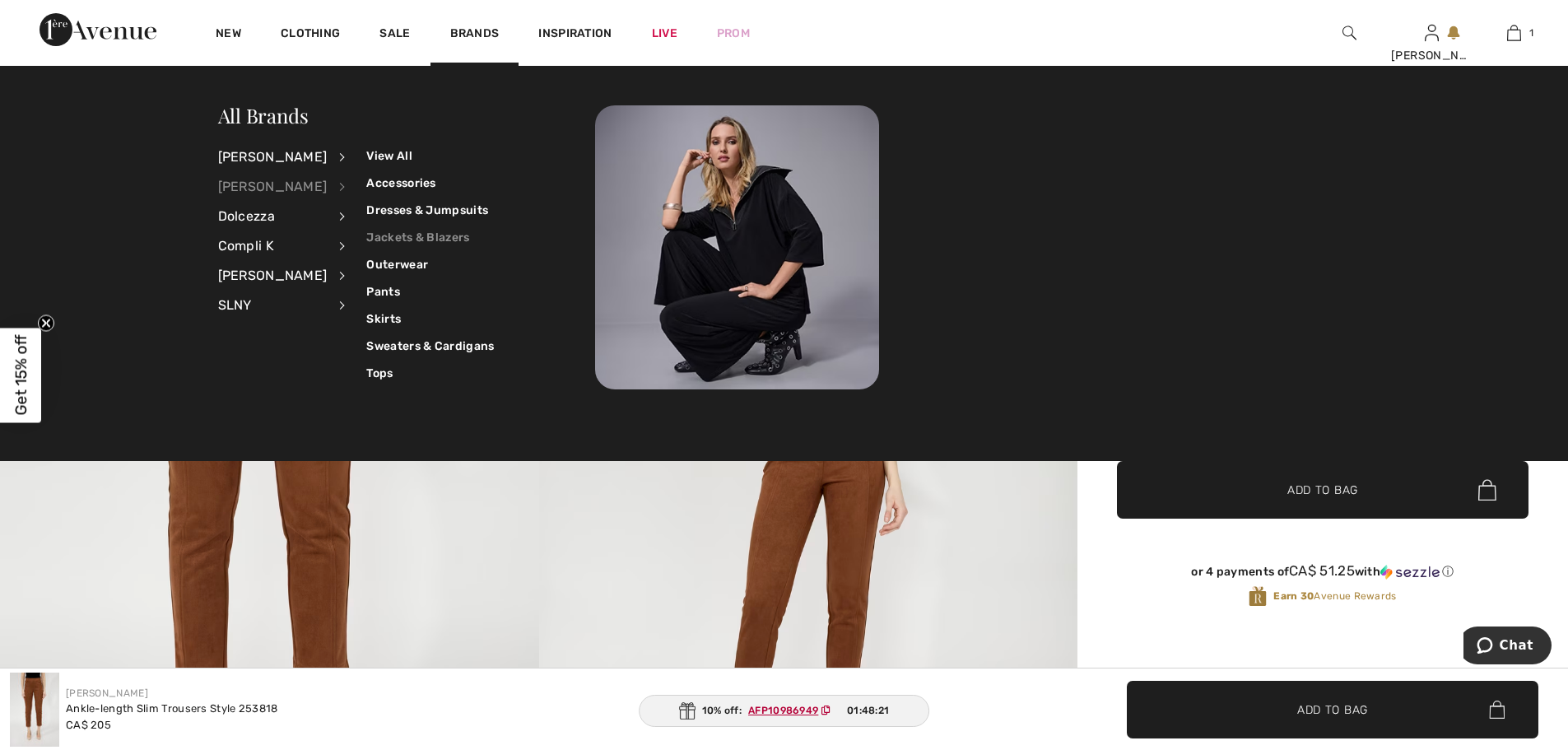
click at [399, 234] on link "Jackets & Blazers" at bounding box center [430, 238] width 127 height 27
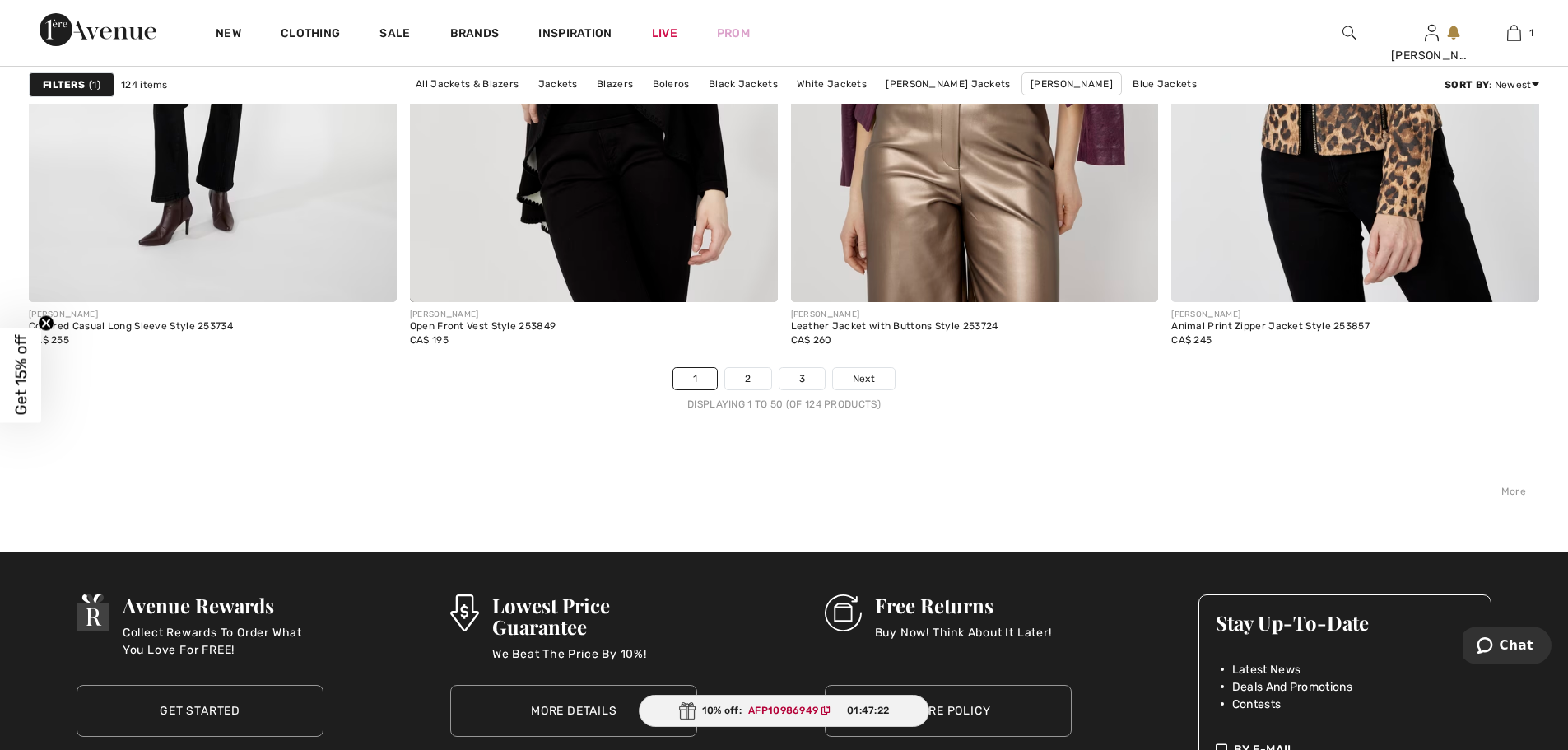
scroll to position [9511, 0]
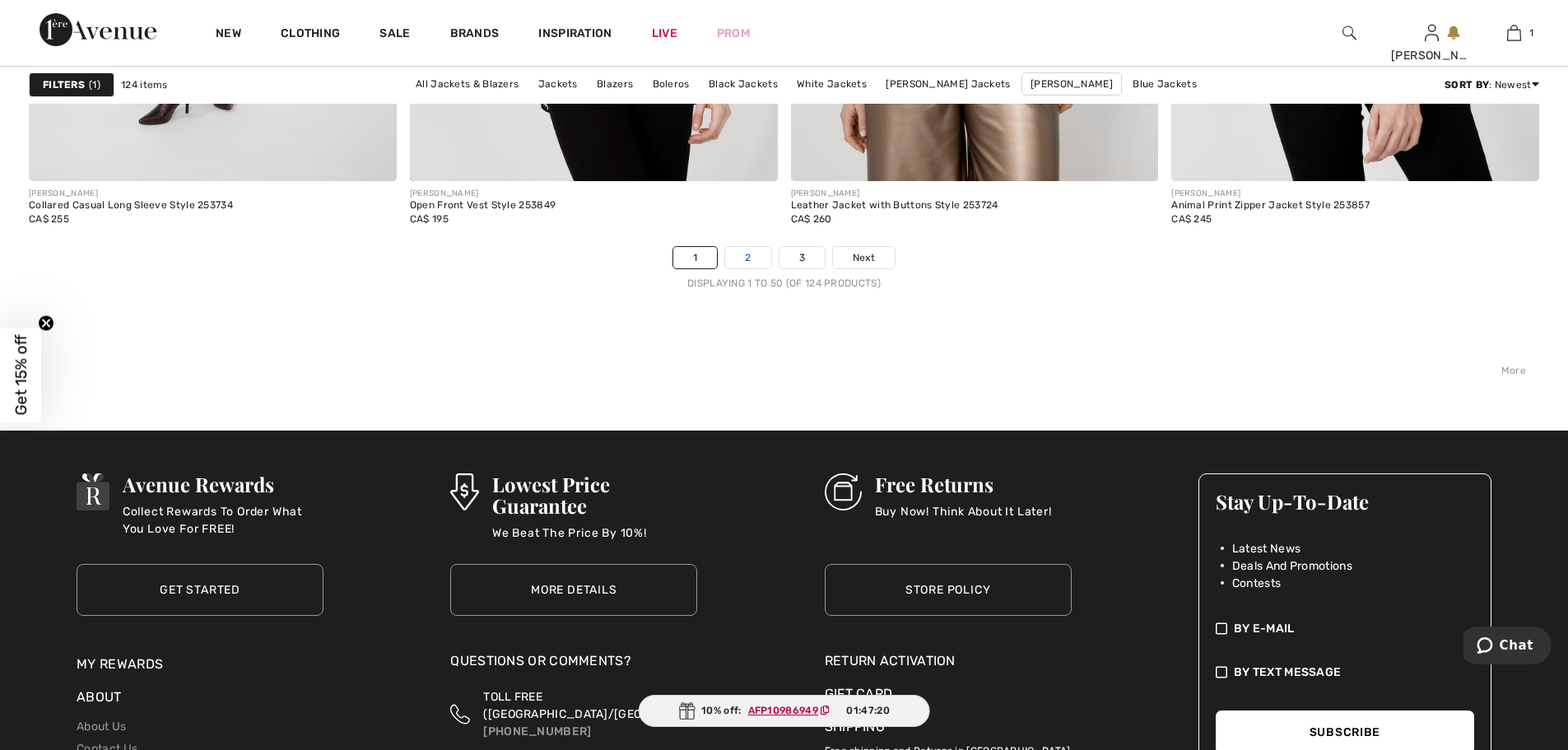
click at [743, 267] on link "2" at bounding box center [748, 257] width 45 height 21
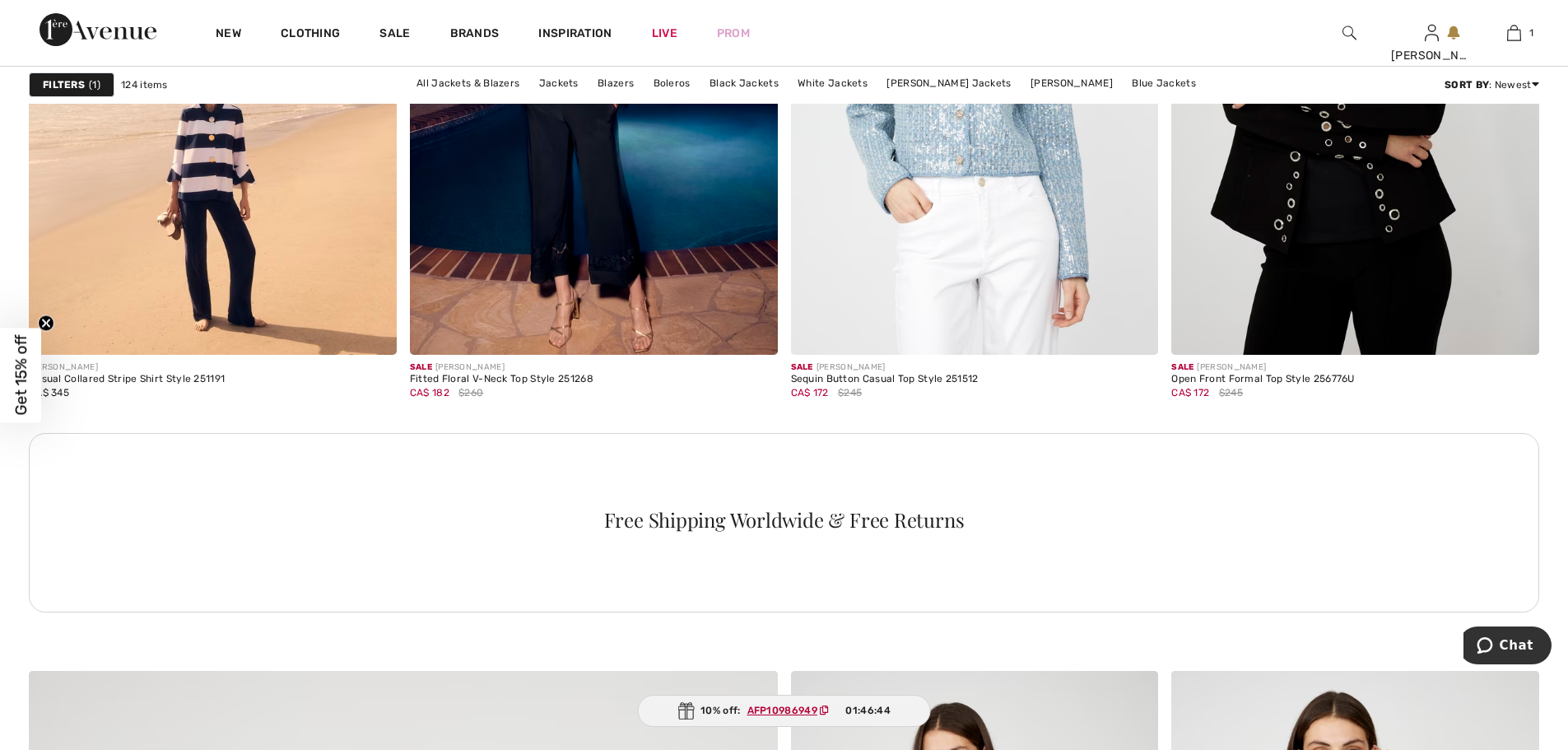
scroll to position [4487, 0]
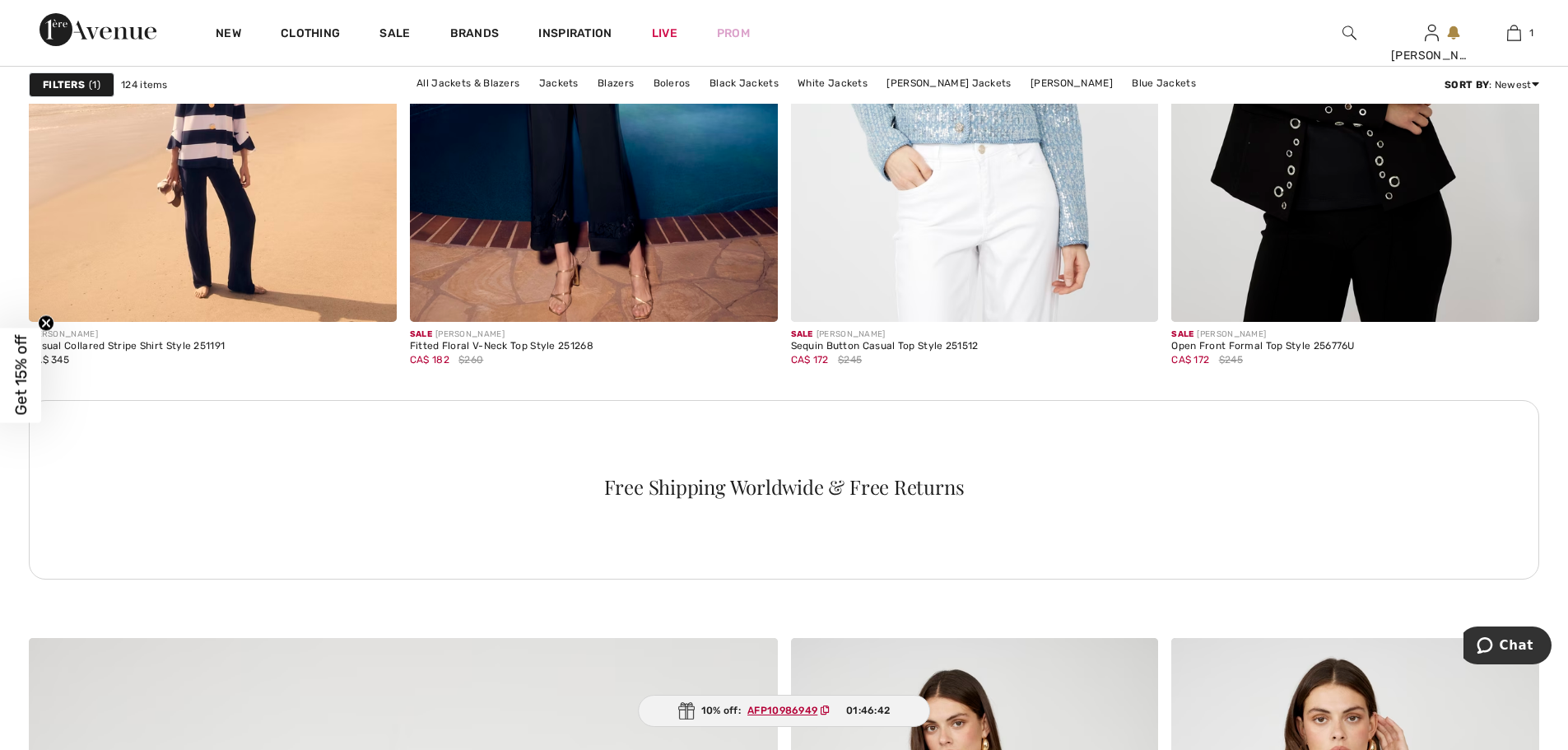
click at [1347, 36] on img at bounding box center [1349, 32] width 14 height 20
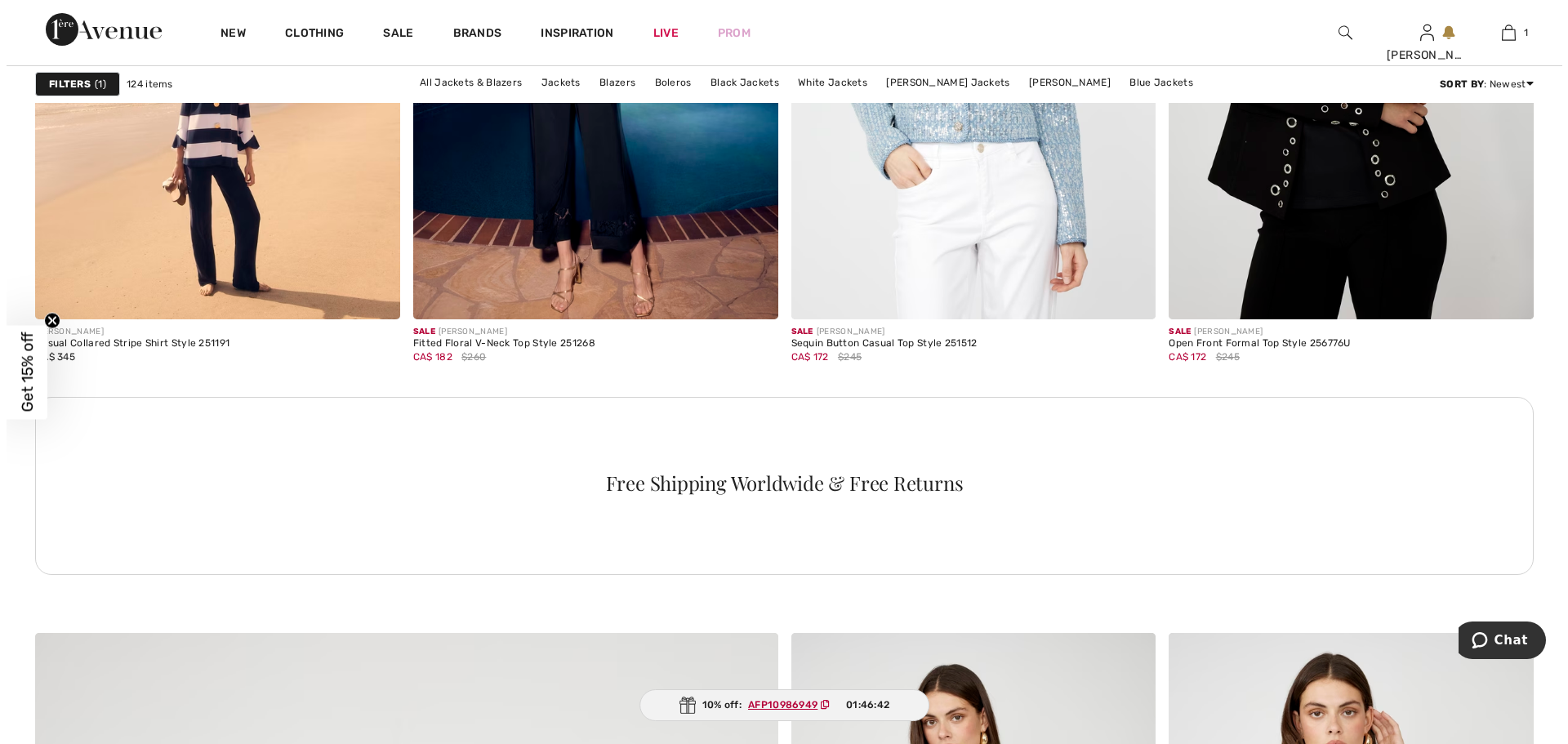
scroll to position [4481, 0]
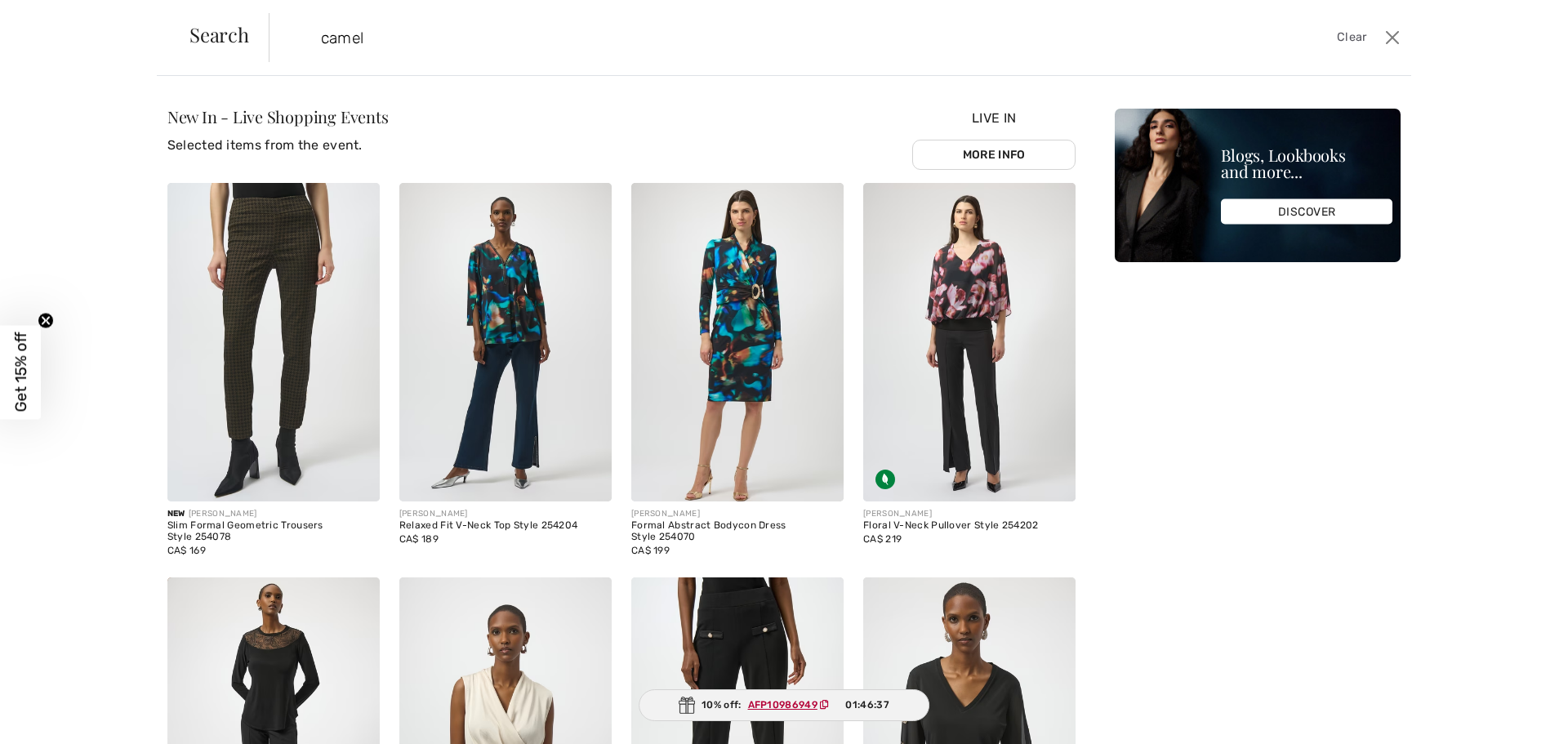
type input "camel"
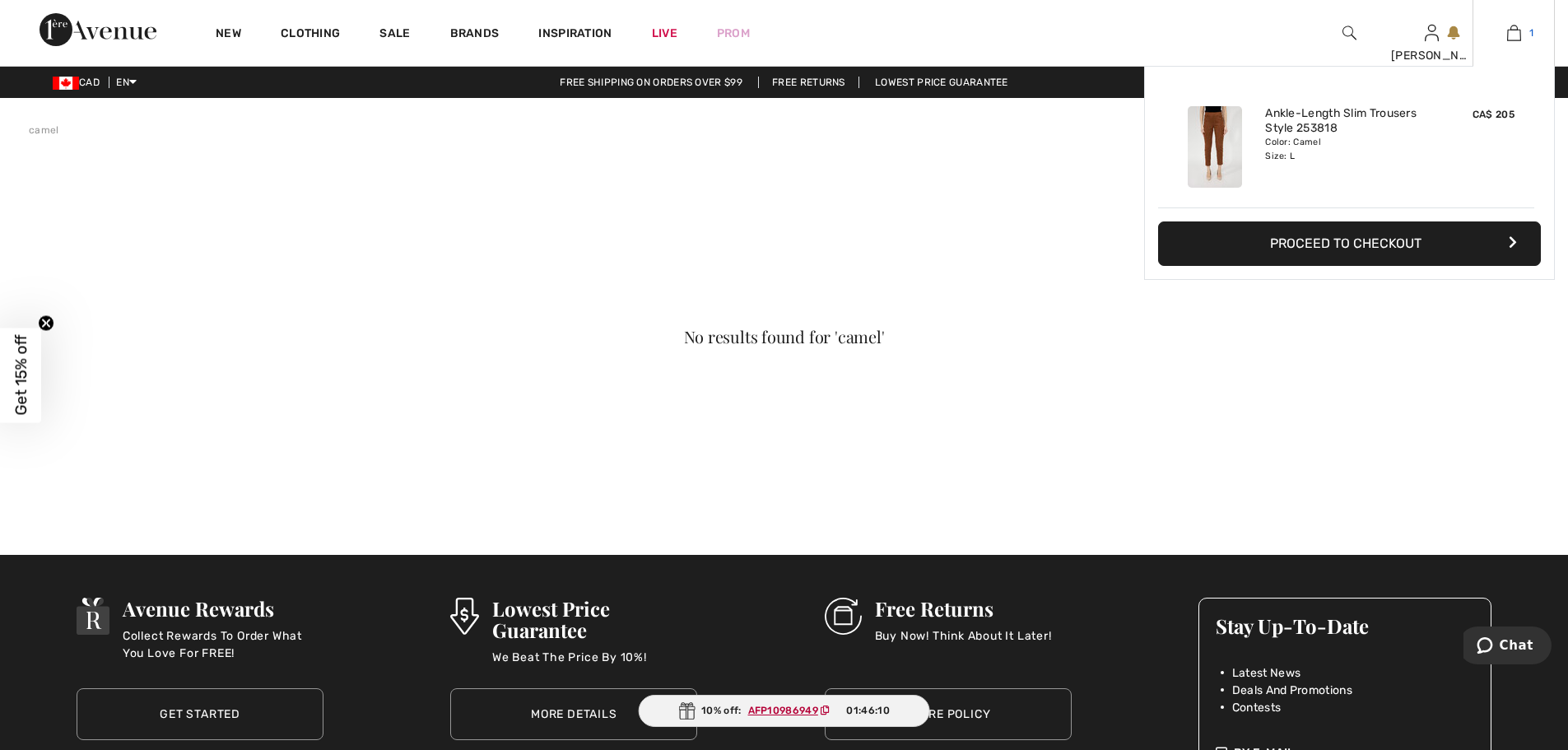
click at [1508, 26] on img at bounding box center [1514, 32] width 14 height 20
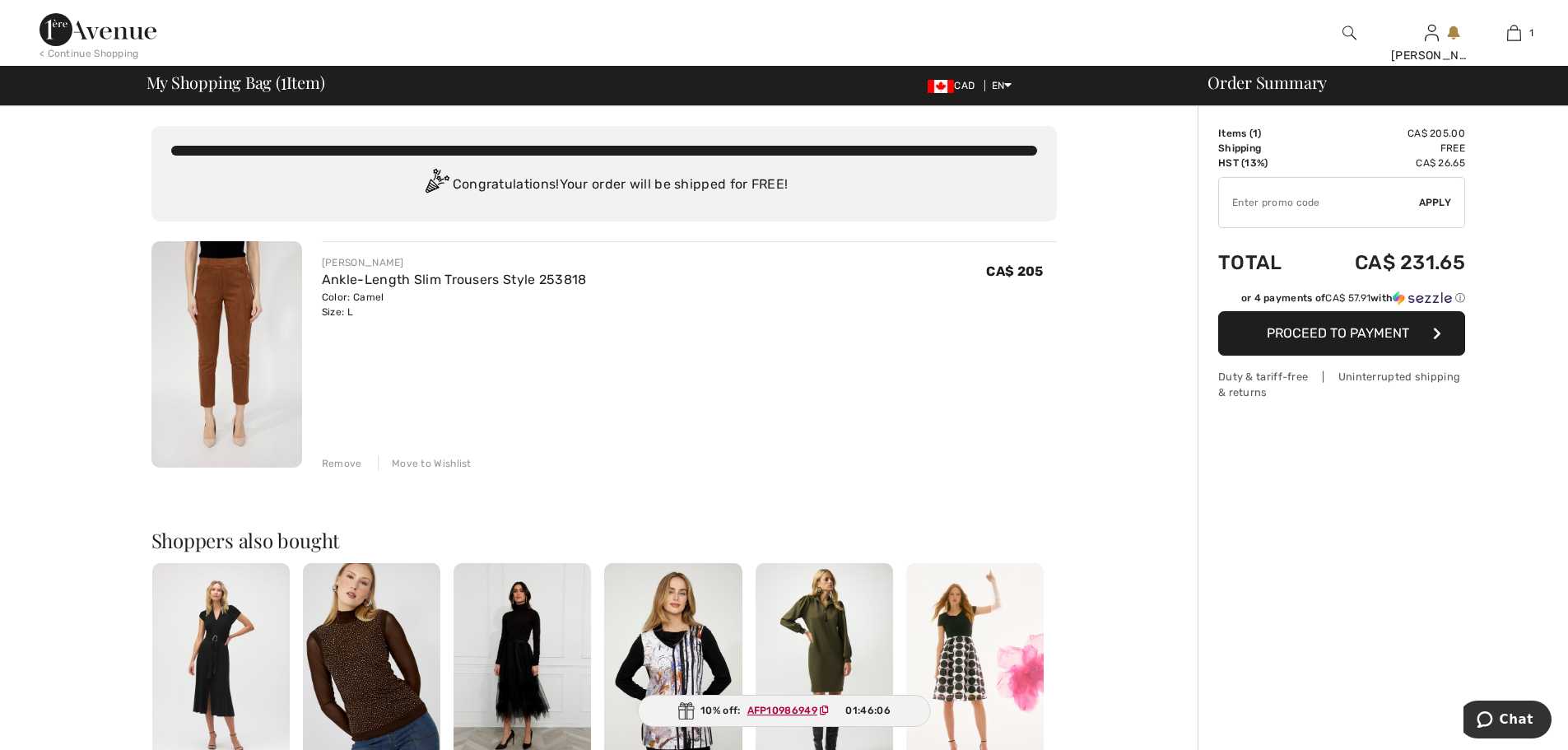
click at [218, 336] on img at bounding box center [227, 354] width 151 height 227
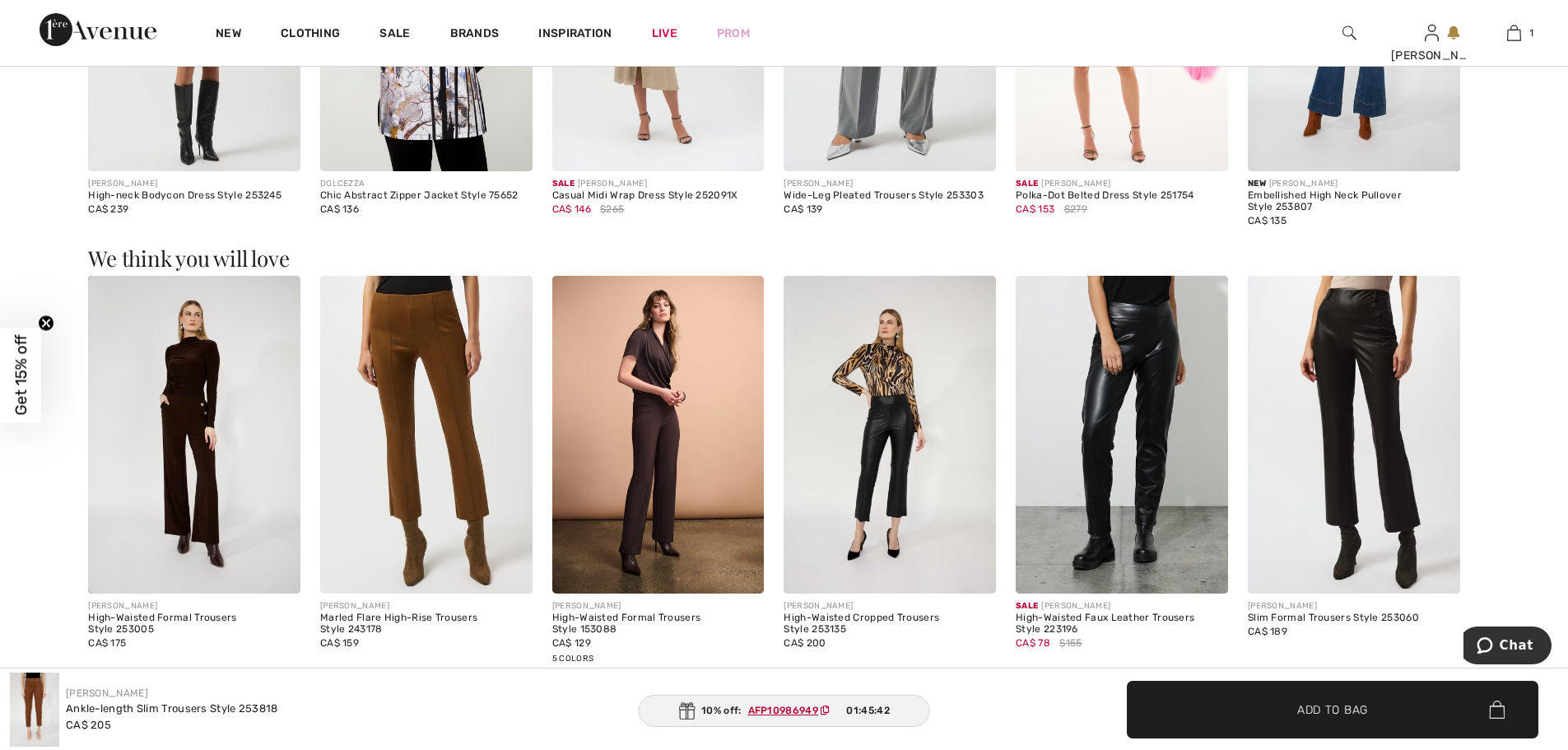
scroll to position [1700, 0]
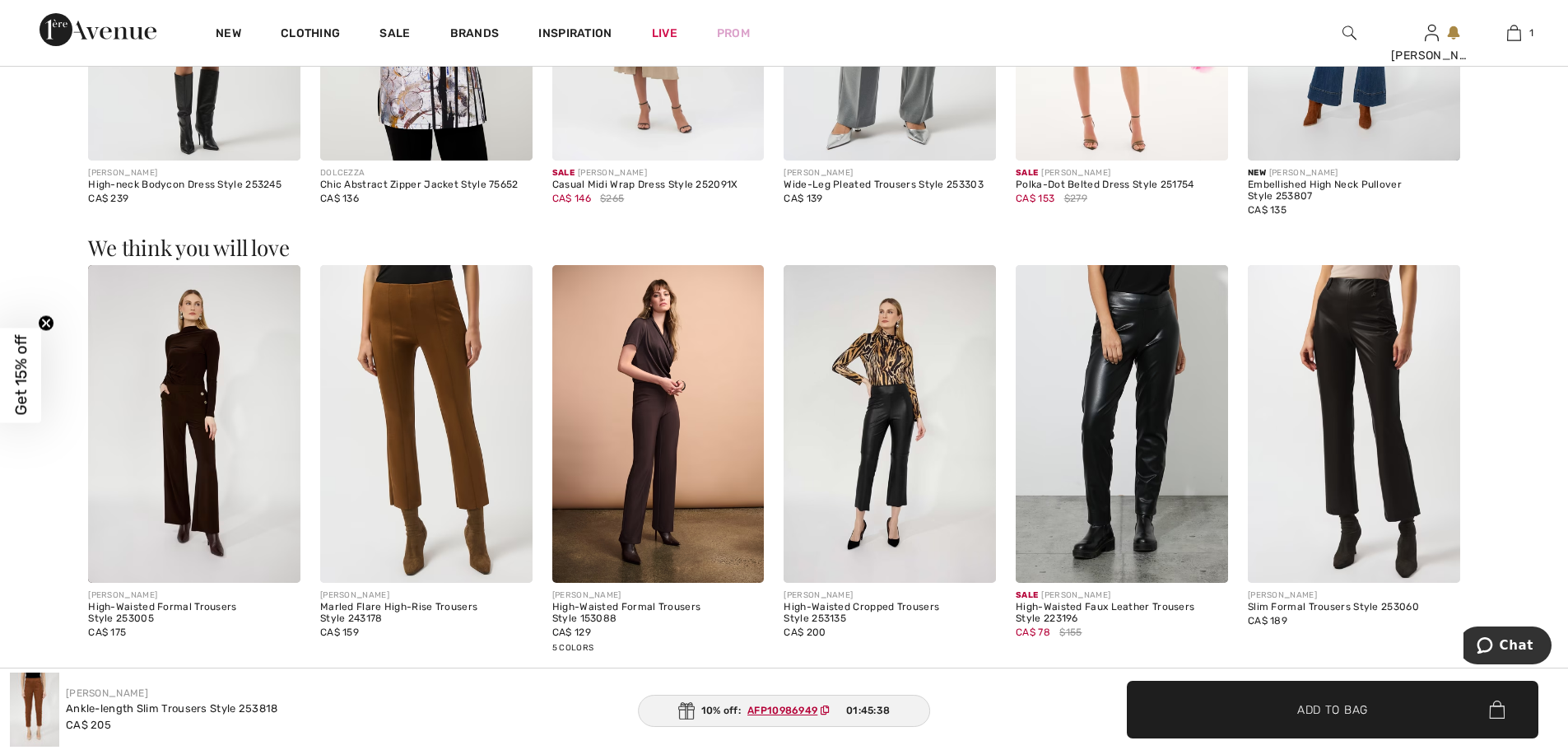
click at [463, 477] on img at bounding box center [426, 423] width 212 height 318
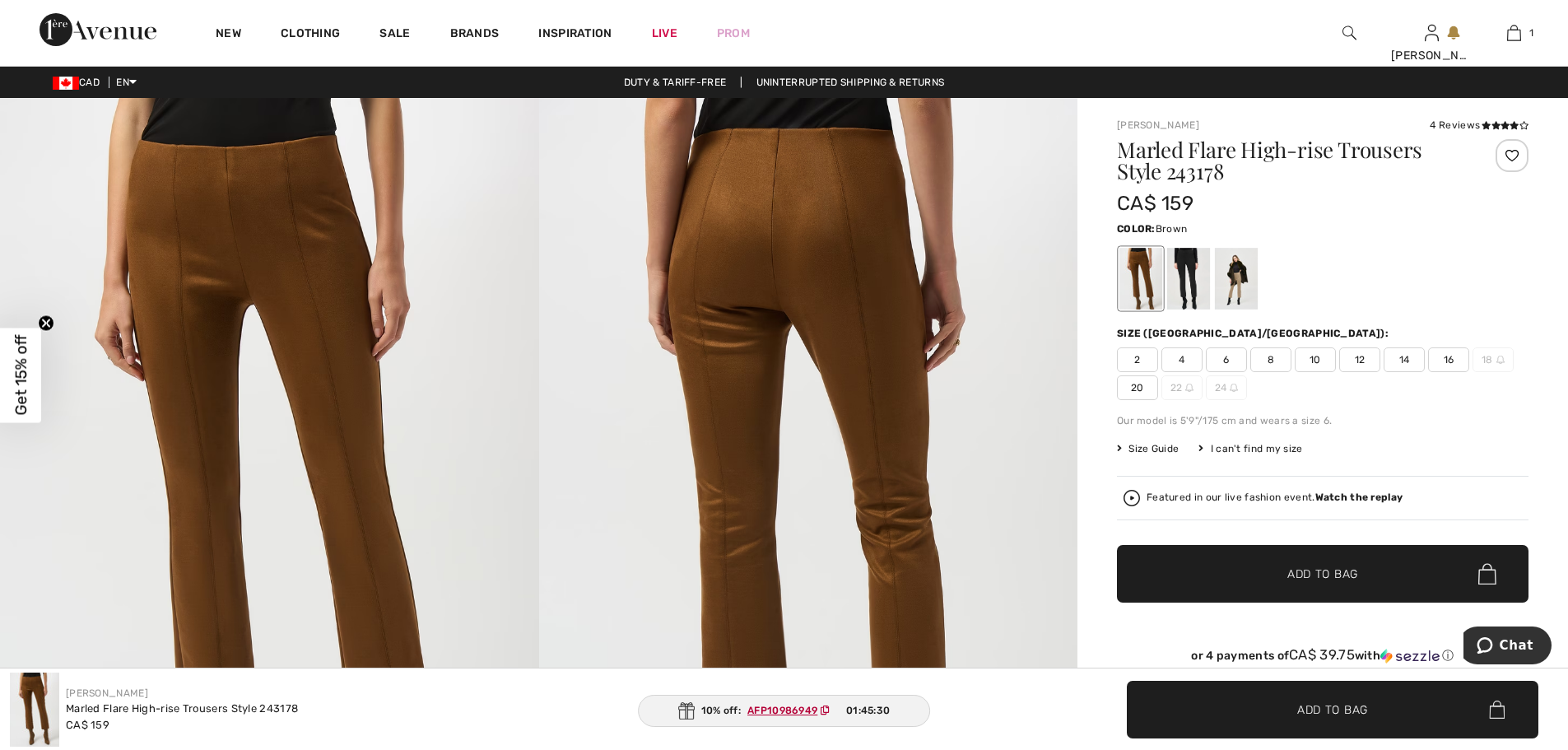
click at [842, 143] on img at bounding box center [808, 501] width 539 height 808
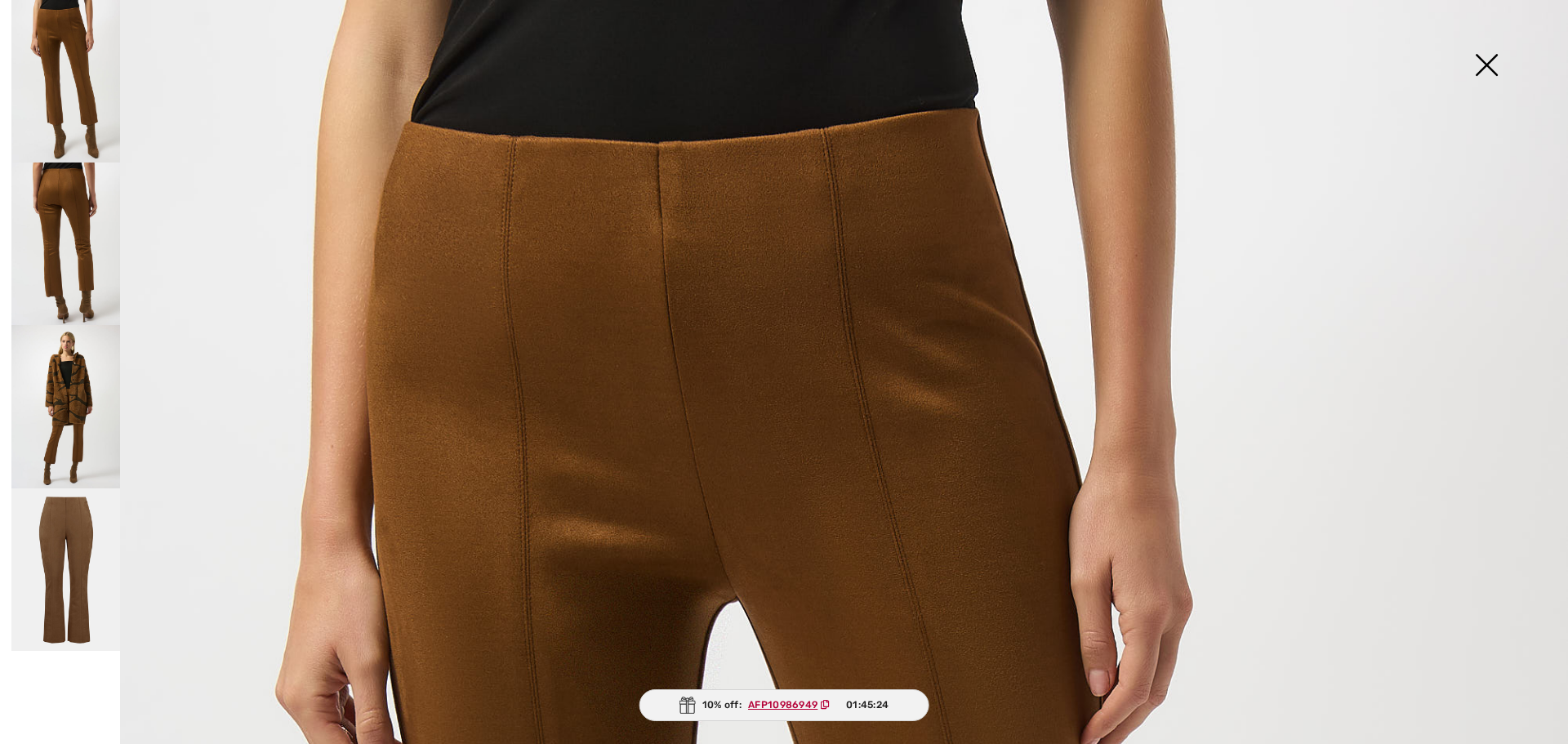
click at [83, 460] on img at bounding box center [66, 406] width 109 height 162
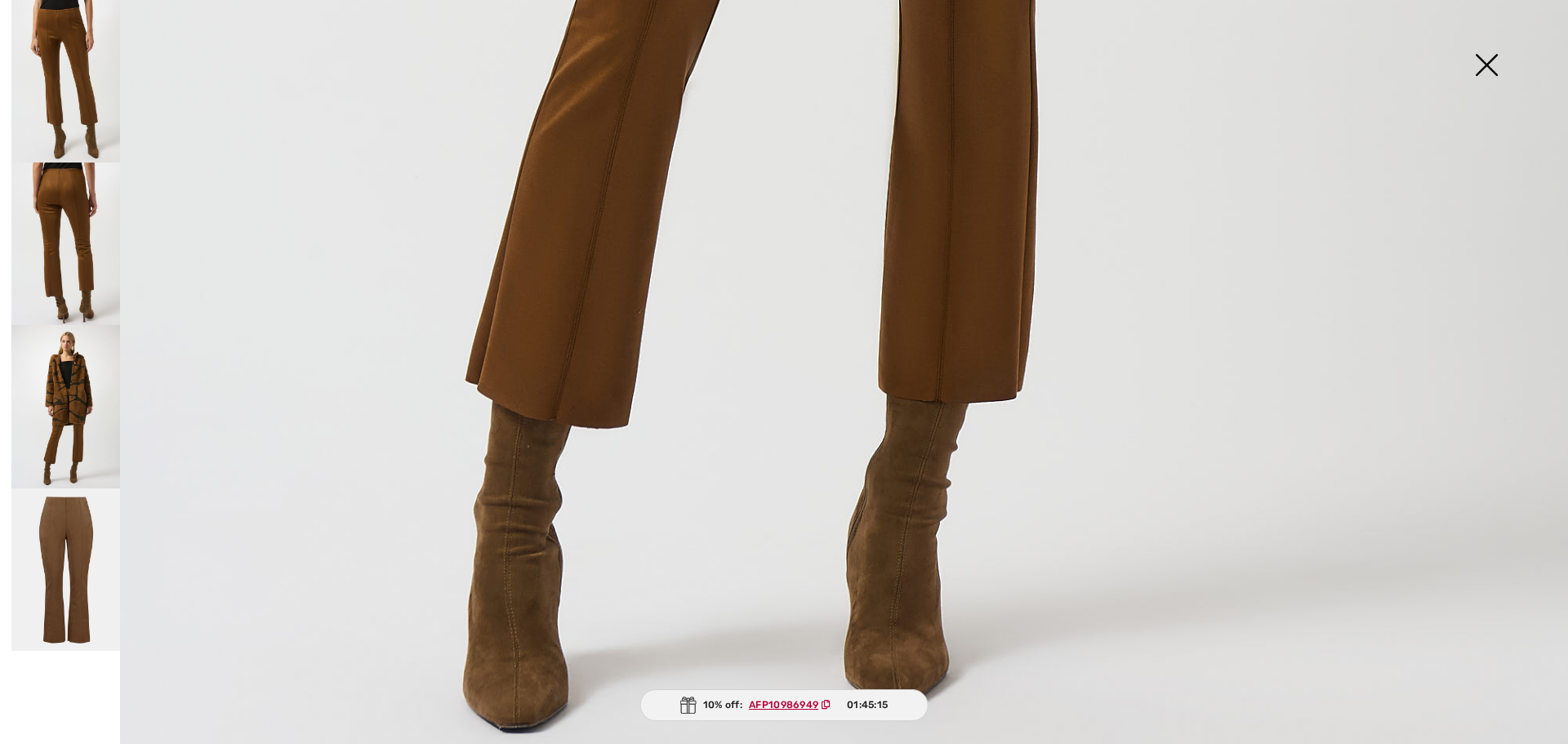
scroll to position [1587, 0]
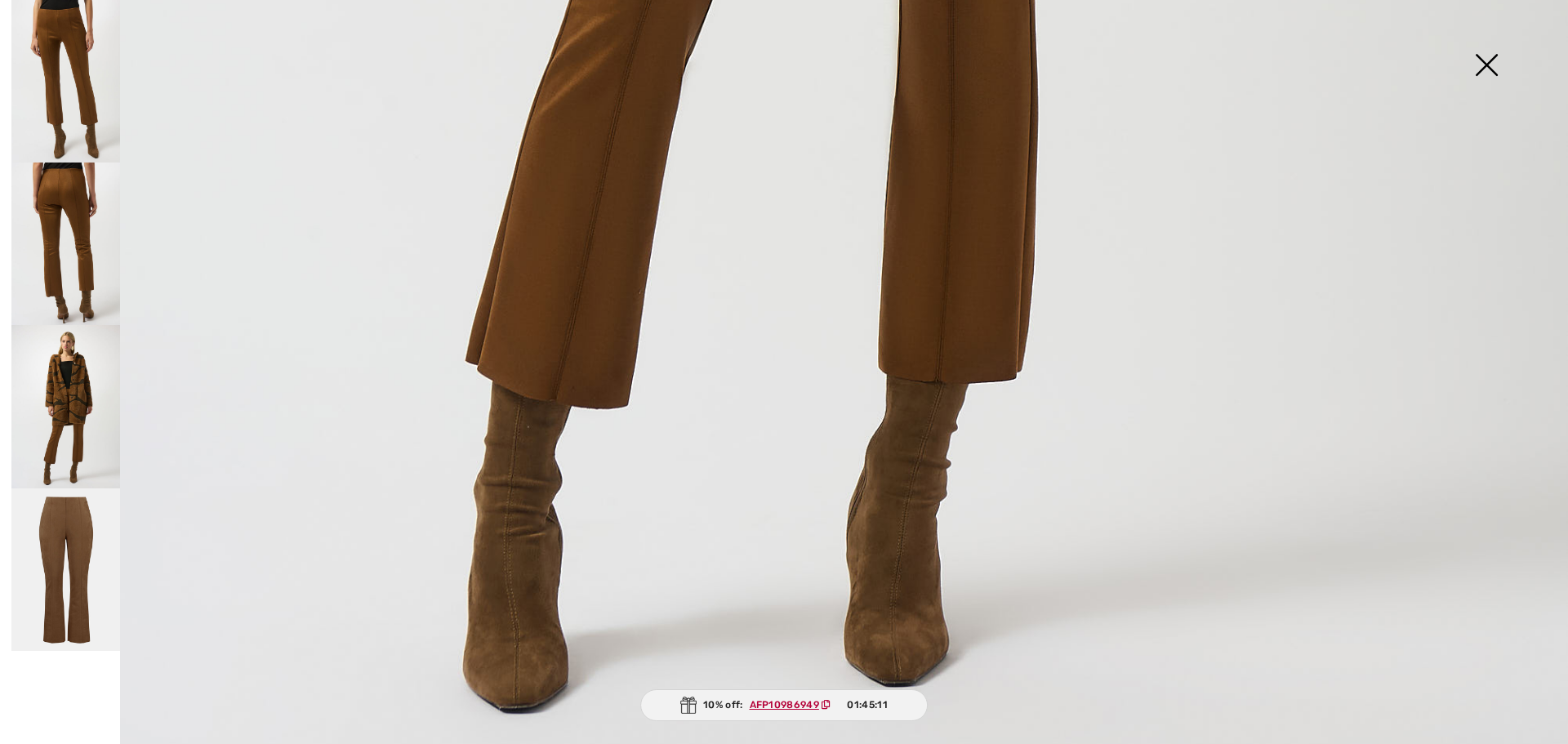
click at [73, 438] on img at bounding box center [66, 406] width 109 height 162
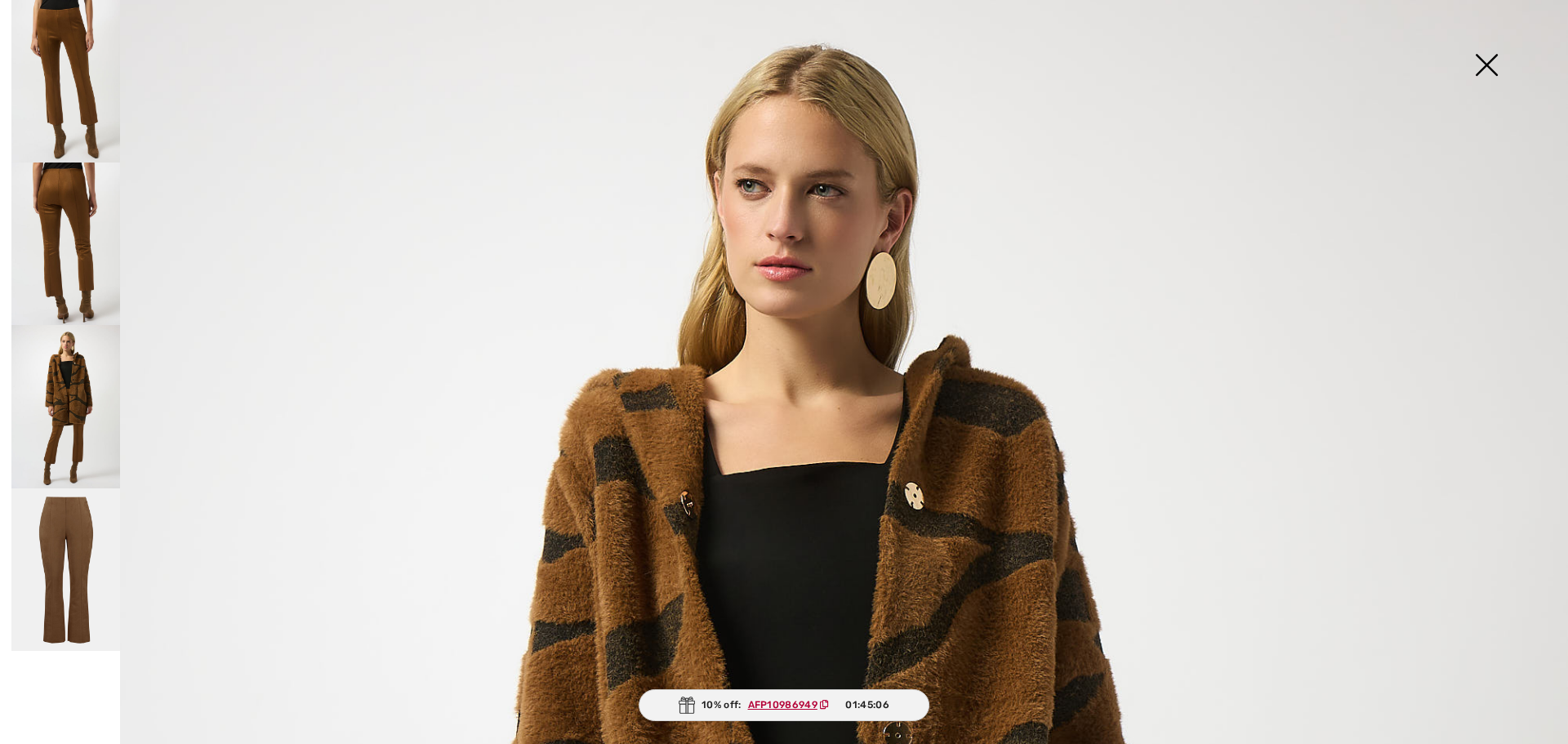
scroll to position [0, 0]
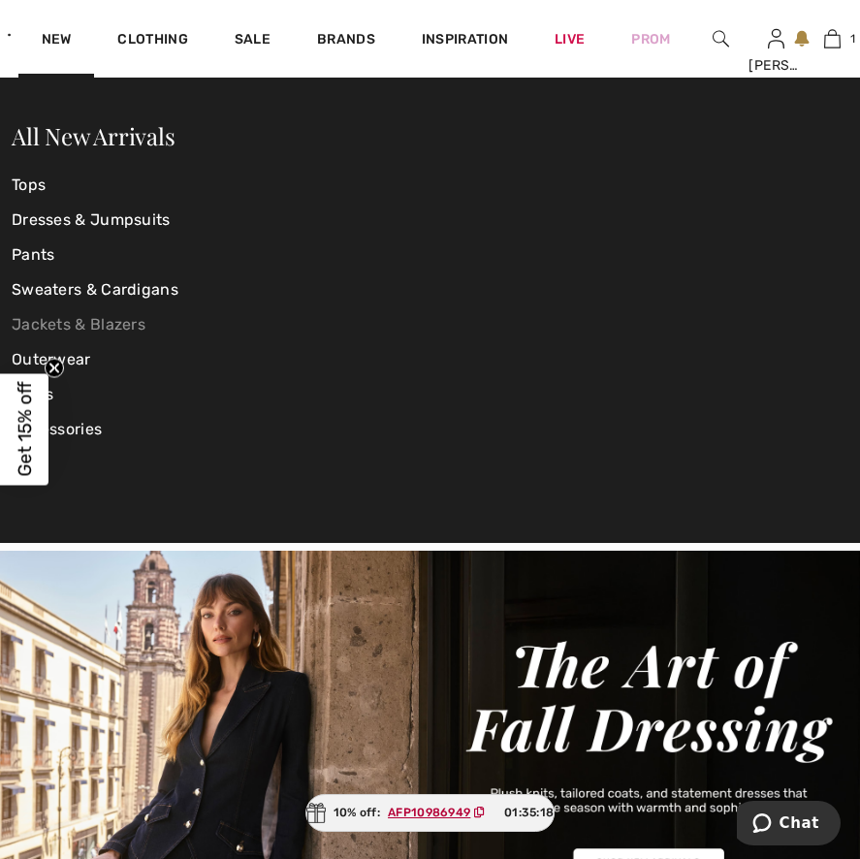
click at [42, 322] on link "Jackets & Blazers" at bounding box center [151, 324] width 279 height 35
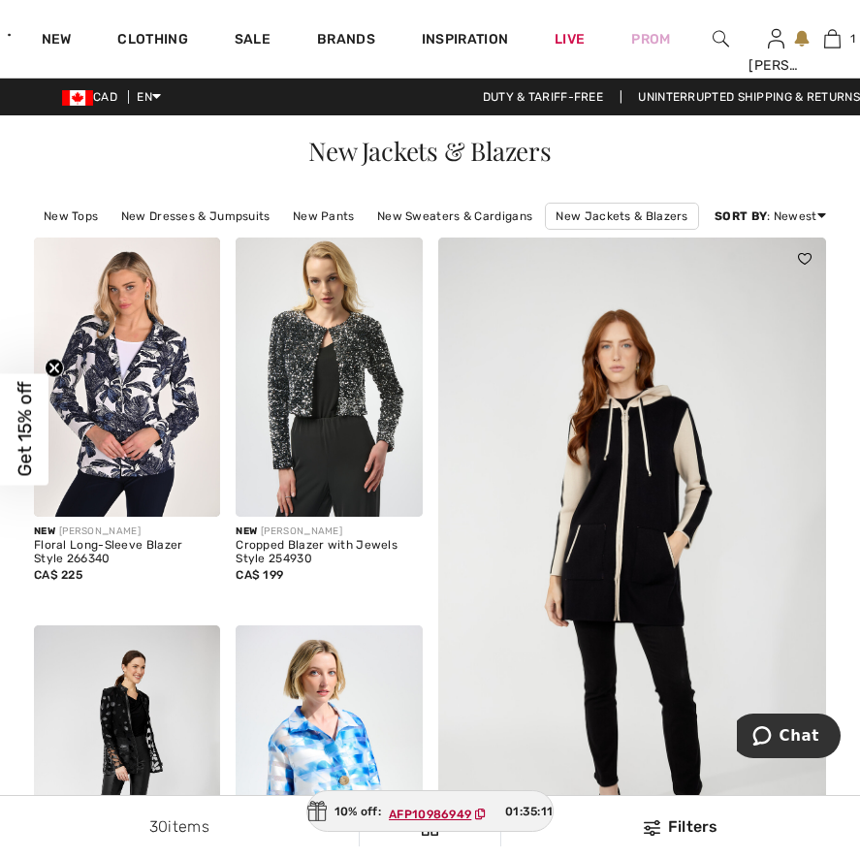
drag, startPoint x: 0, startPoint y: 0, endPoint x: 628, endPoint y: 450, distance: 772.3
click at [628, 450] on img at bounding box center [632, 587] width 467 height 699
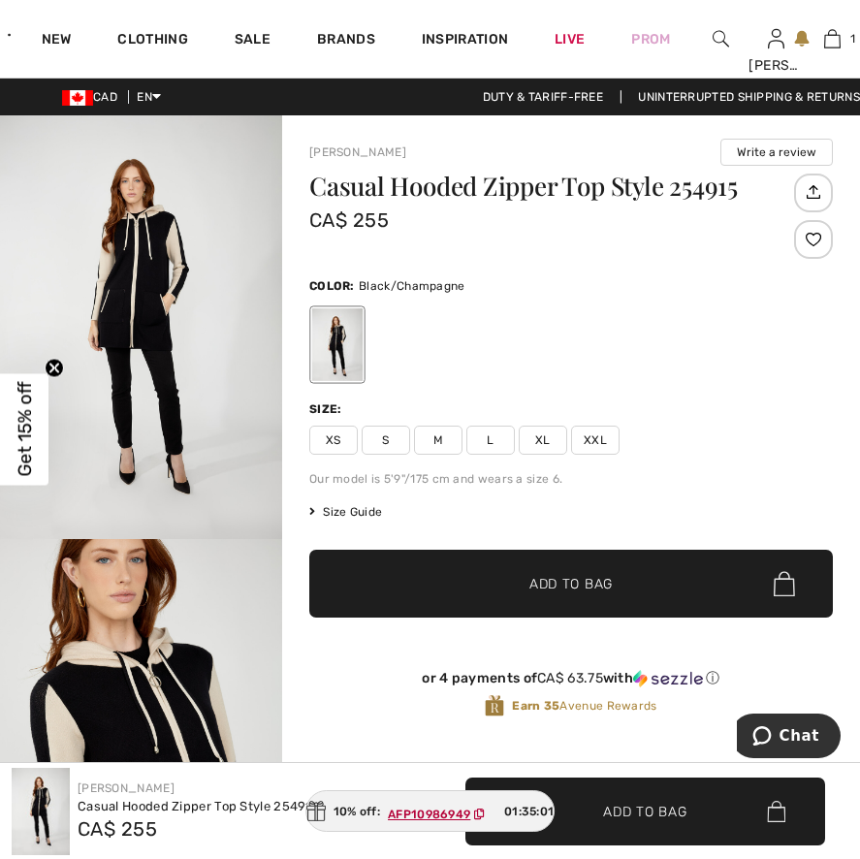
click at [448, 438] on span "M" at bounding box center [438, 440] width 48 height 29
click at [255, 571] on img "2 / 4" at bounding box center [141, 751] width 282 height 424
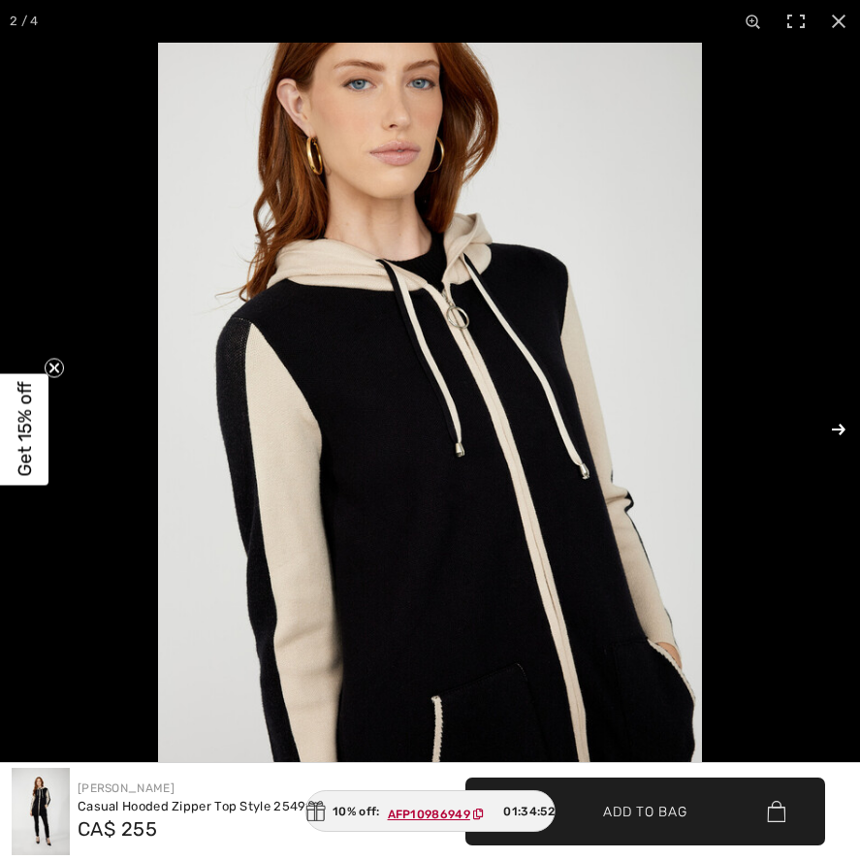
click at [835, 427] on button at bounding box center [826, 429] width 68 height 97
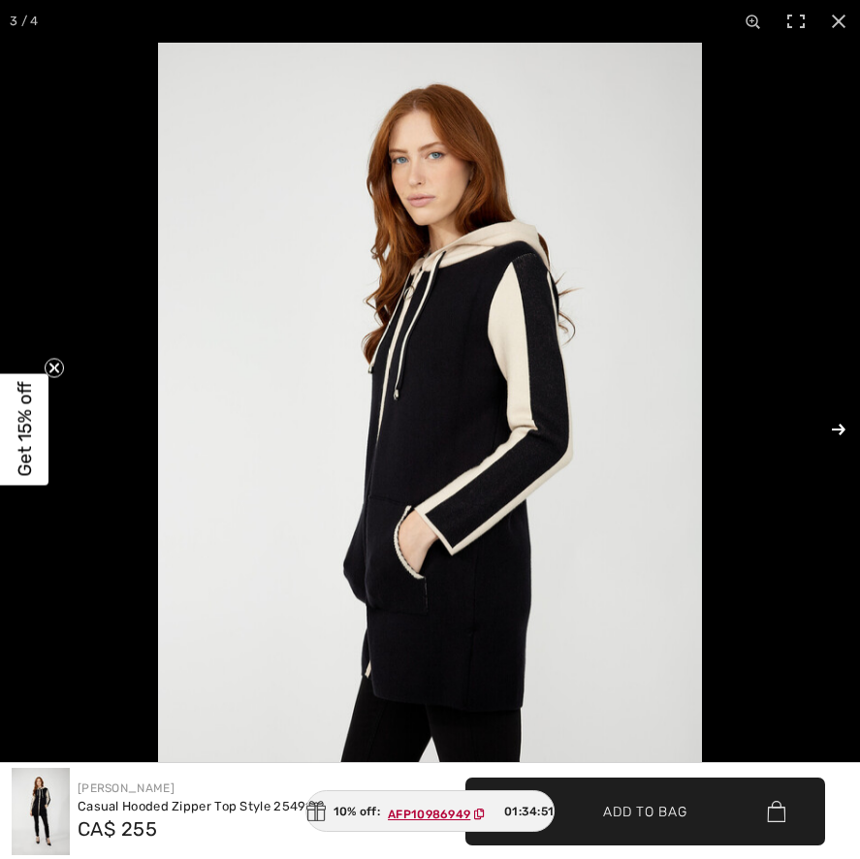
click at [835, 427] on button at bounding box center [826, 429] width 68 height 97
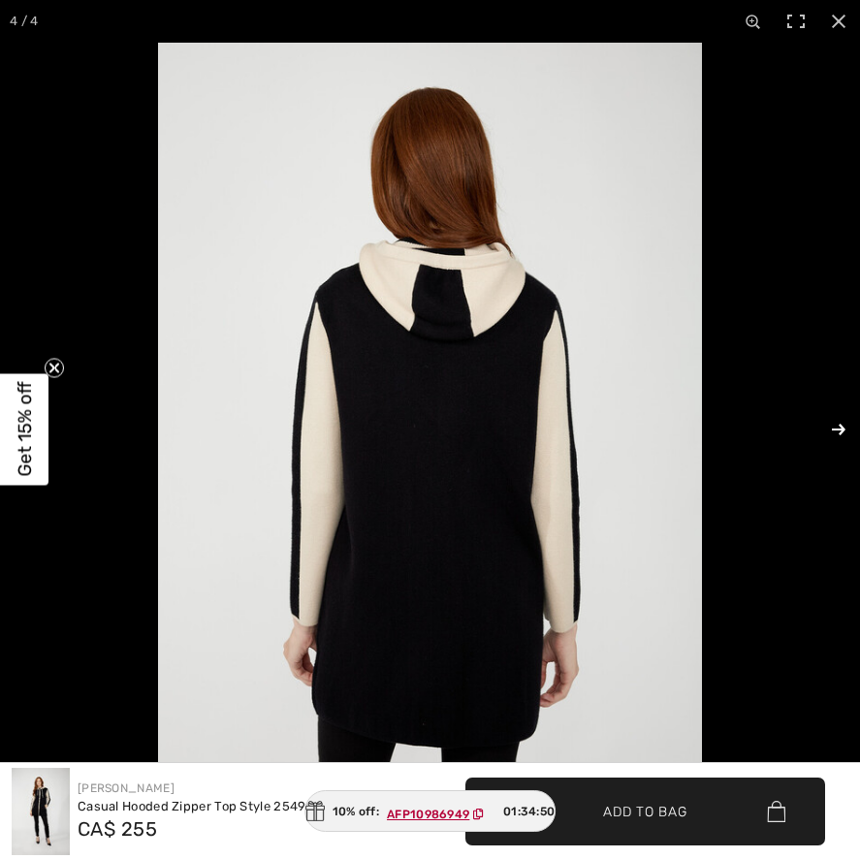
click at [835, 427] on button at bounding box center [826, 429] width 68 height 97
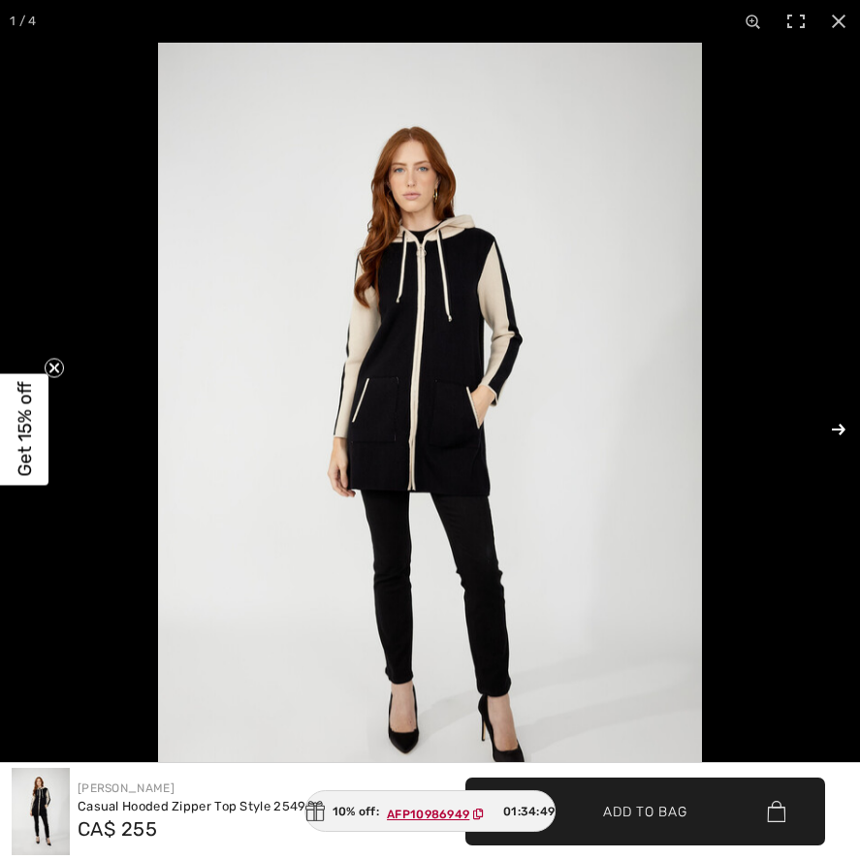
click at [835, 427] on button at bounding box center [826, 429] width 68 height 97
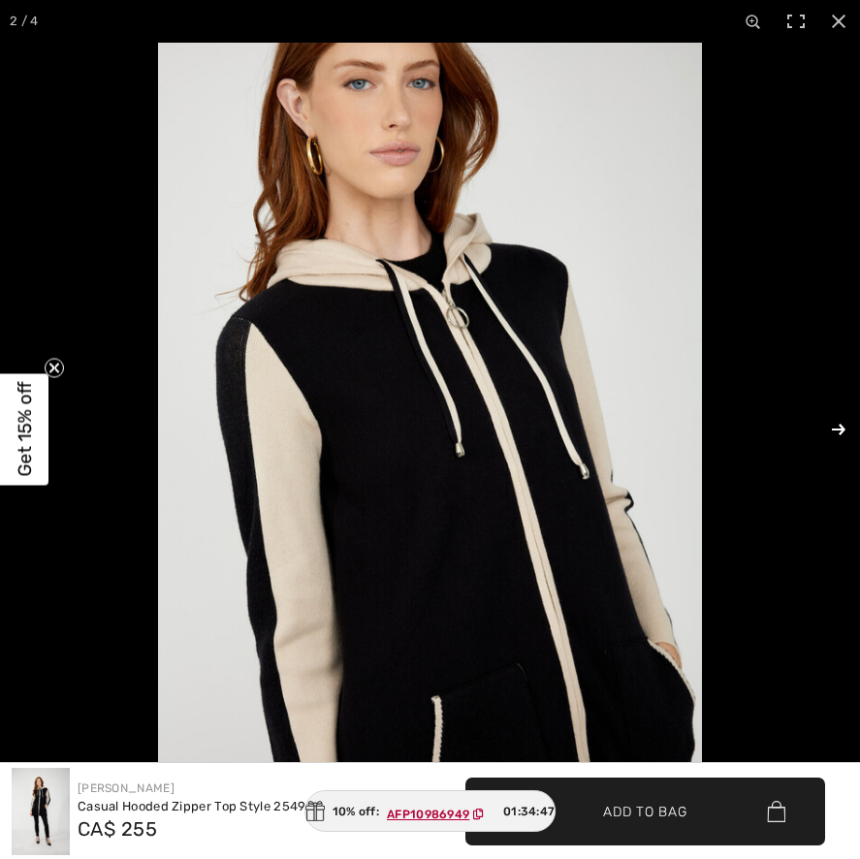
click at [835, 427] on button at bounding box center [826, 429] width 68 height 97
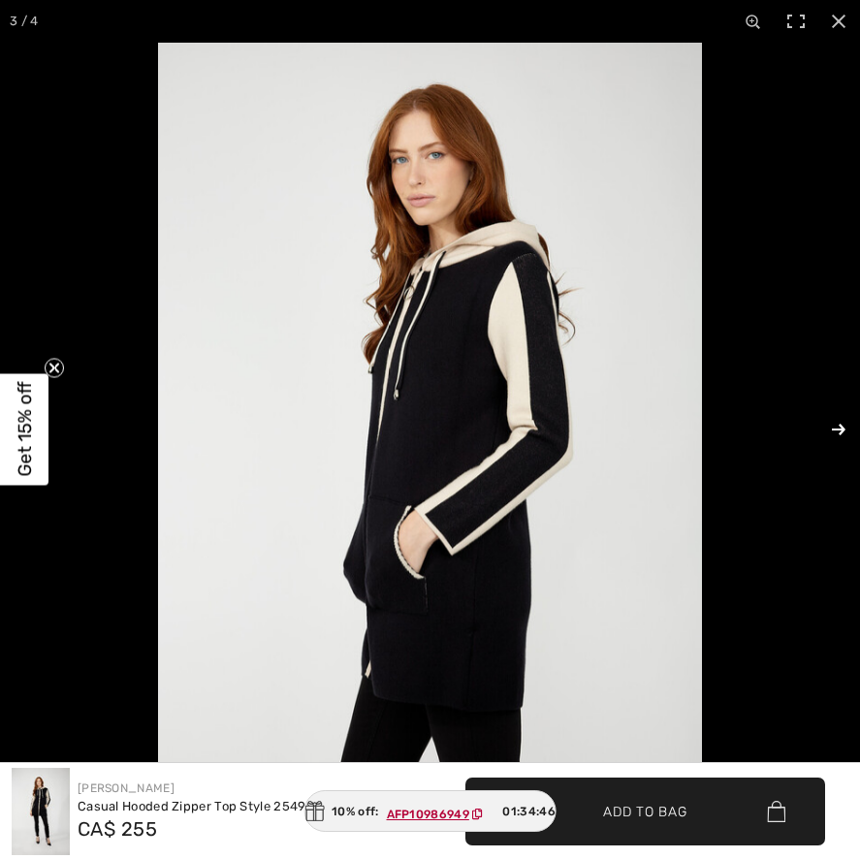
click at [835, 427] on button at bounding box center [826, 429] width 68 height 97
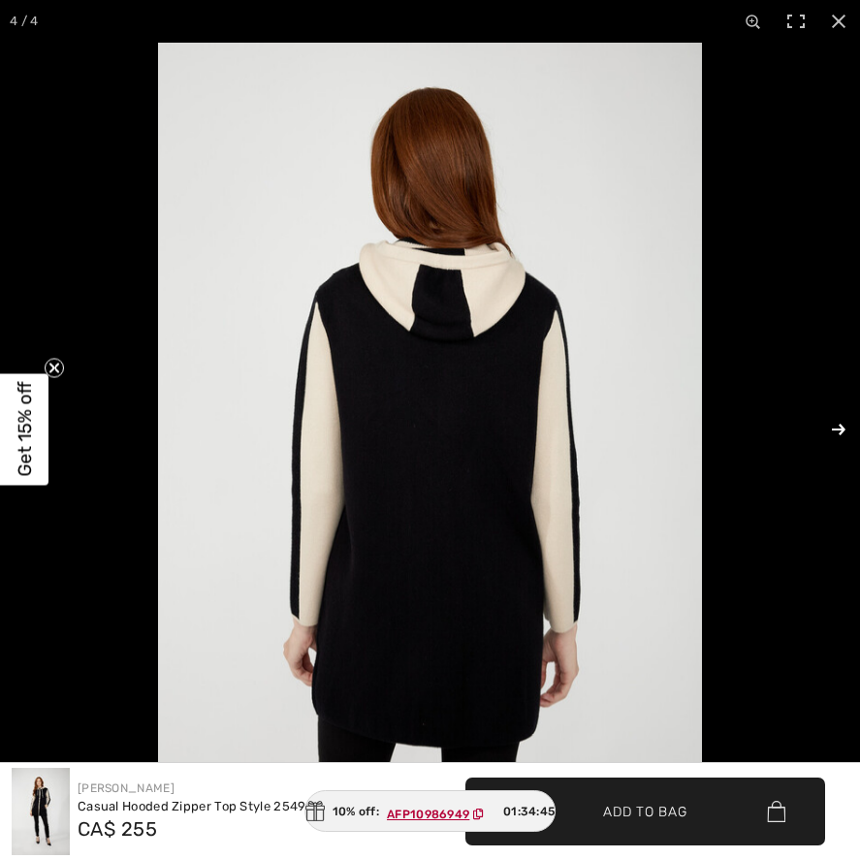
click at [835, 427] on button at bounding box center [826, 429] width 68 height 97
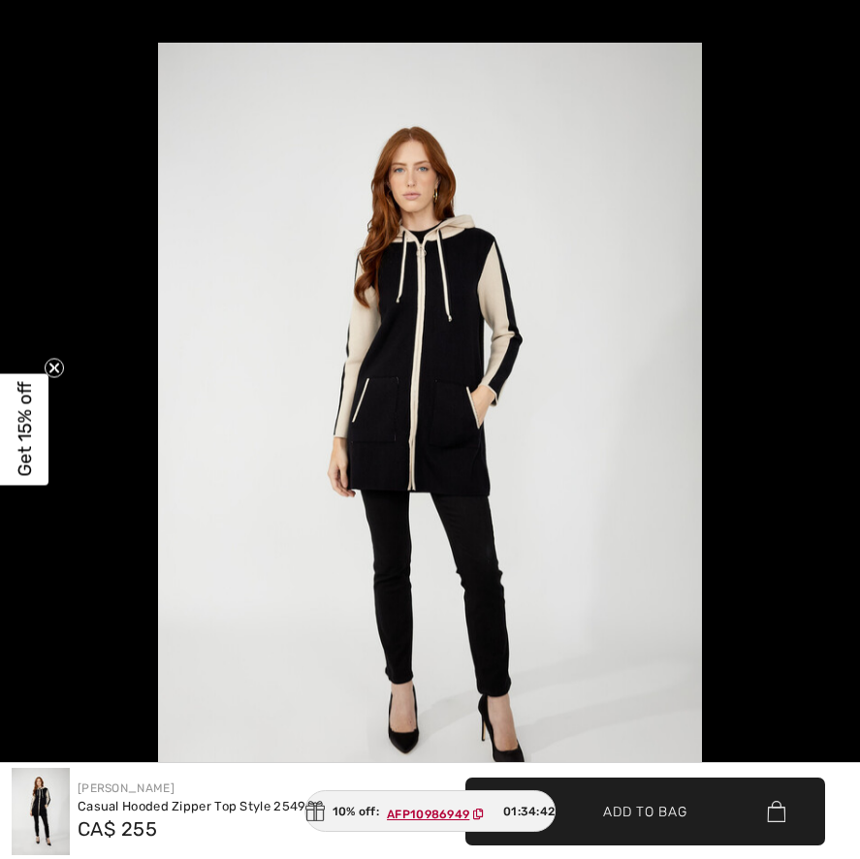
click at [835, 427] on button at bounding box center [826, 429] width 68 height 97
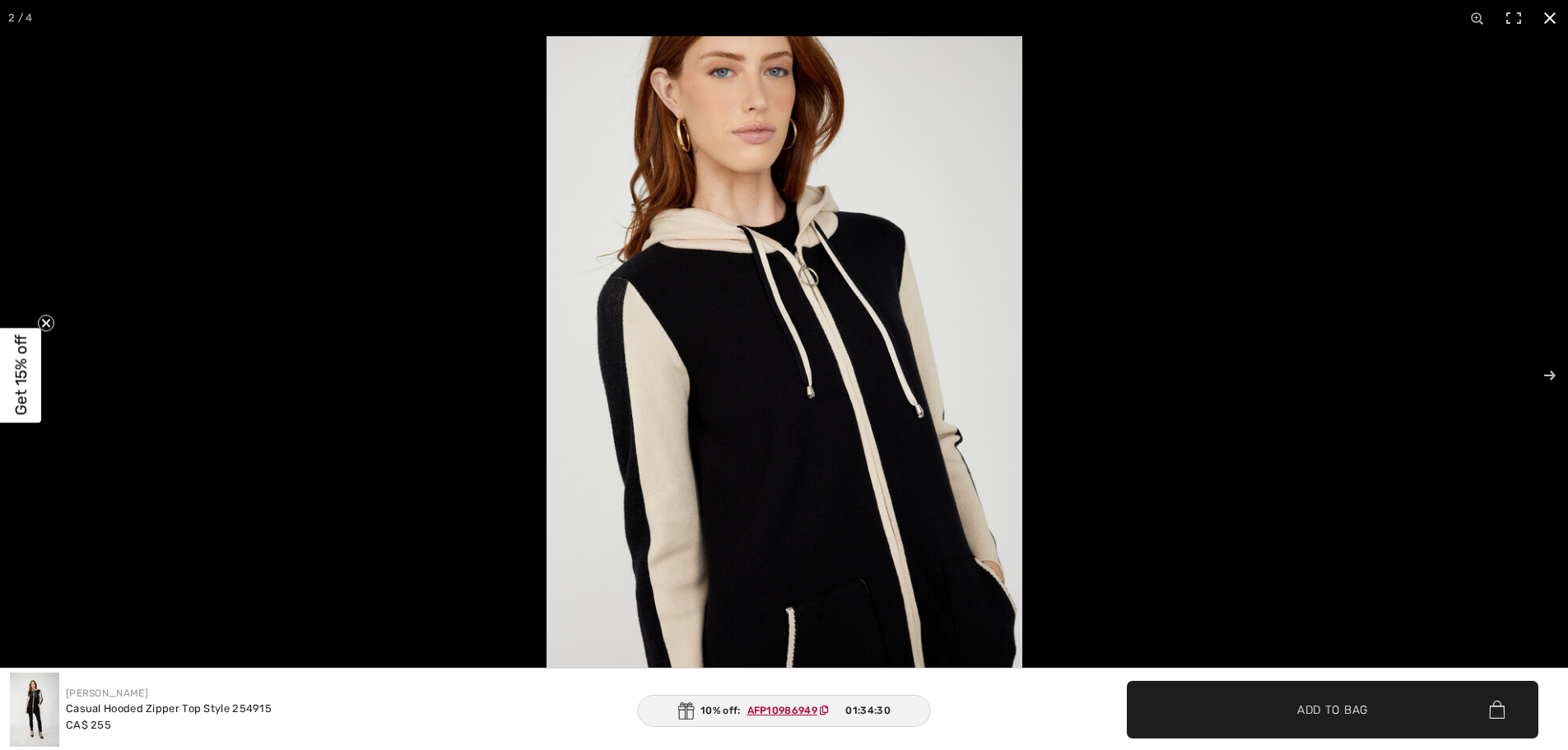
scroll to position [560, 0]
click at [729, 379] on button at bounding box center [1539, 375] width 58 height 82
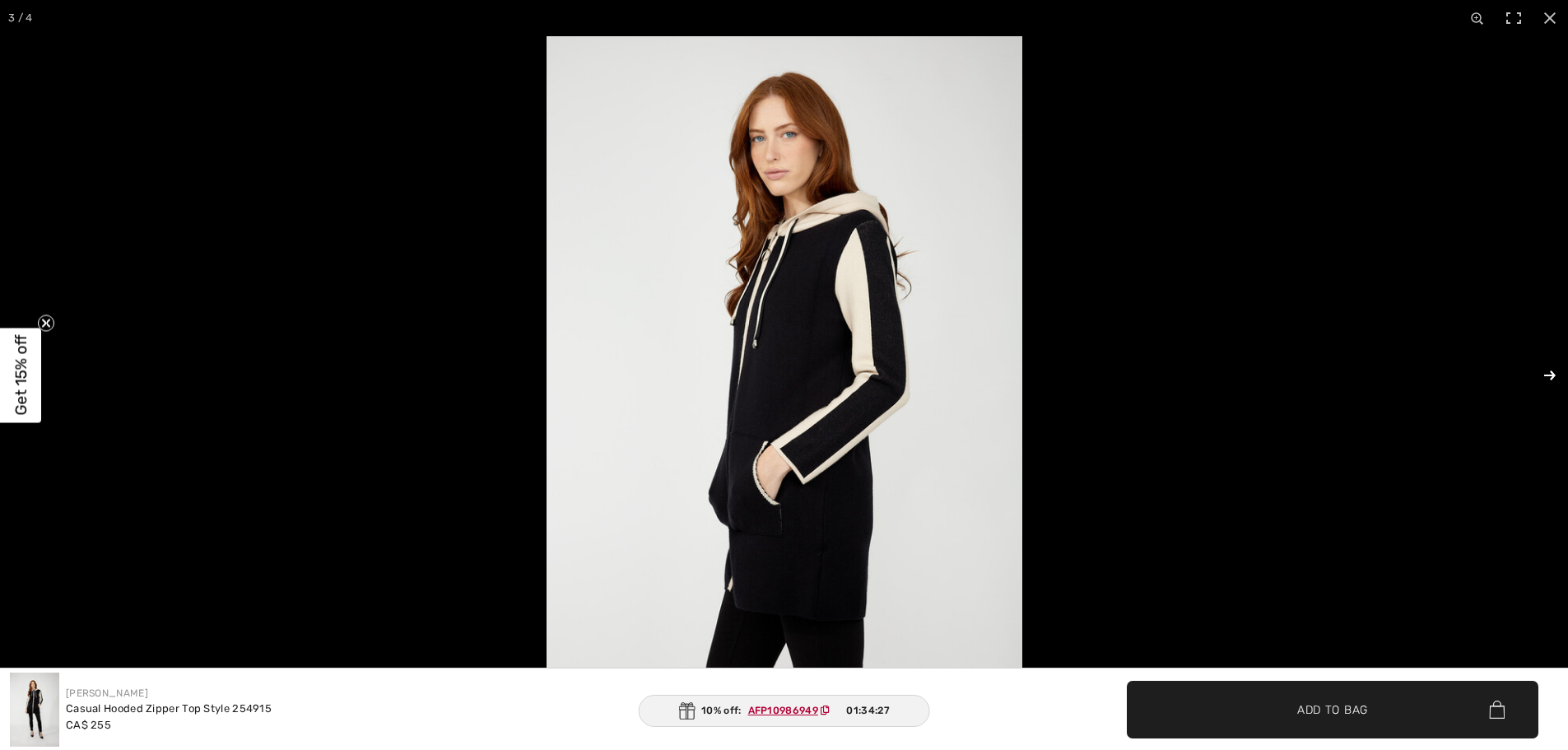
click at [729, 379] on button at bounding box center [1539, 375] width 58 height 82
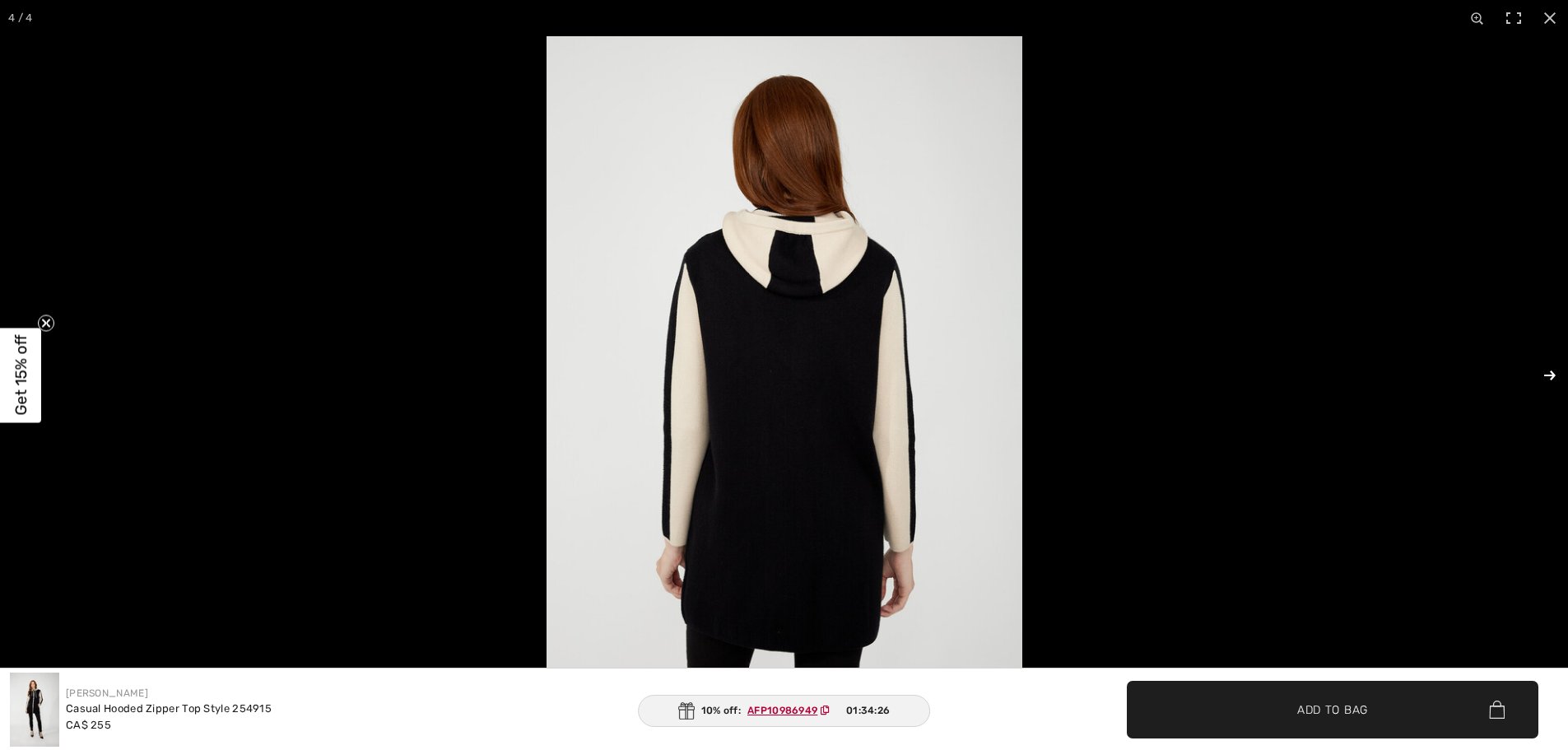
click at [729, 379] on button at bounding box center [1539, 375] width 58 height 82
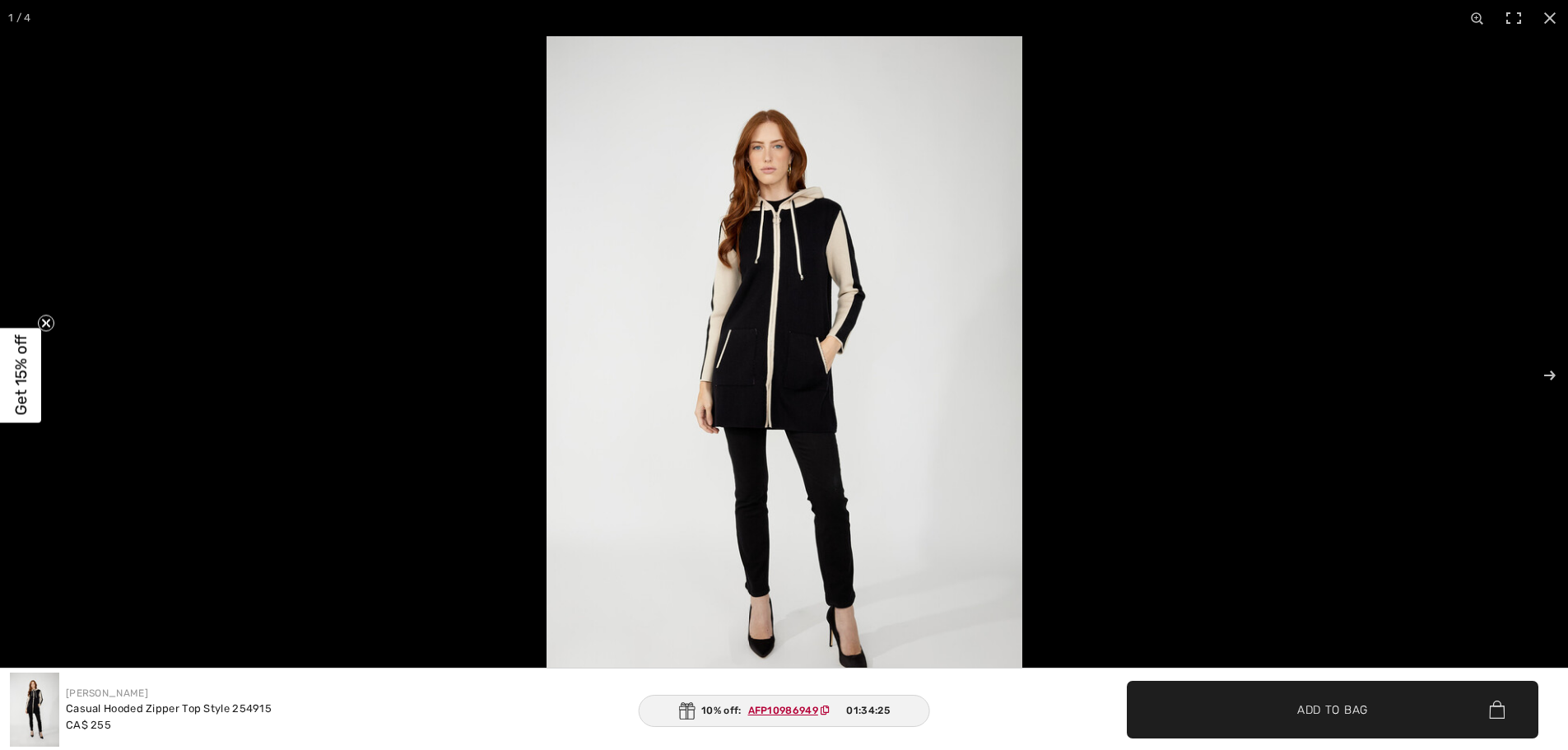
click at [729, 523] on img at bounding box center [784, 393] width 476 height 714
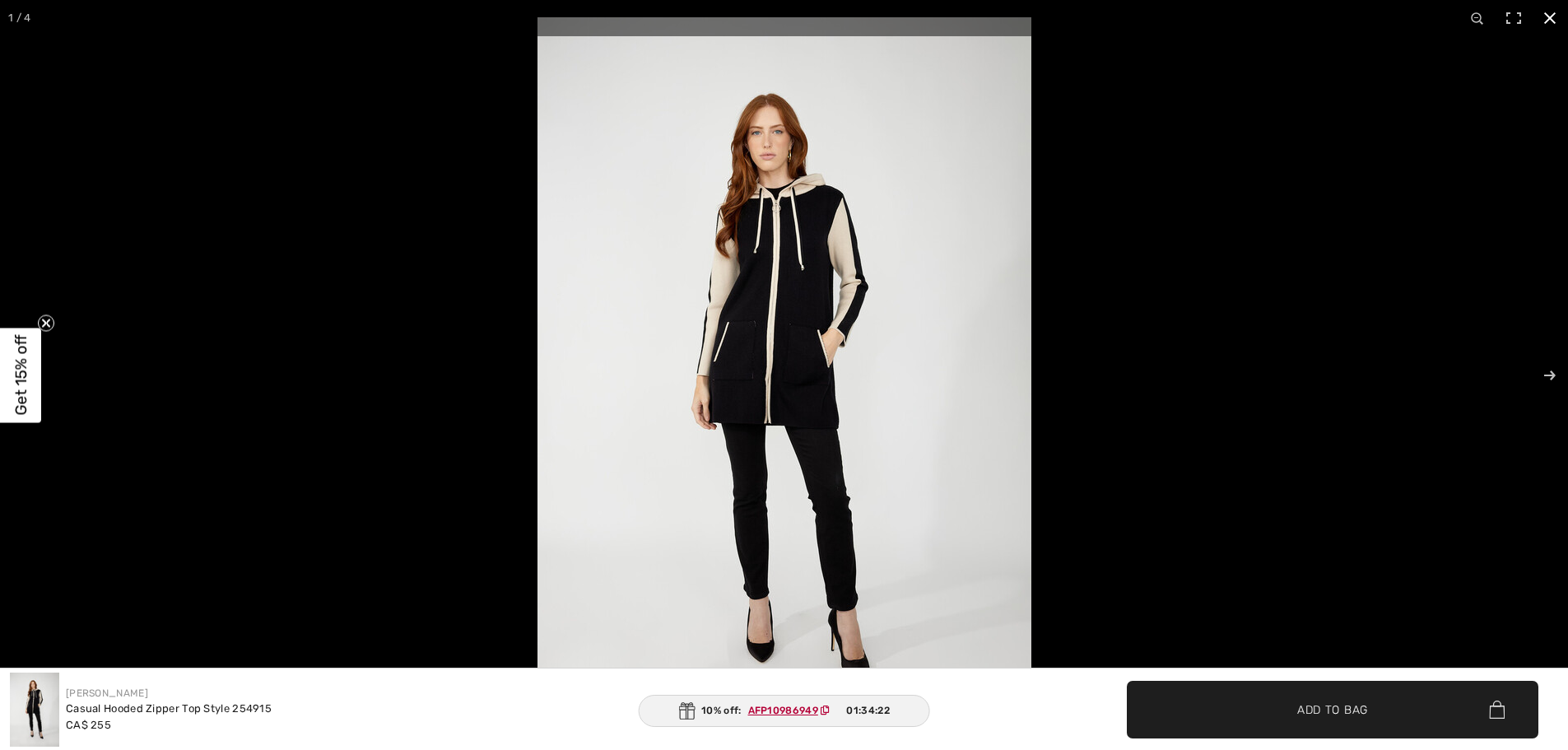
scroll to position [1075, 0]
click at [729, 346] on img at bounding box center [784, 387] width 494 height 741
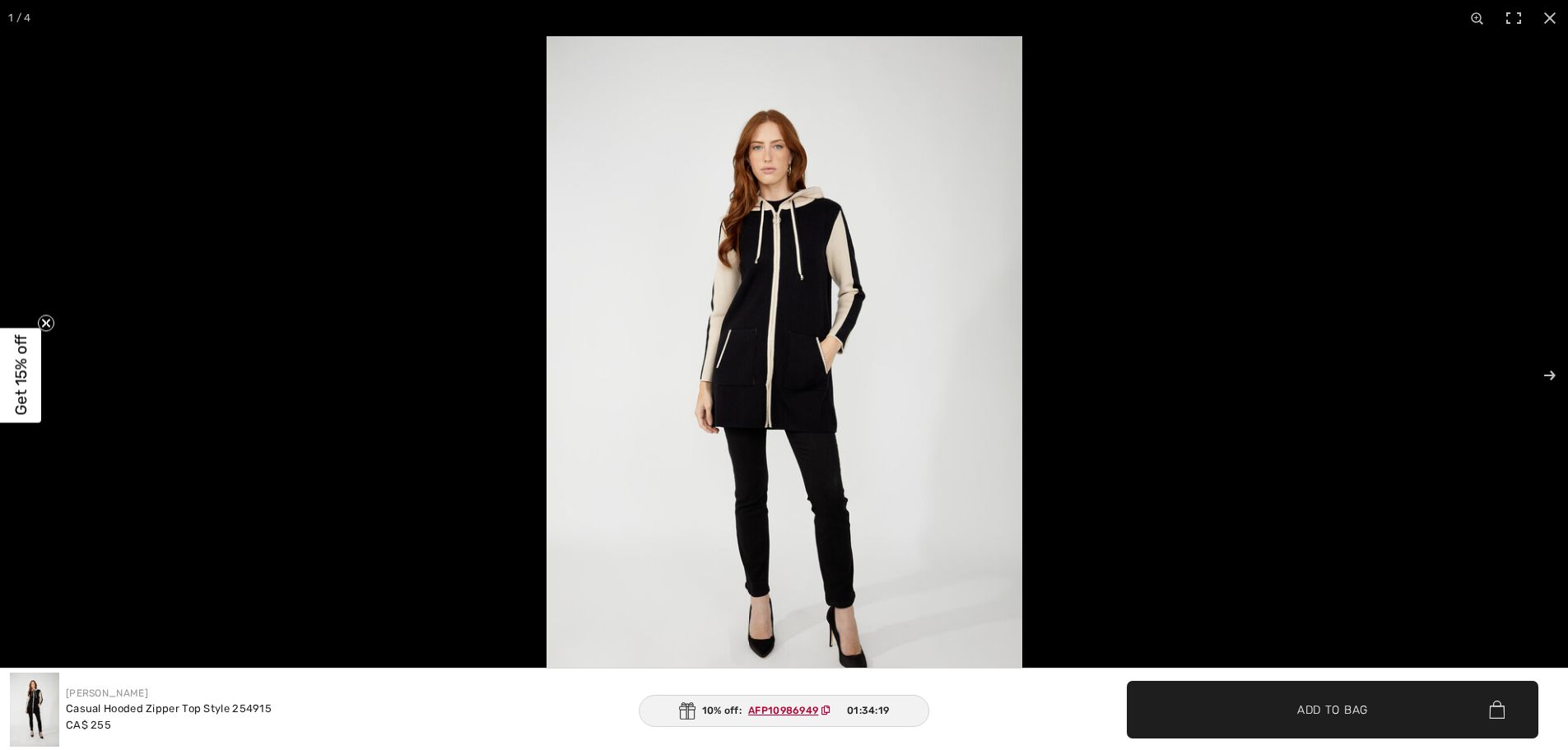
scroll to position [1173, 0]
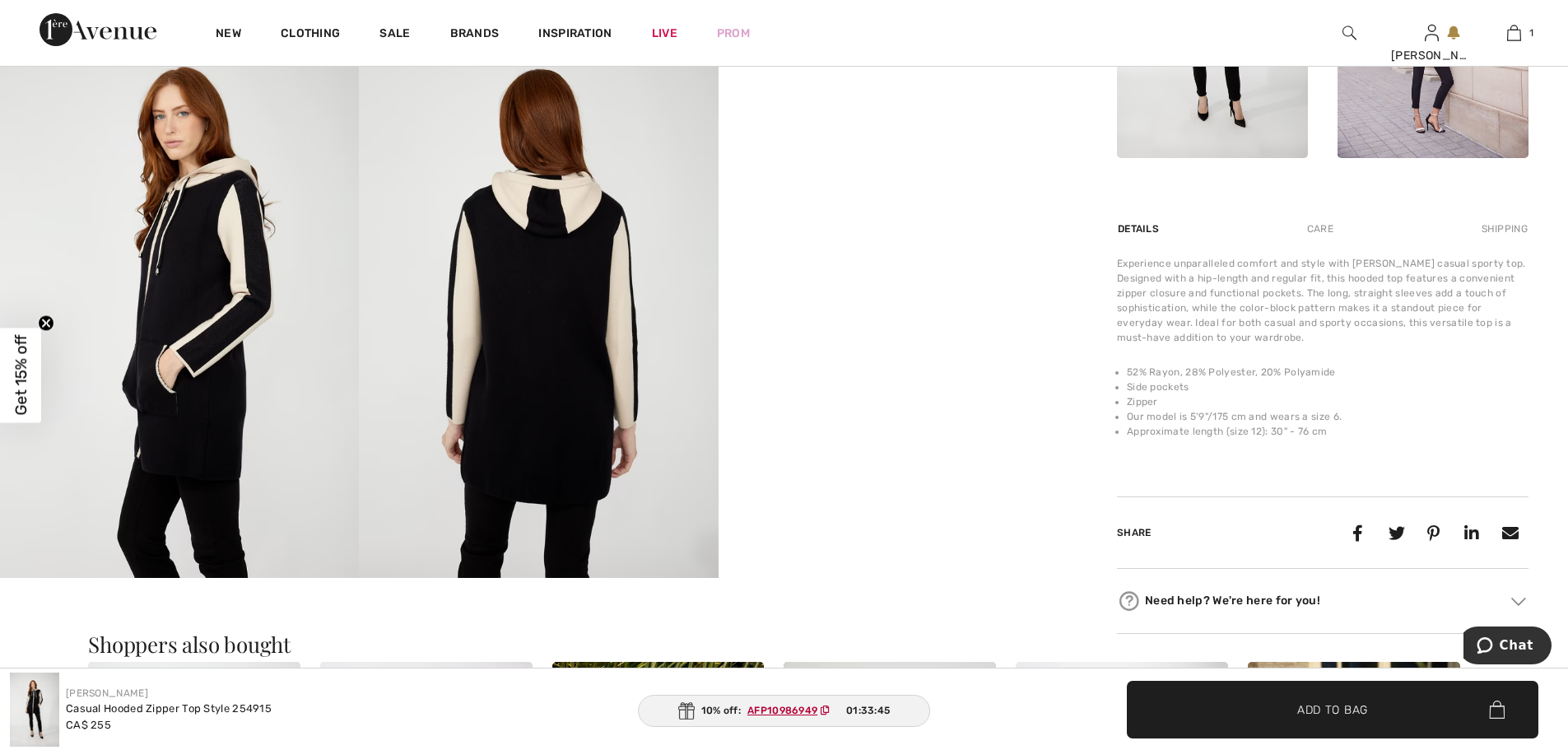
scroll to position [899, 0]
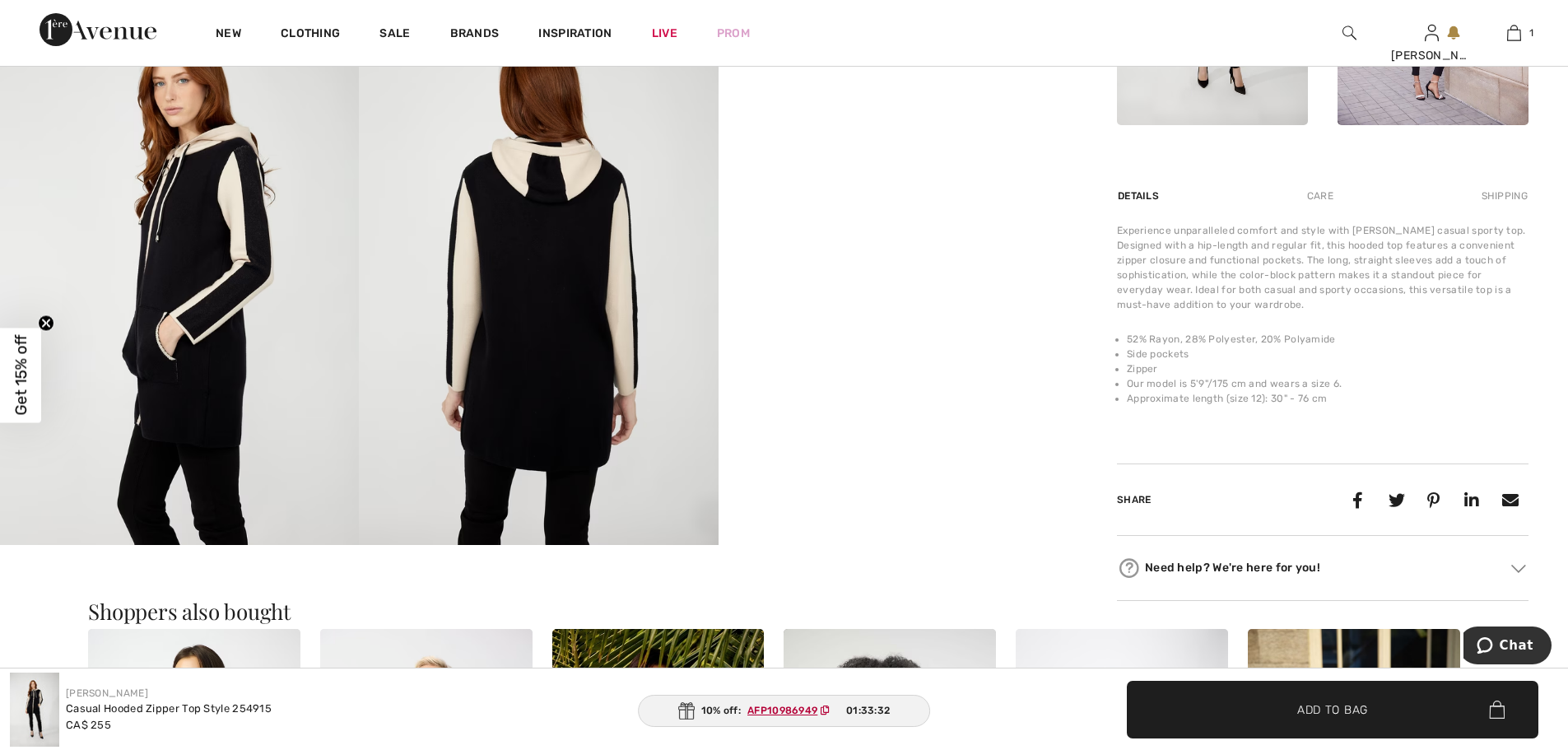
click at [729, 199] on div "Care" at bounding box center [1320, 195] width 54 height 30
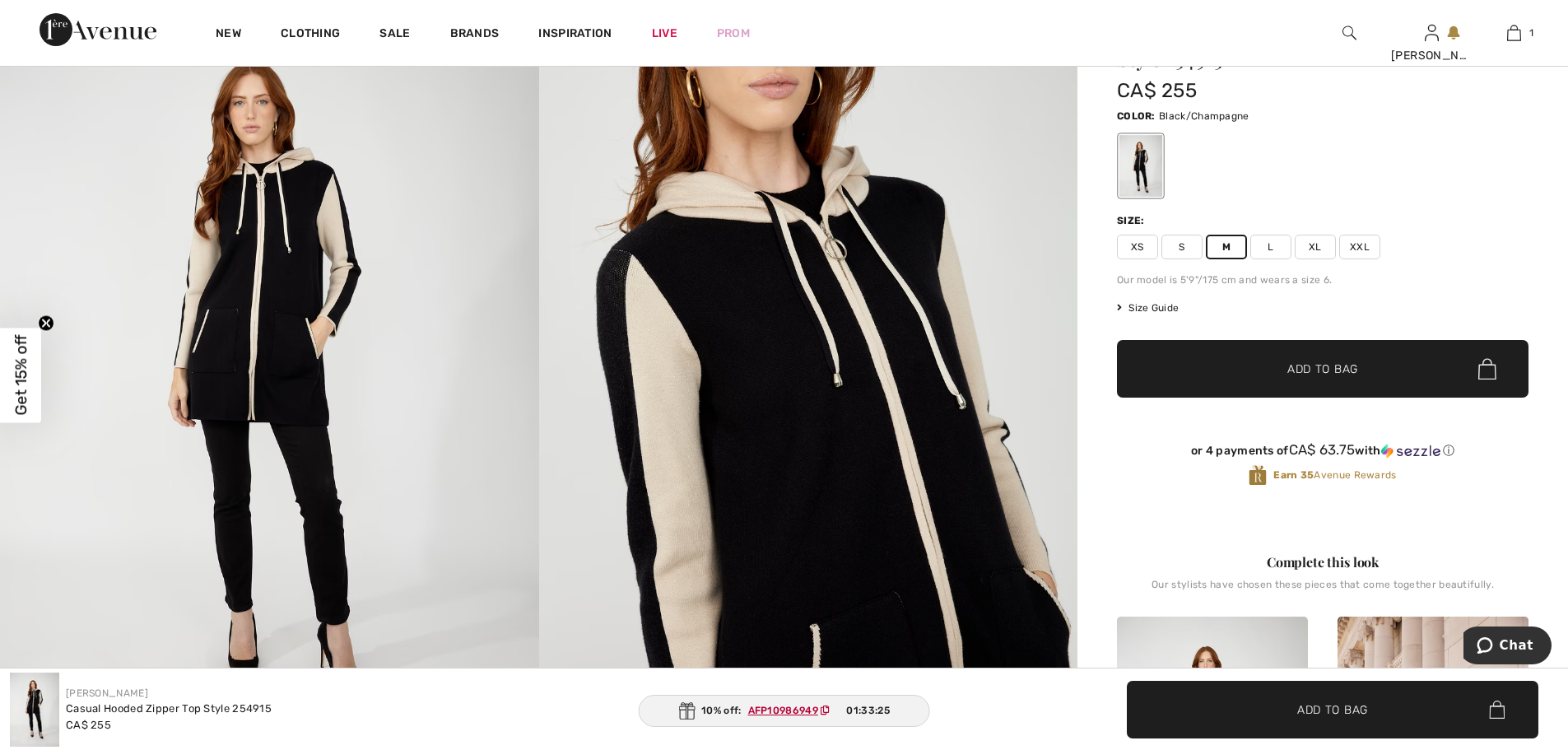
scroll to position [109, 0]
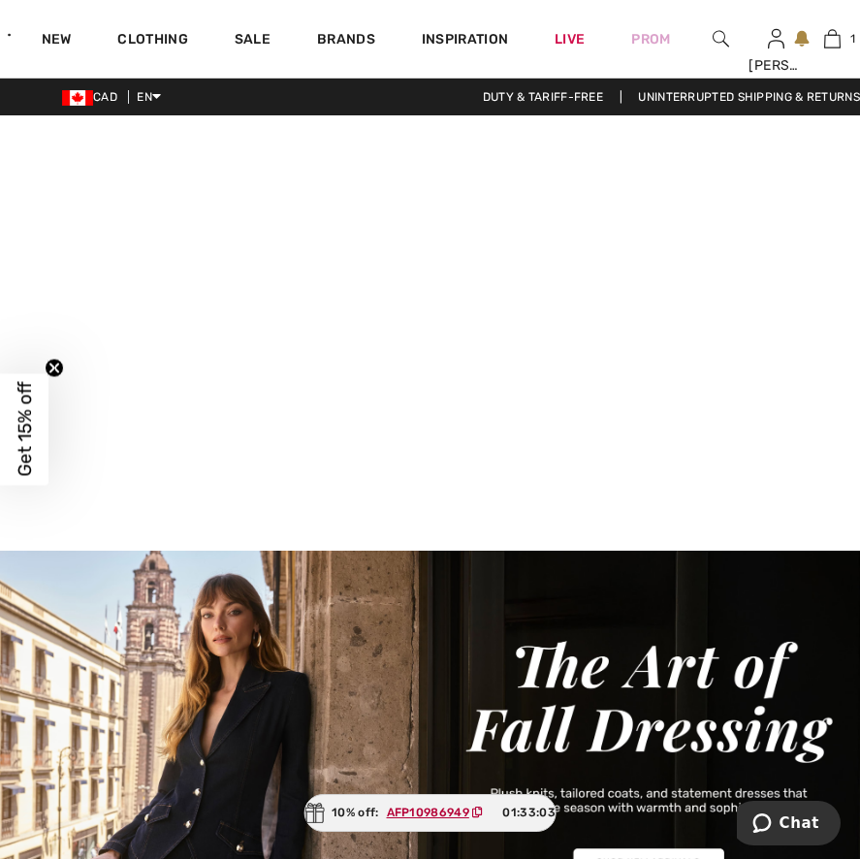
click at [612, 491] on video at bounding box center [430, 330] width 860 height 431
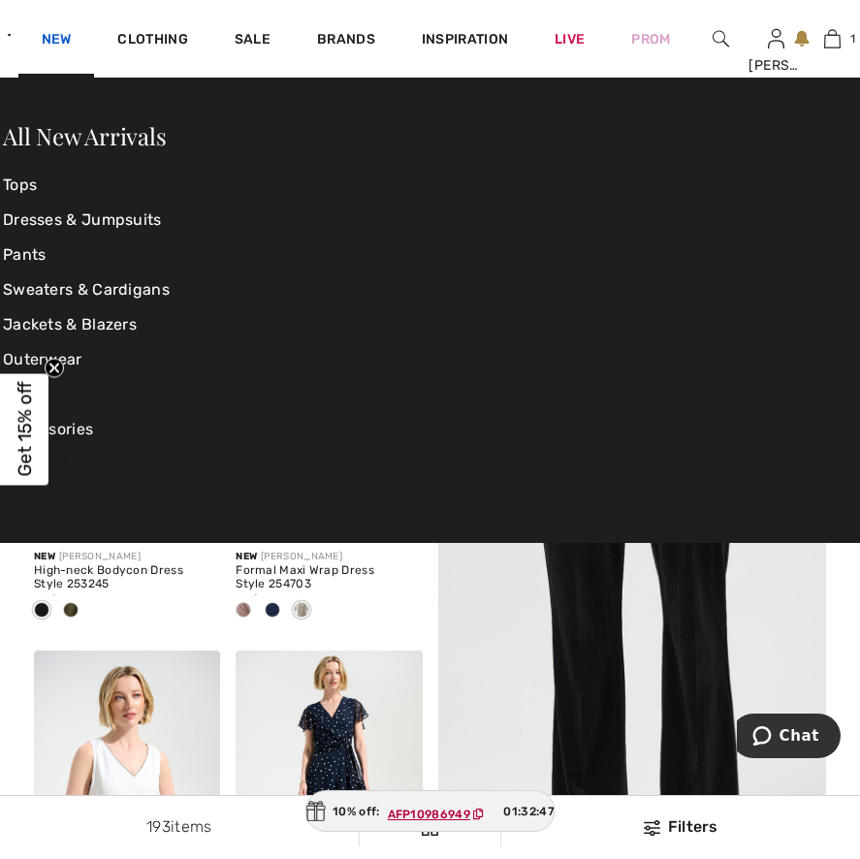
click at [52, 45] on link "New" at bounding box center [57, 41] width 30 height 20
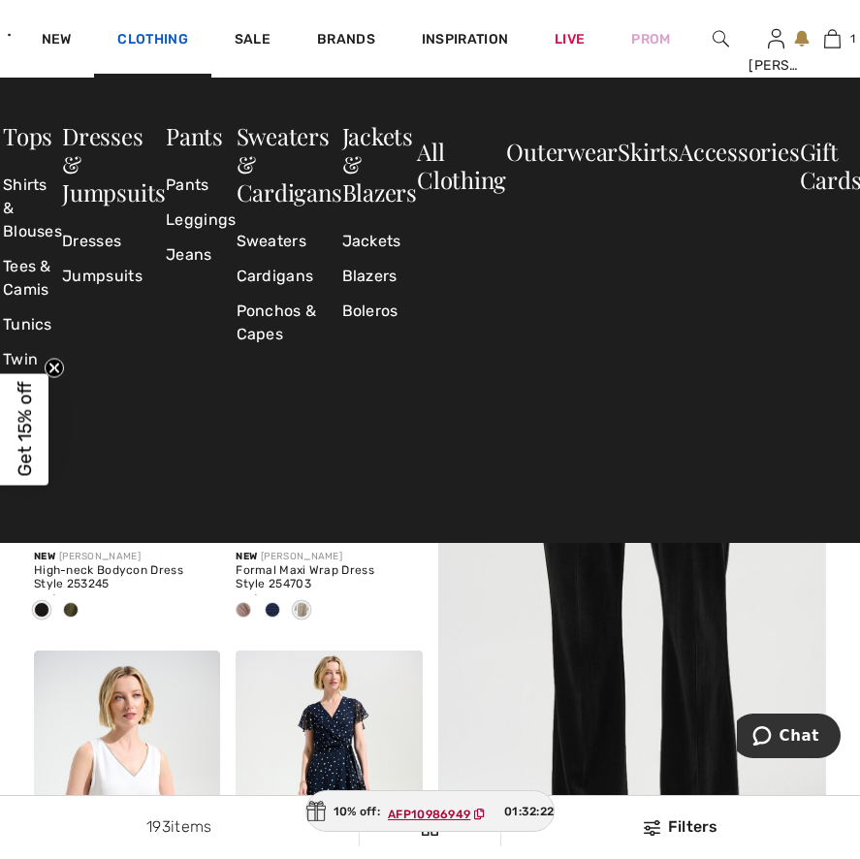
click at [142, 47] on link "Clothing" at bounding box center [152, 41] width 70 height 20
